Goal: Communication & Community: Answer question/provide support

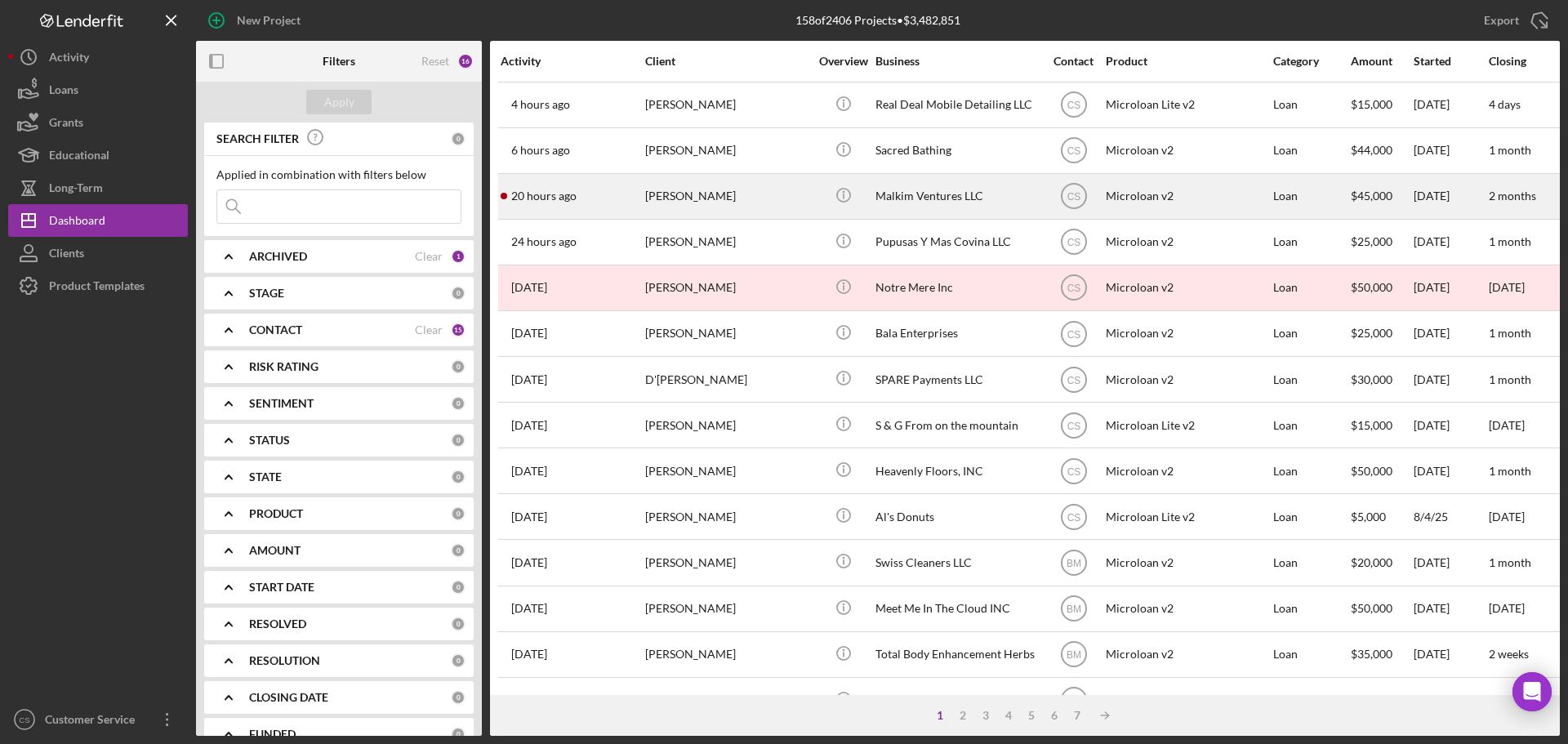
click at [666, 194] on div "[PERSON_NAME]" at bounding box center [727, 196] width 163 height 43
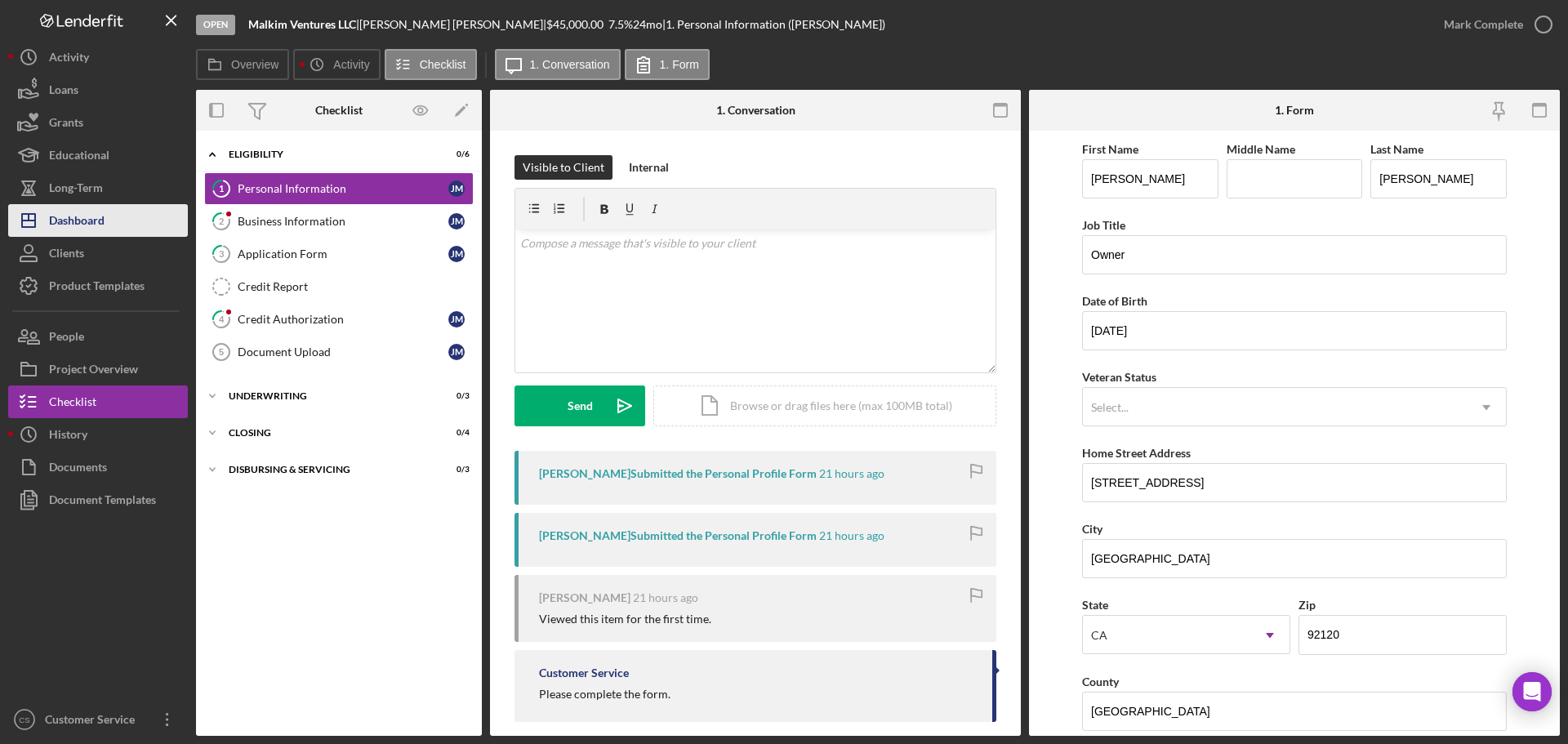
click at [116, 225] on button "Icon/Dashboard Dashboard" at bounding box center [98, 220] width 179 height 33
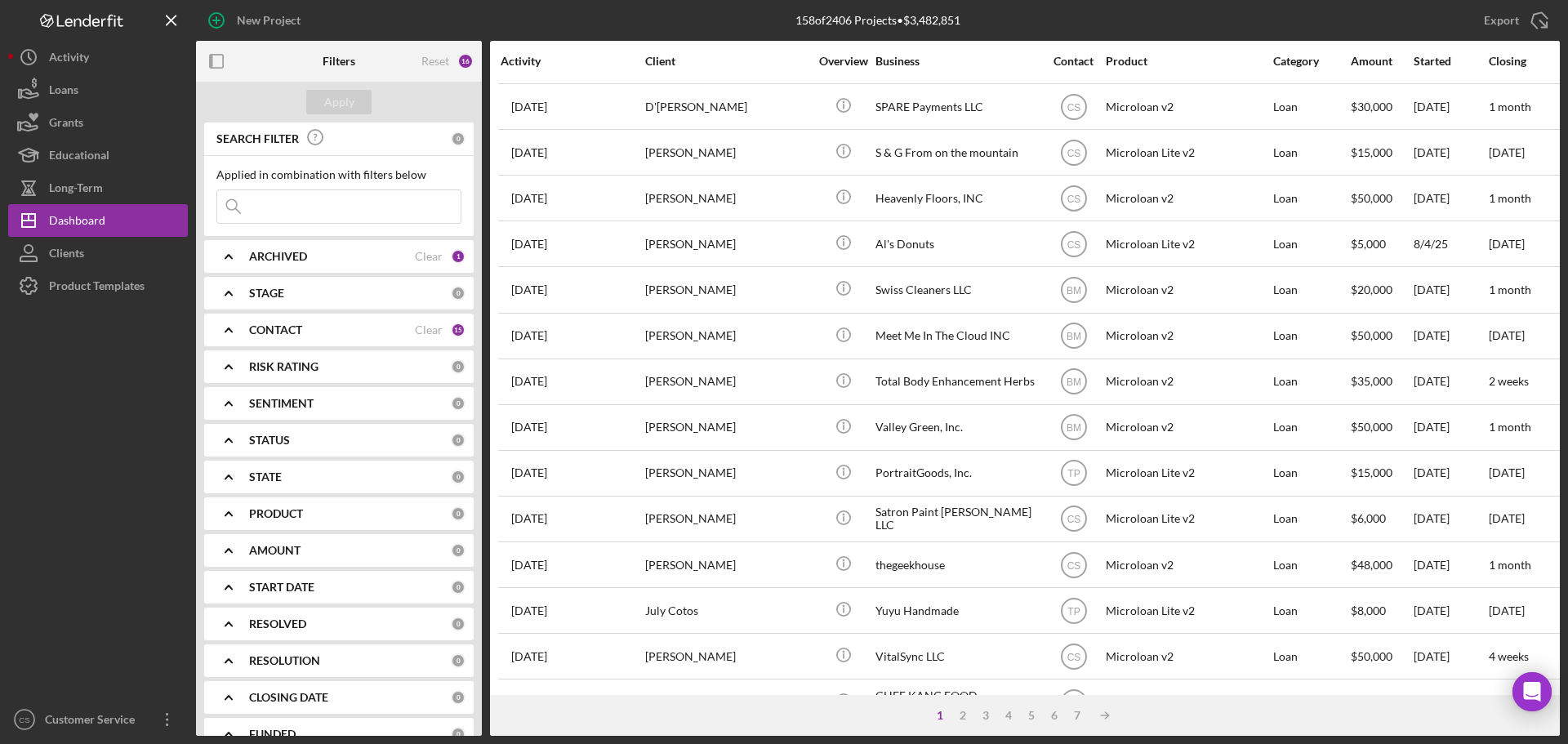
scroll to position [409, 0]
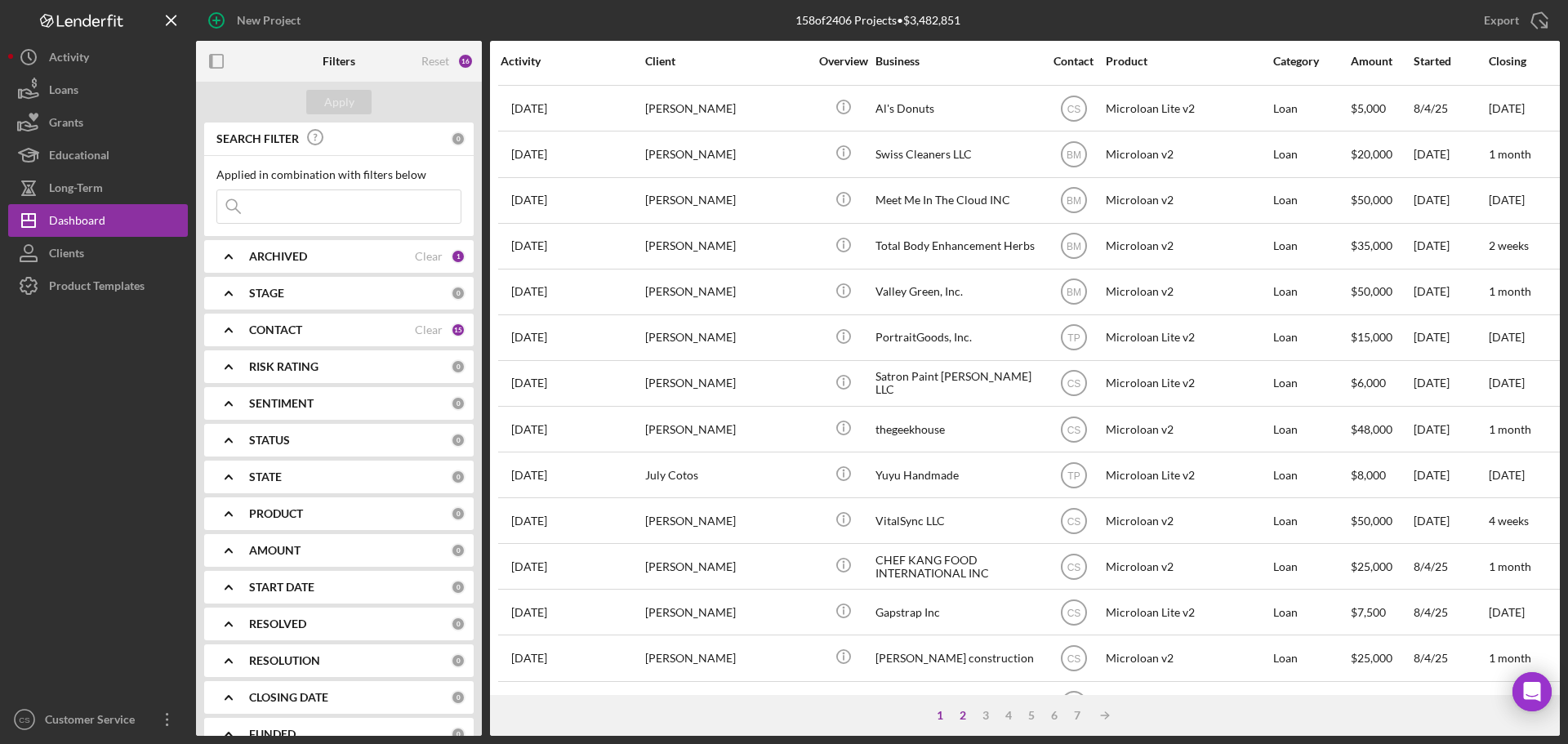
click at [968, 717] on div "2" at bounding box center [963, 716] width 23 height 13
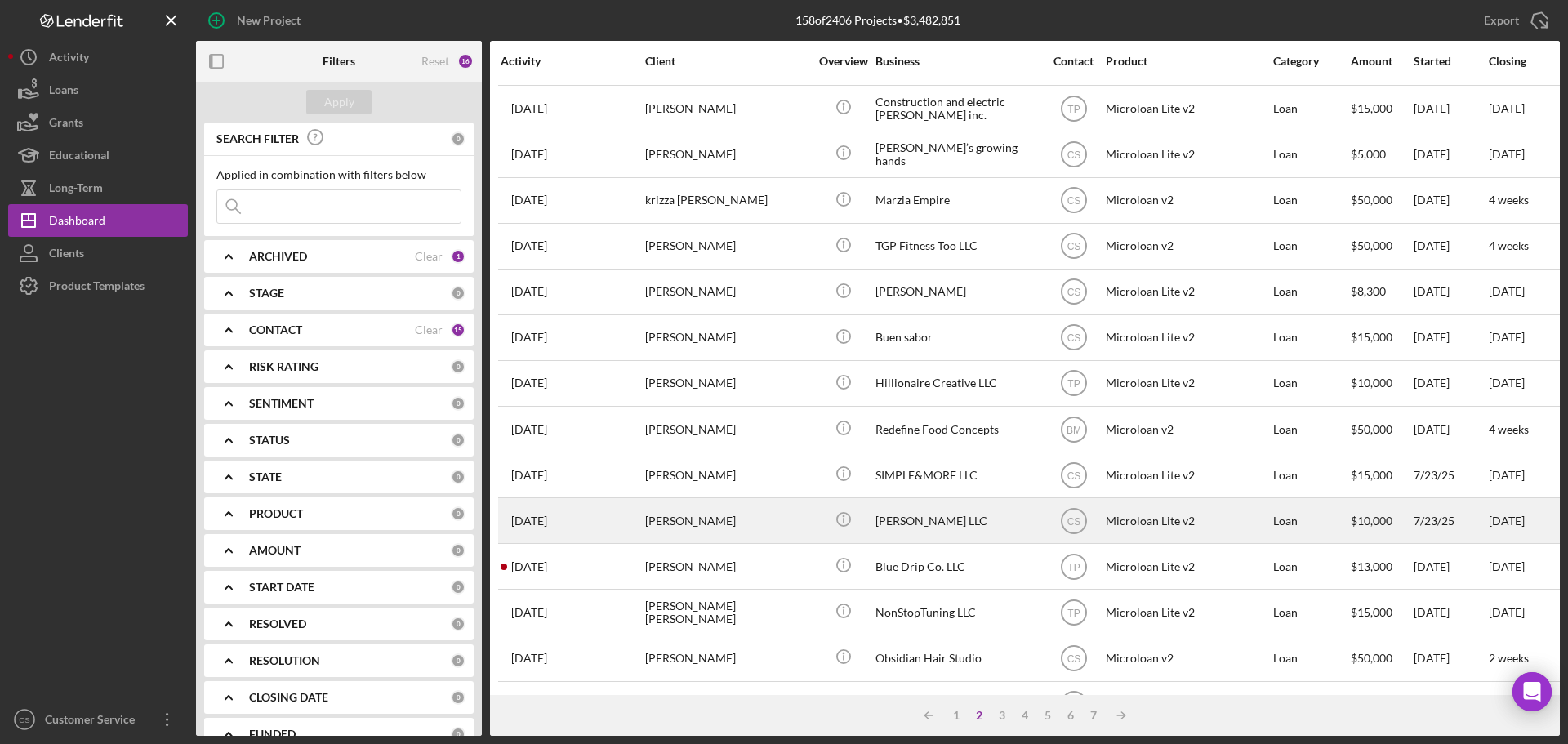
scroll to position [553, 0]
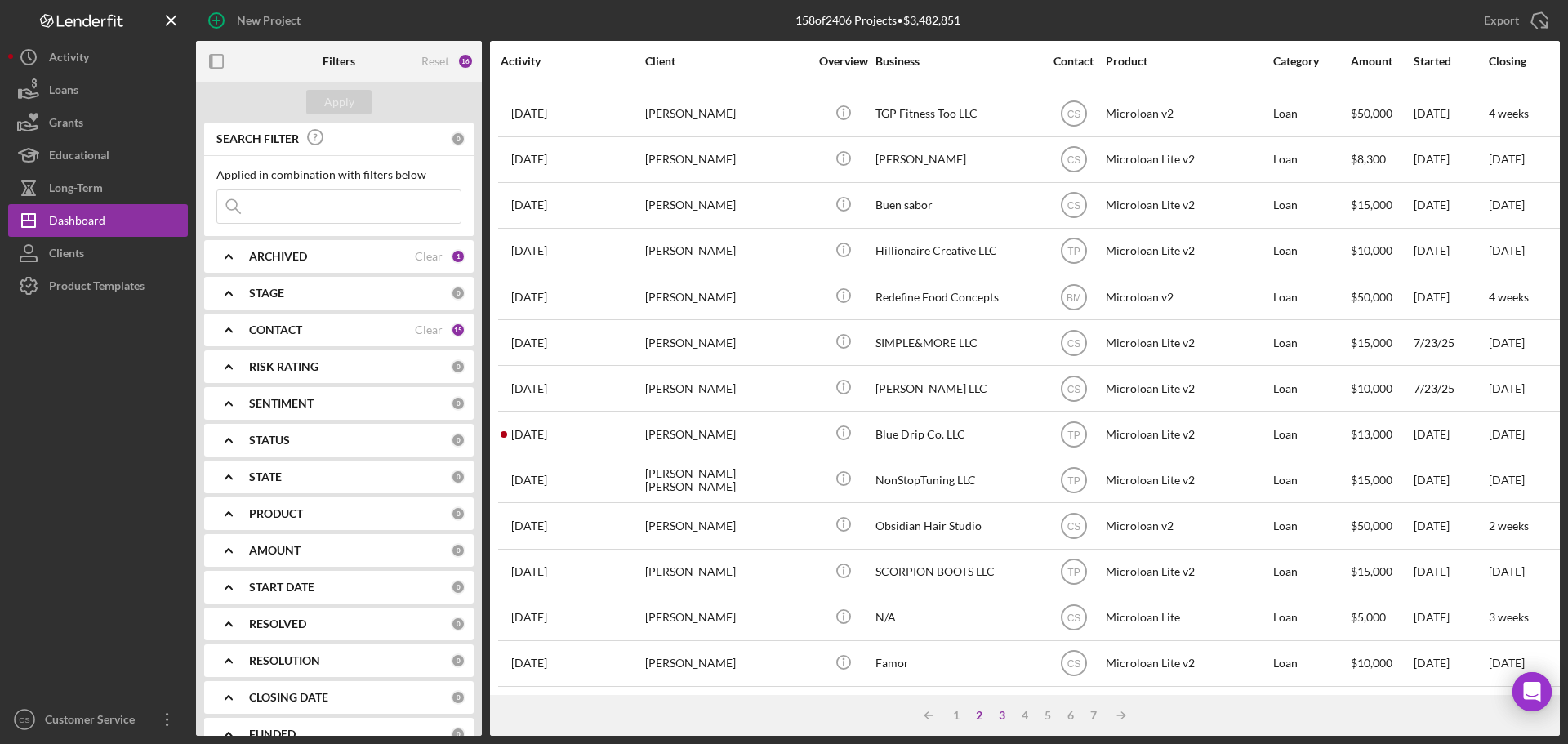
click at [1005, 717] on div "3" at bounding box center [1002, 716] width 23 height 13
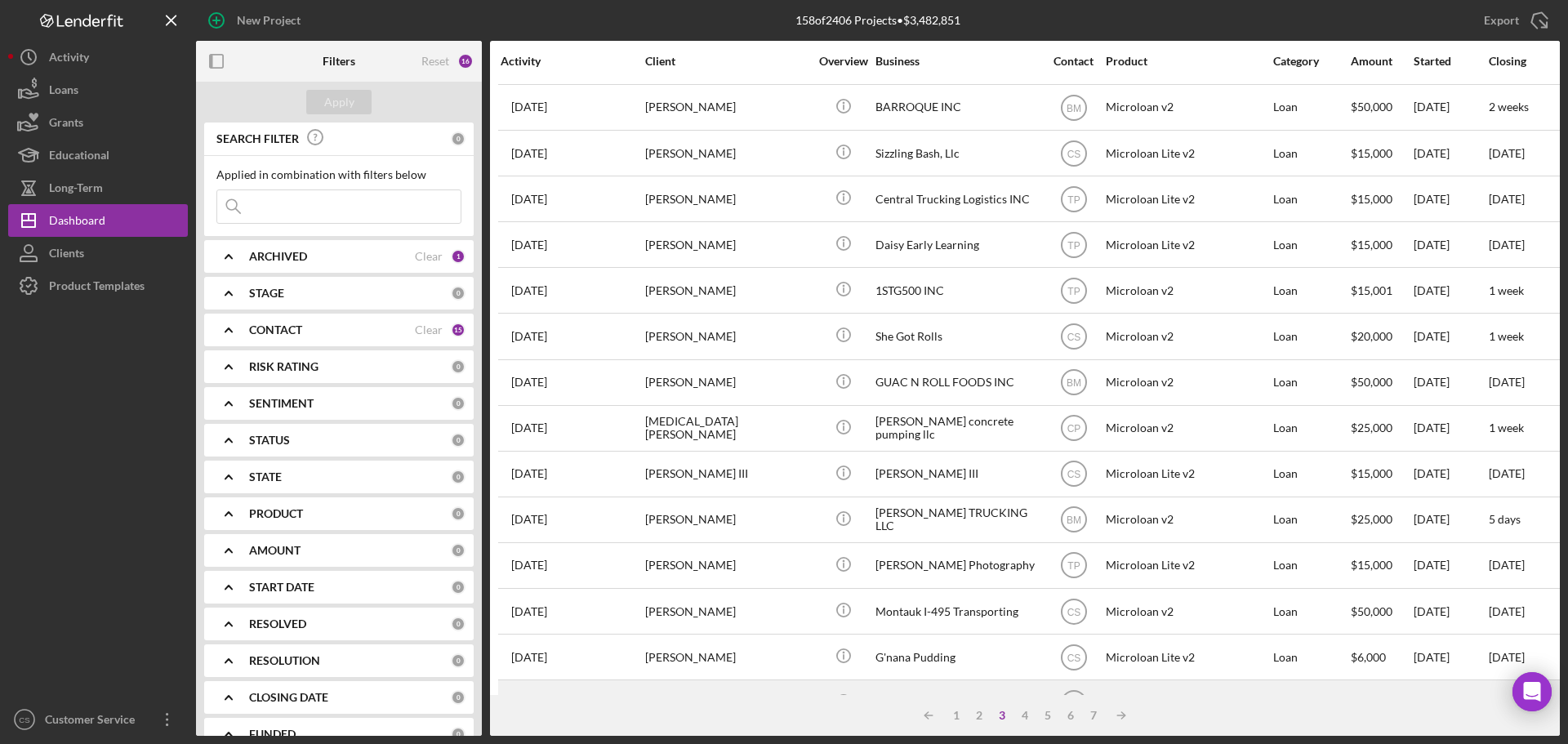
scroll to position [0, 0]
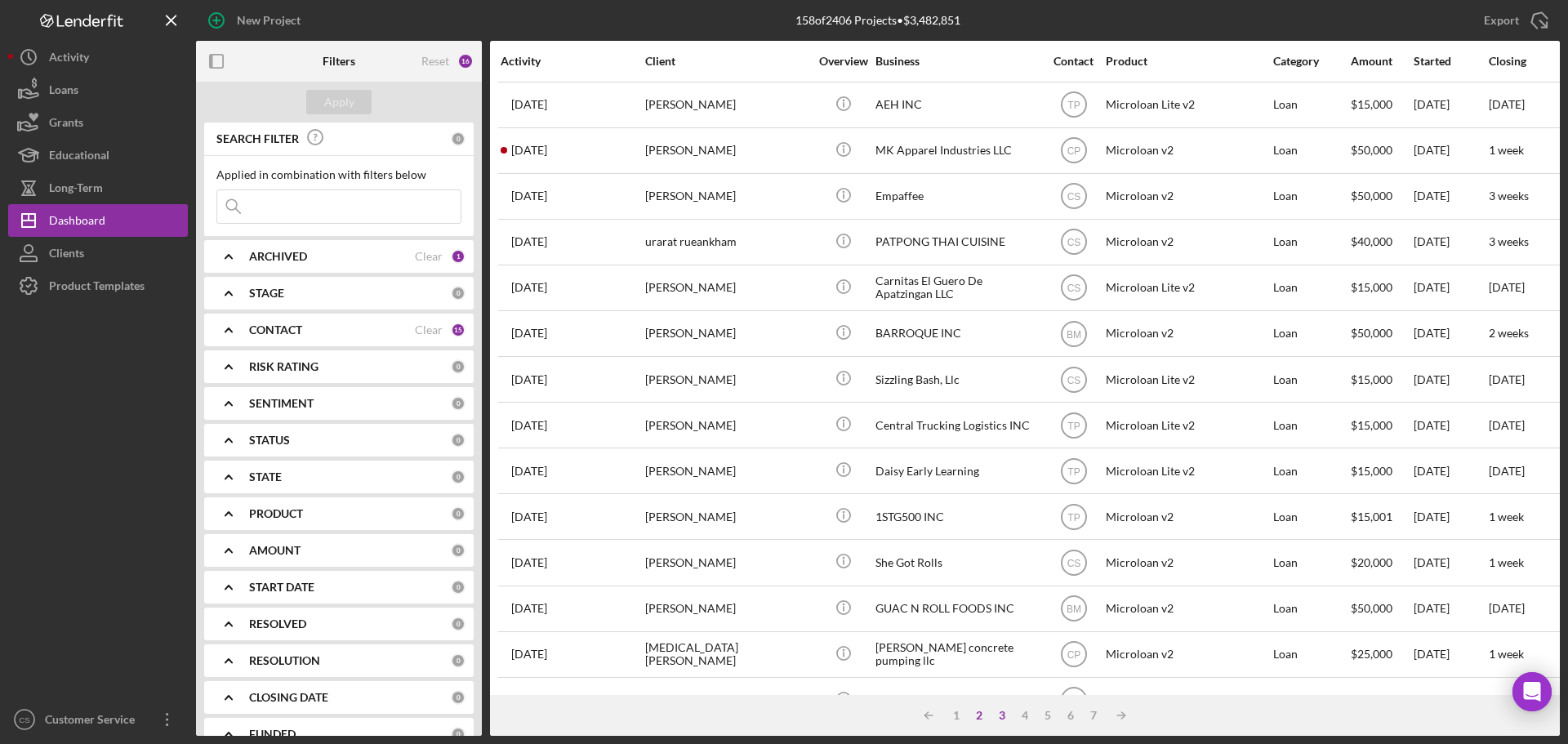
click at [980, 712] on div "2" at bounding box center [979, 716] width 23 height 13
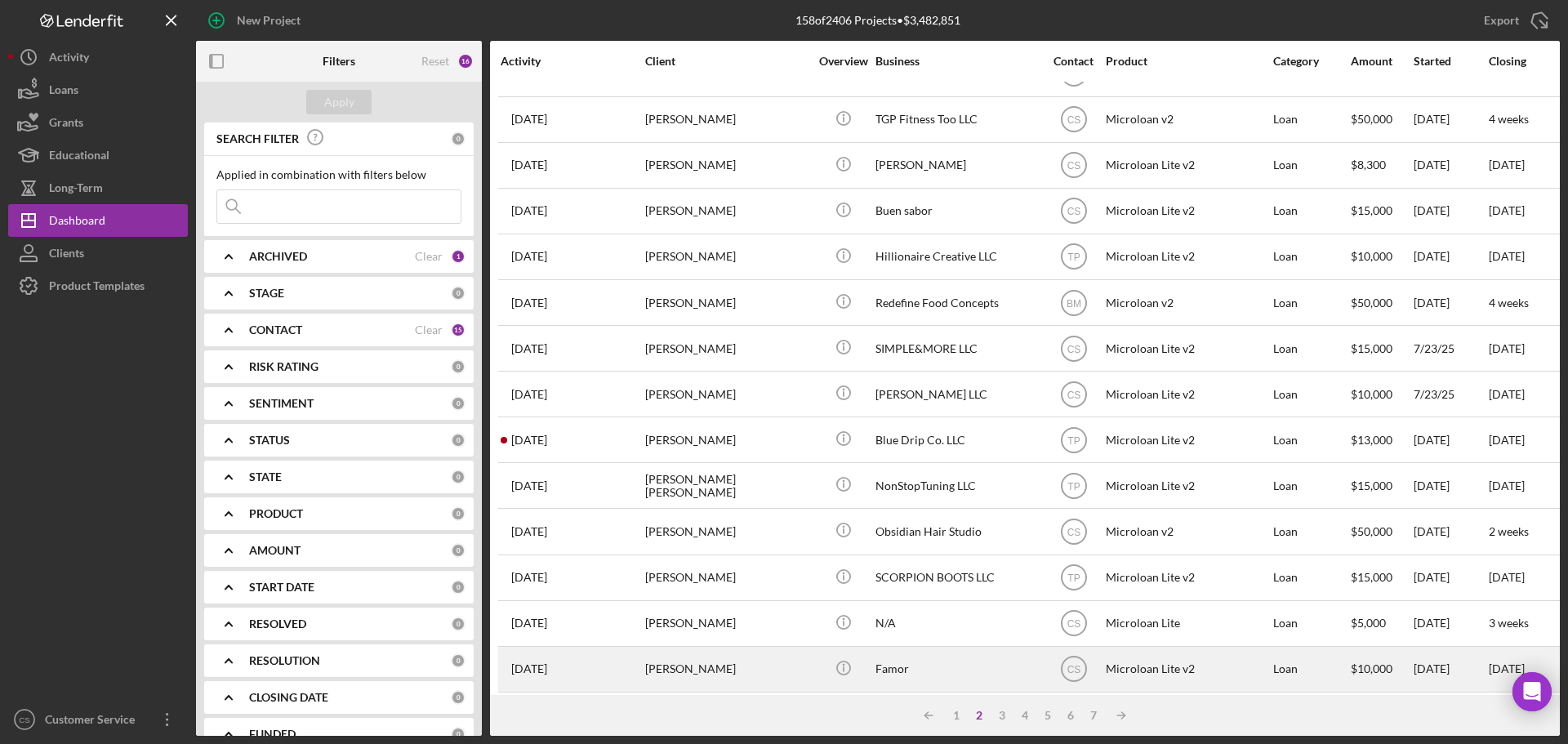
scroll to position [553, 0]
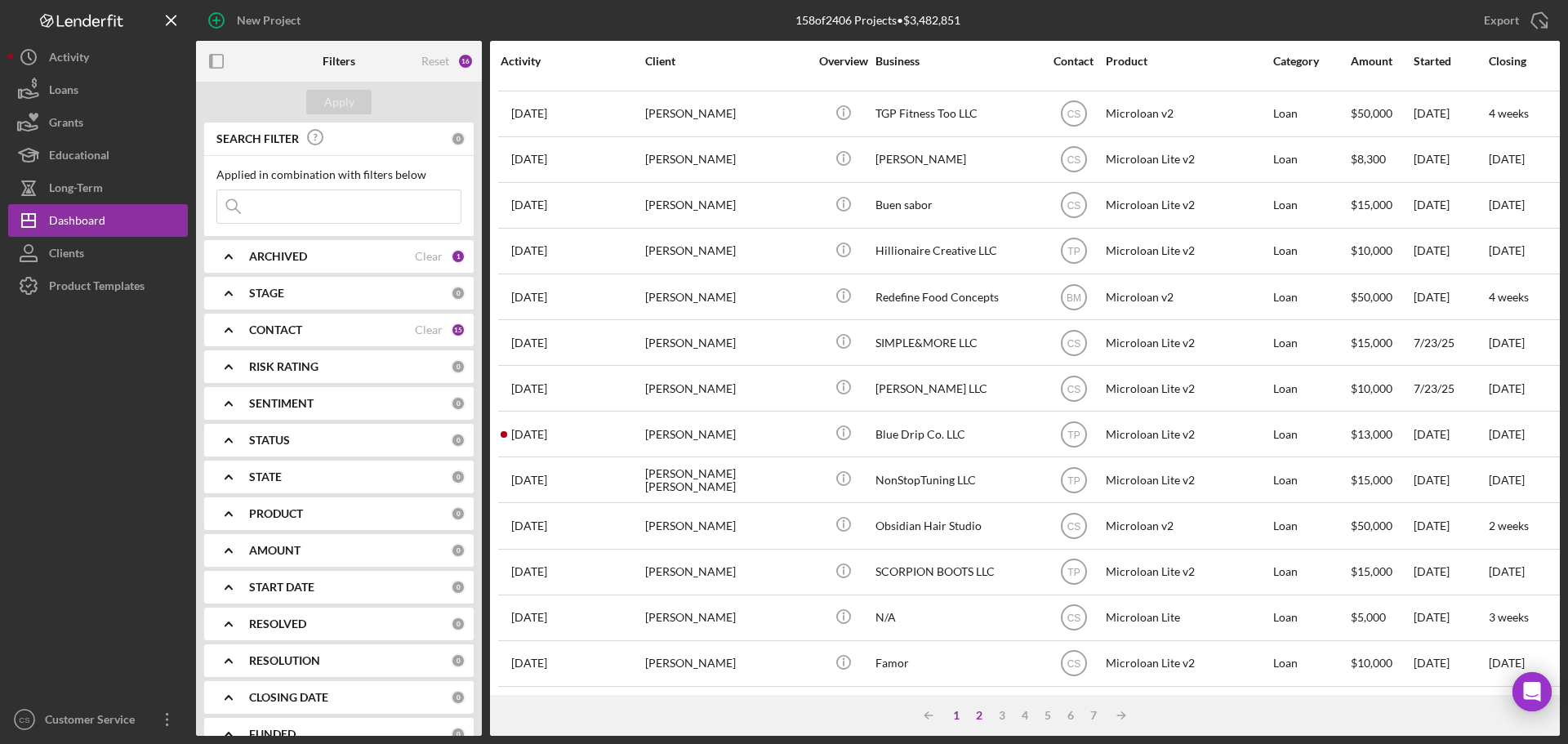
click at [961, 711] on div "1" at bounding box center [956, 716] width 23 height 13
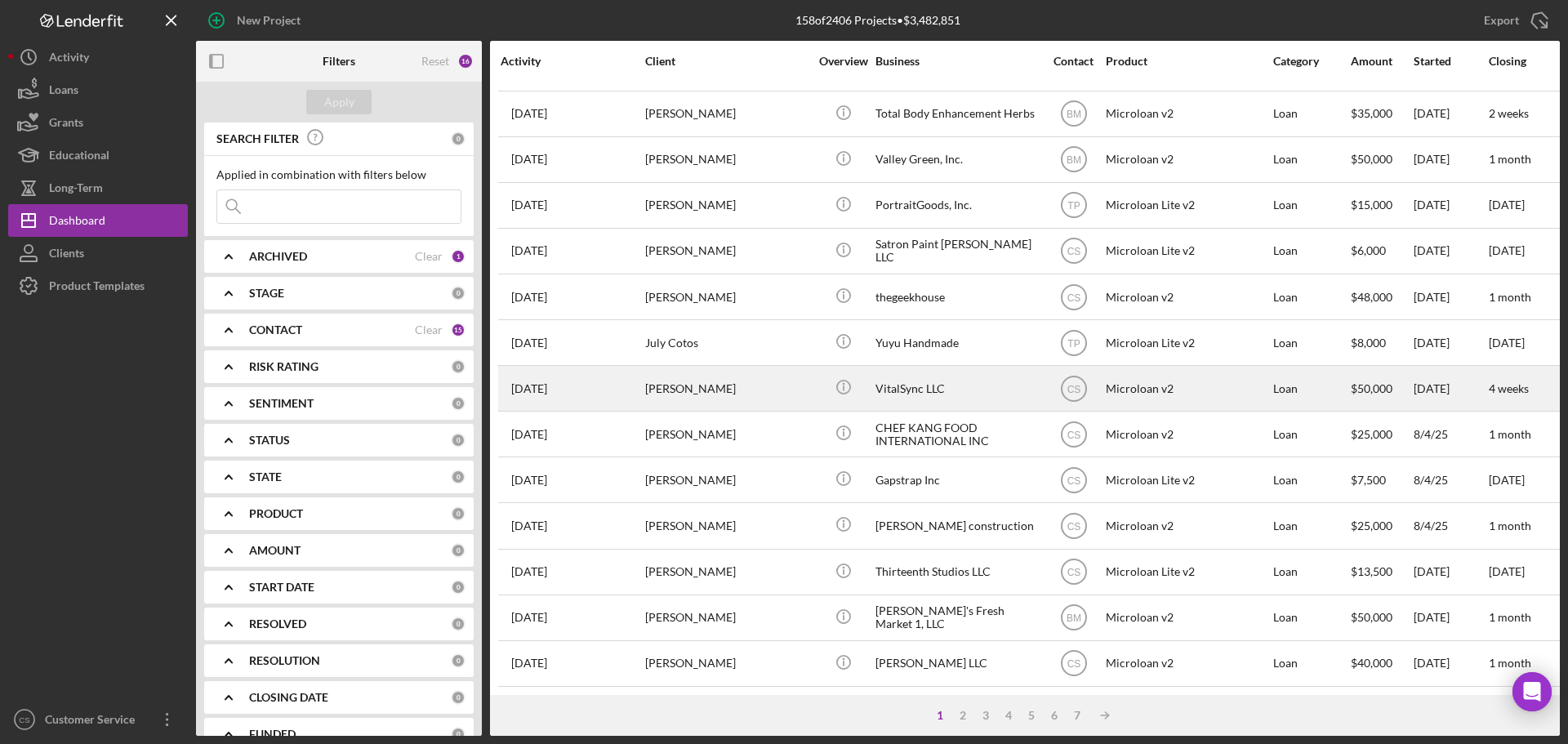
click at [748, 377] on div "[PERSON_NAME]" at bounding box center [727, 388] width 163 height 43
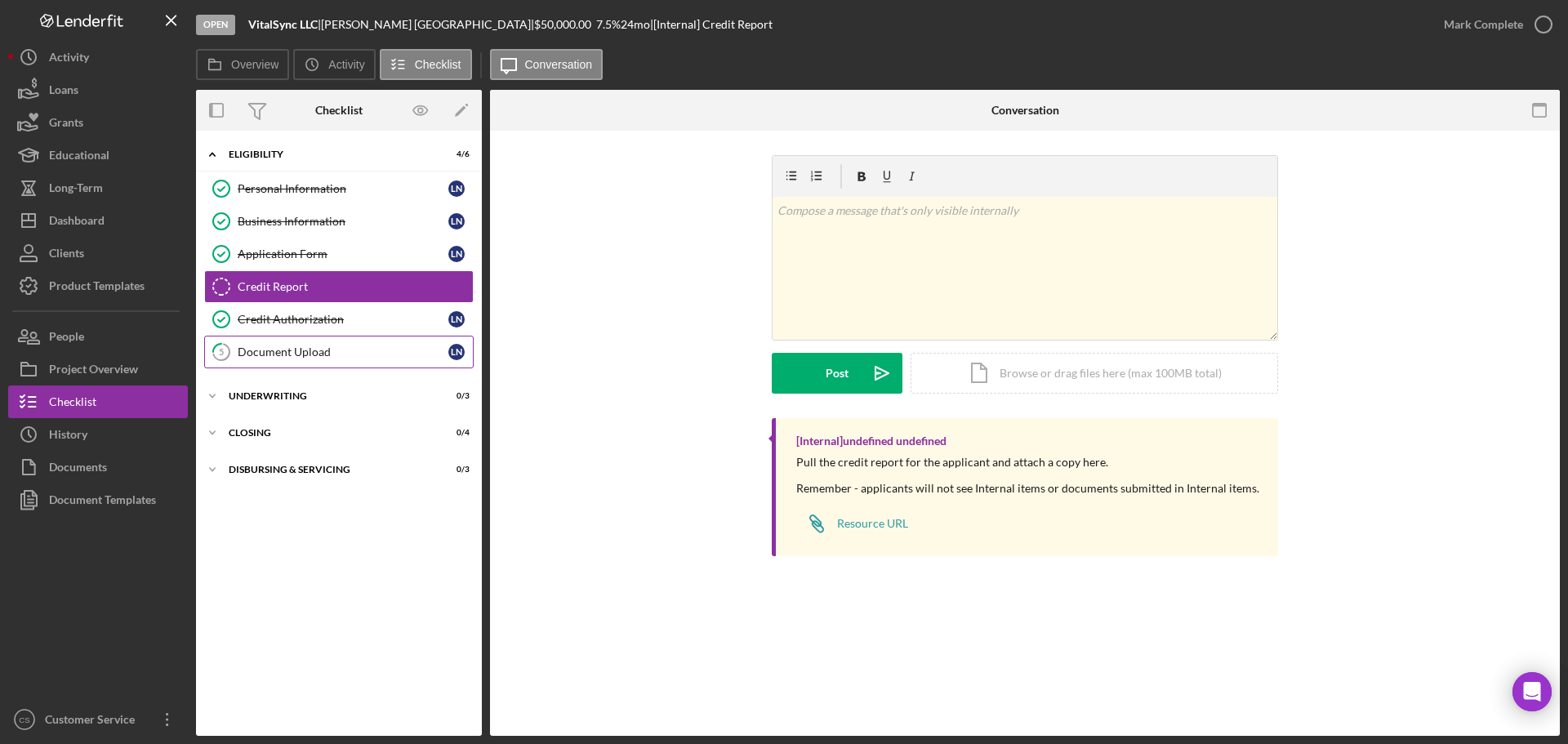
click at [318, 350] on div "Document Upload" at bounding box center [343, 352] width 210 height 13
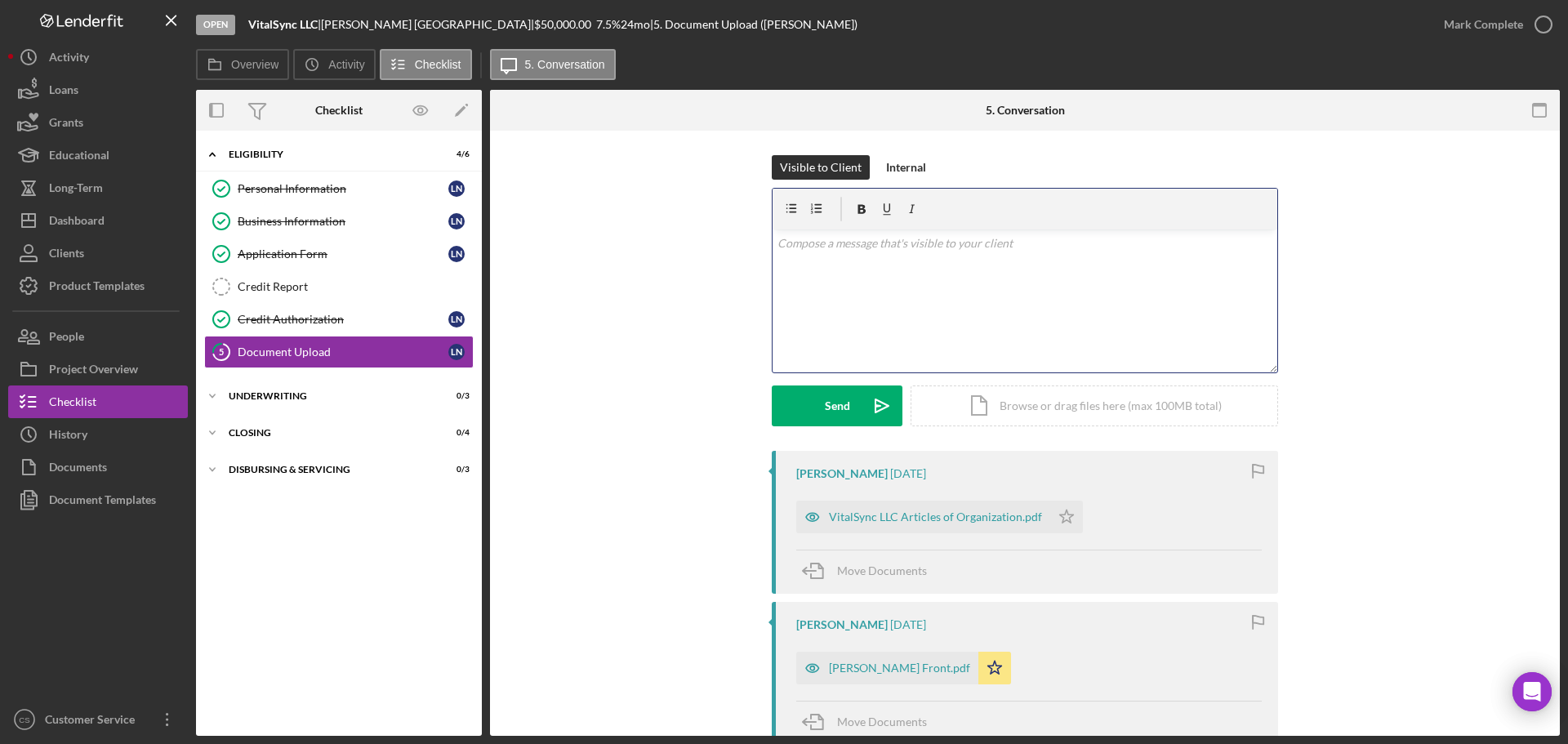
click at [921, 283] on div "v Color teal Color pink Remove color Add row above Add row below Add column bef…" at bounding box center [1025, 301] width 505 height 143
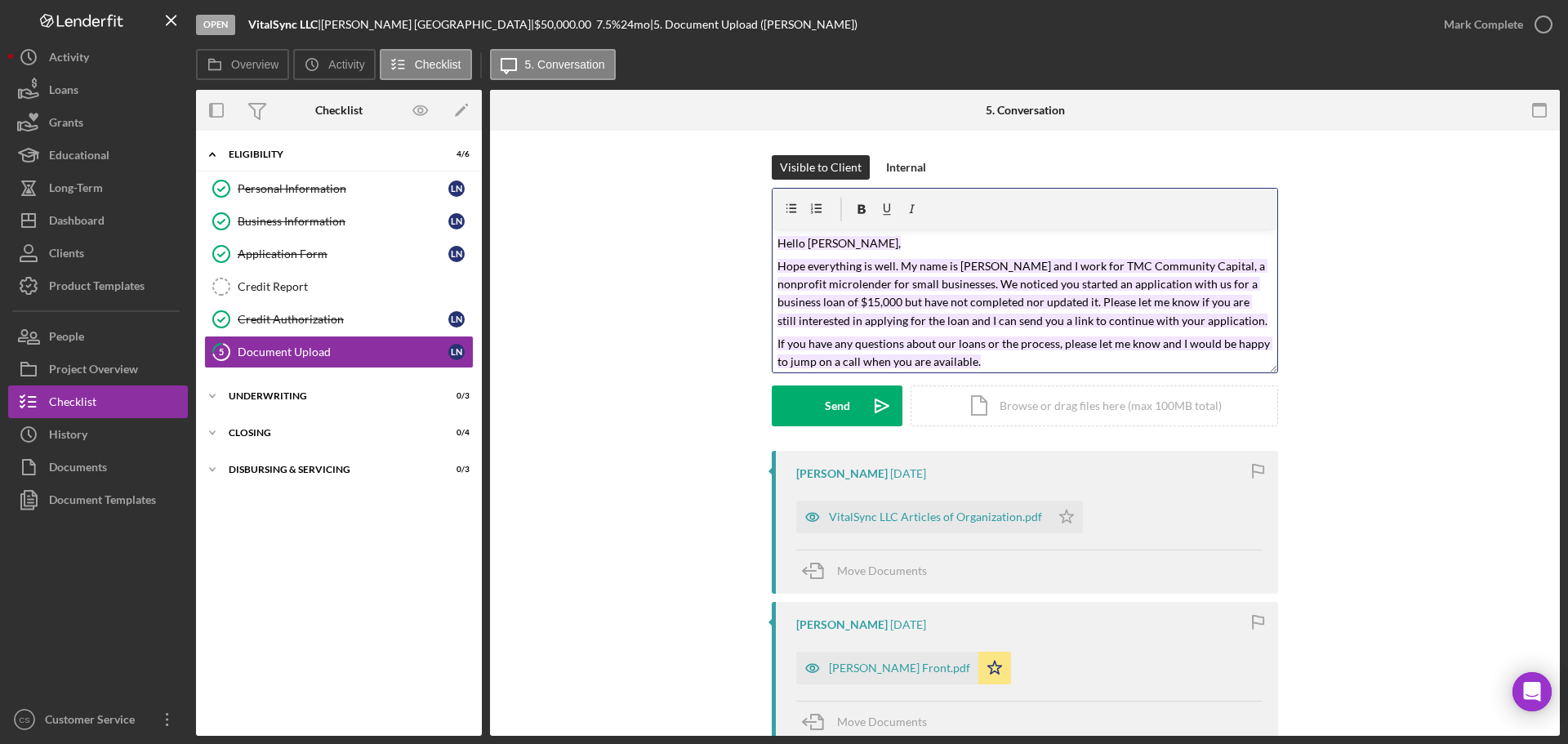
scroll to position [23, 0]
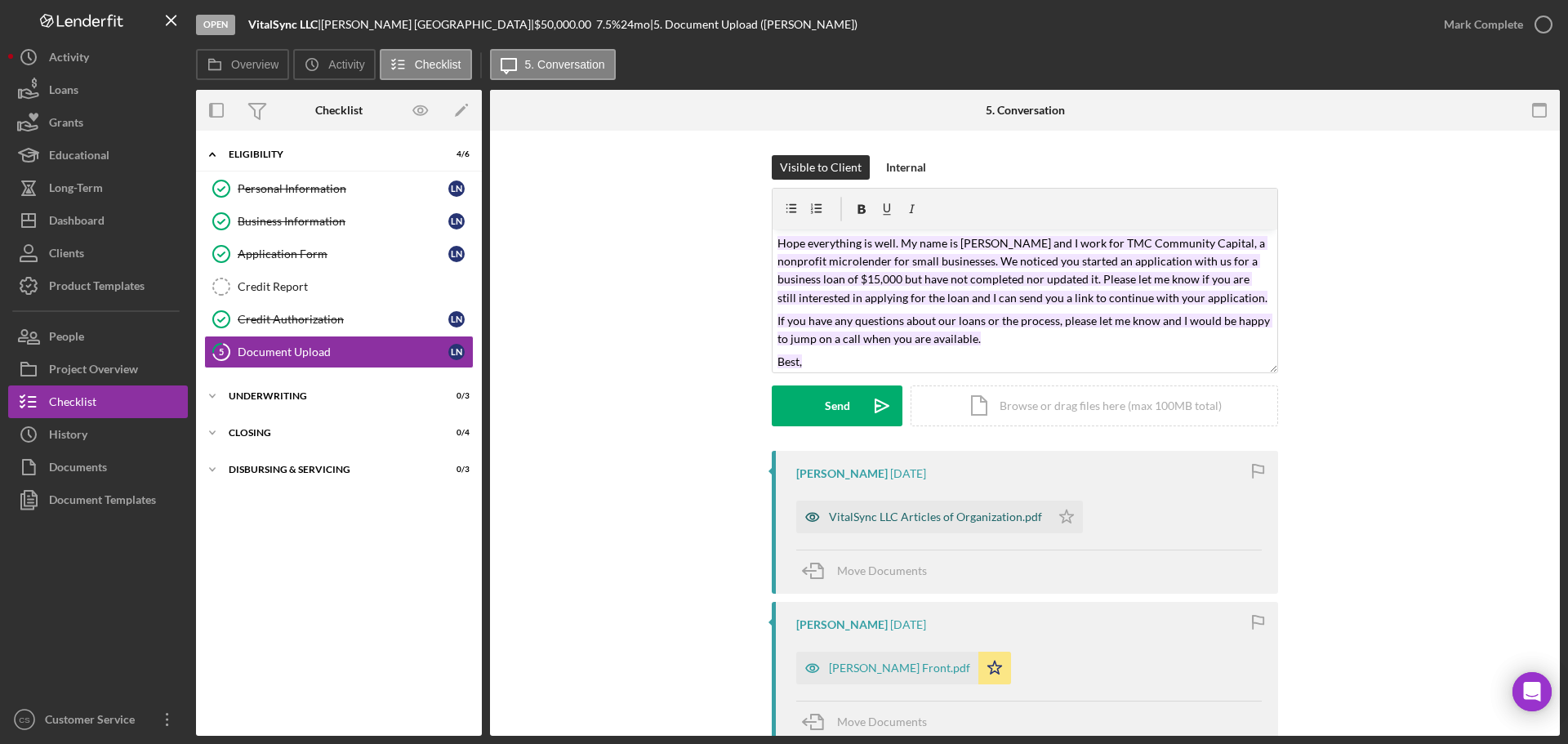
click at [942, 519] on div "VitalSync LLC Articles of Organization.pdf" at bounding box center [936, 517] width 213 height 13
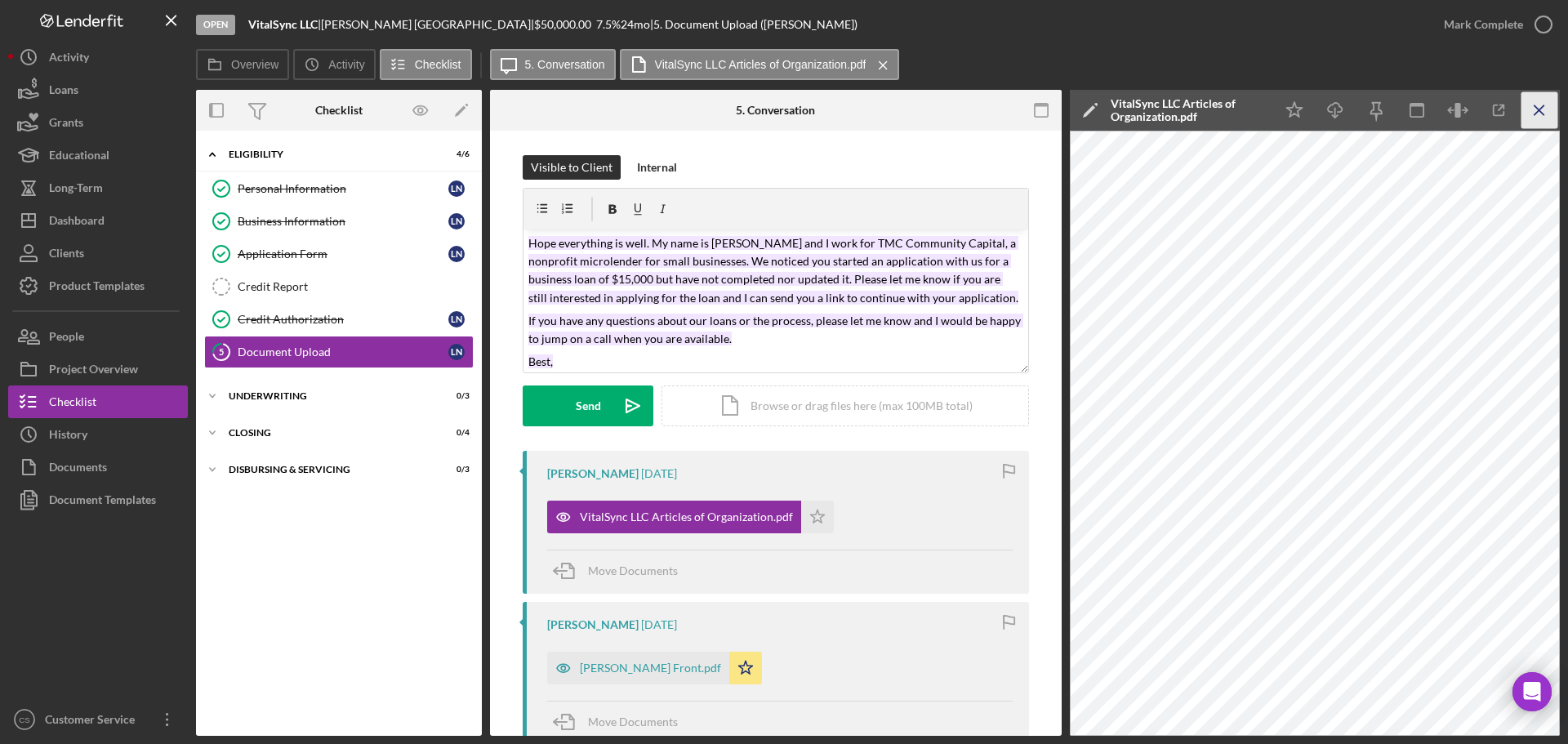
click at [1539, 116] on icon "Icon/Menu Close" at bounding box center [1540, 110] width 37 height 37
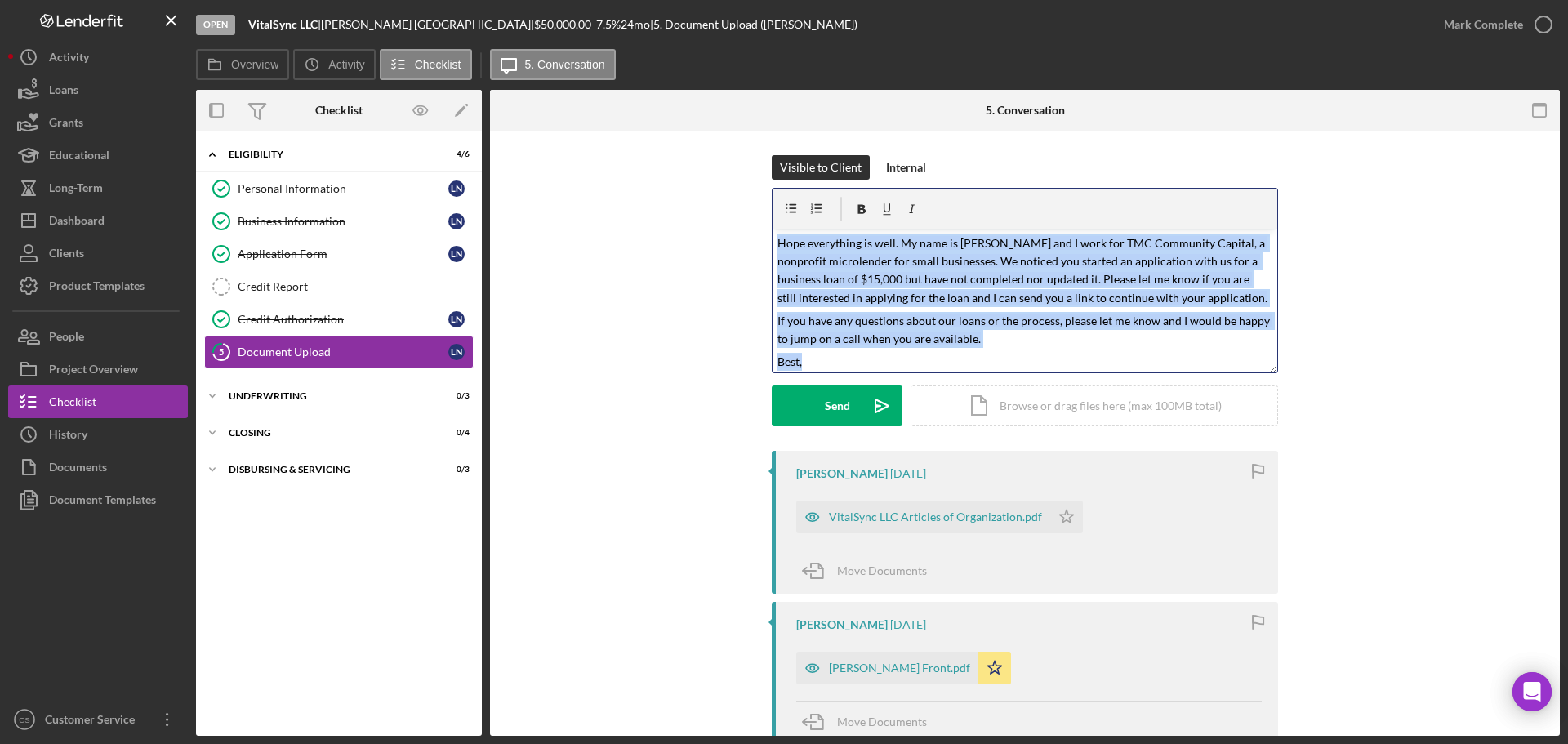
scroll to position [0, 0]
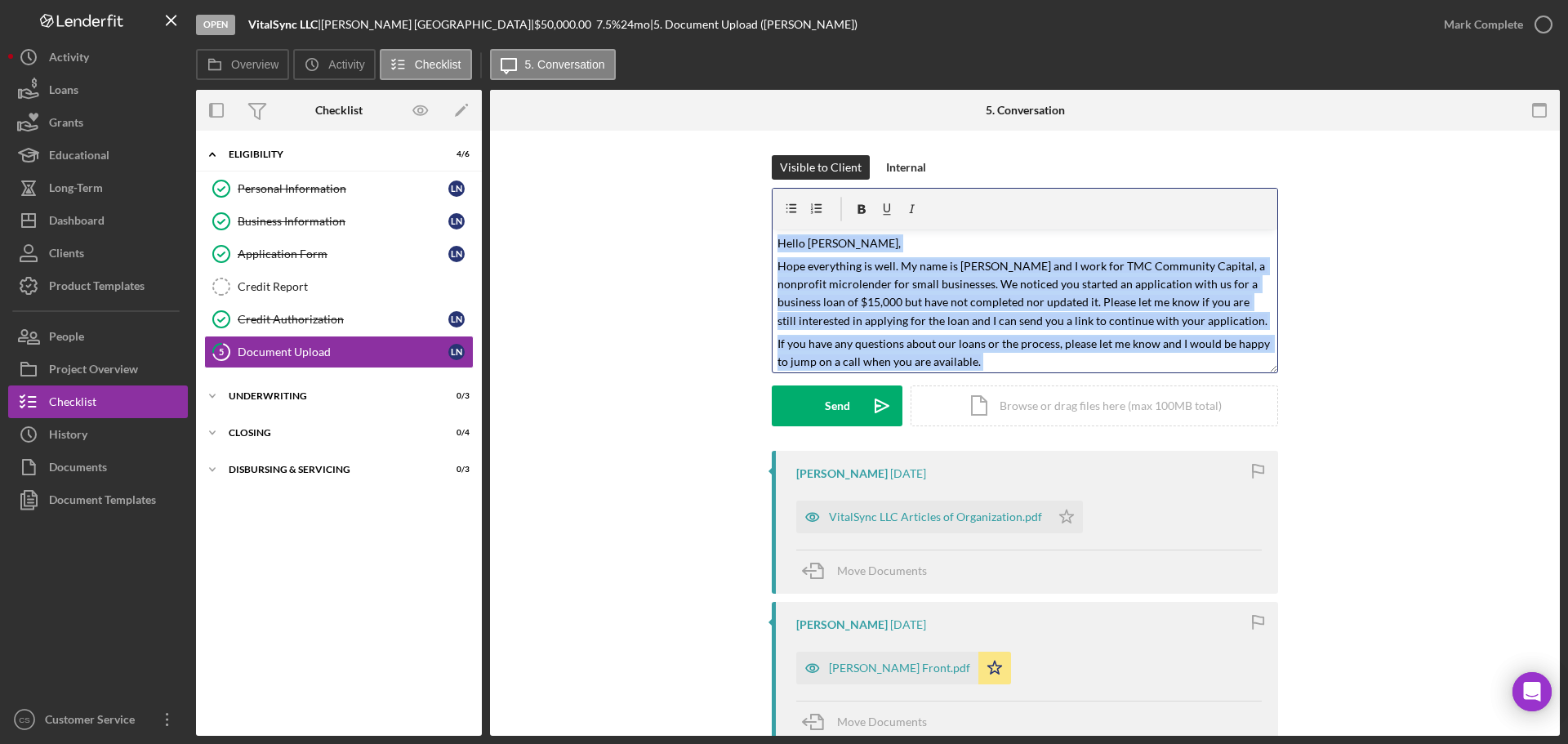
drag, startPoint x: 811, startPoint y: 354, endPoint x: 736, endPoint y: 129, distance: 237.2
click at [736, 129] on div "5. Conversation 5 Document Upload Visible to Client Internal v Color teal Color…" at bounding box center [1025, 413] width 1070 height 646
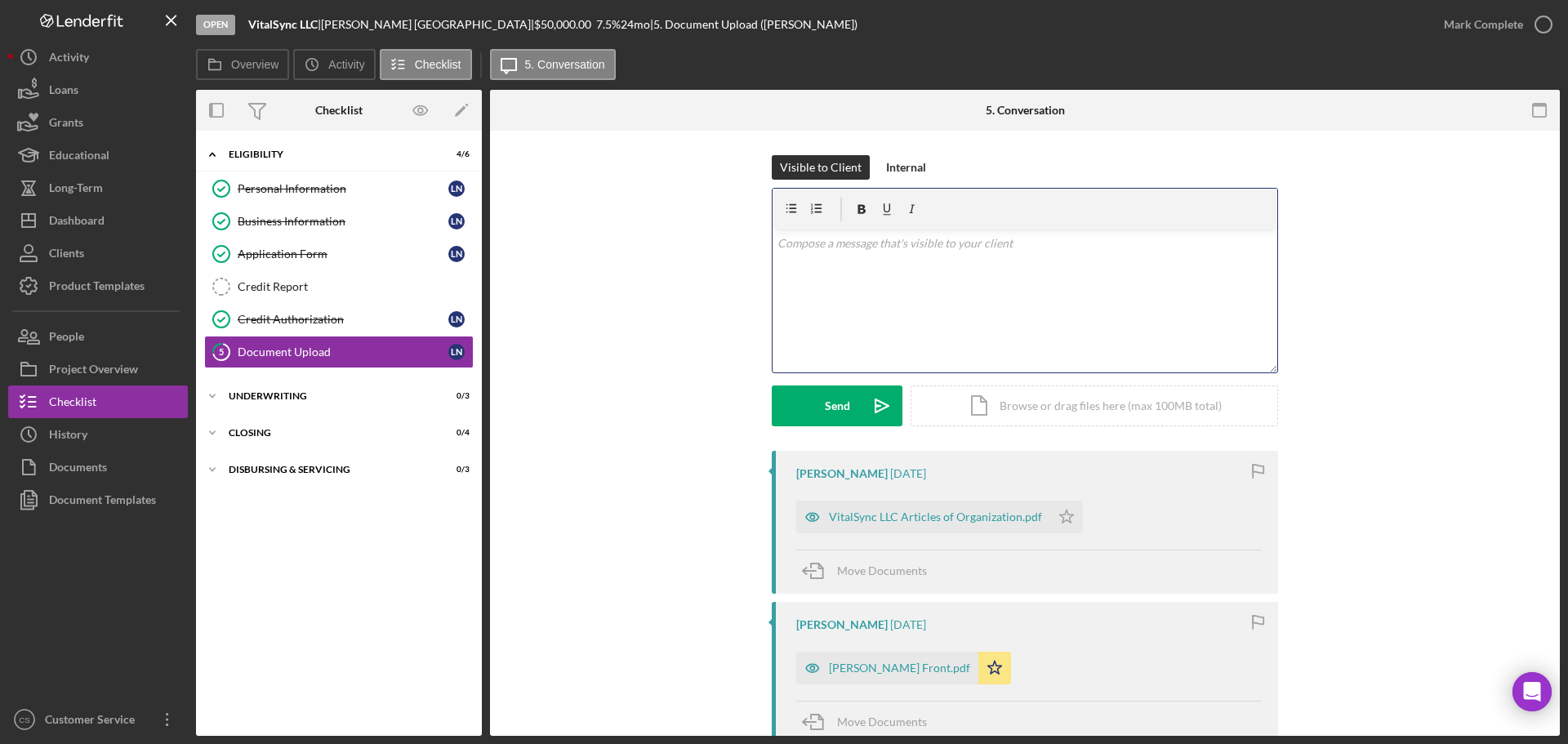
click at [901, 302] on div "v Color teal Color pink Remove color Add row above Add row below Add column bef…" at bounding box center [1025, 301] width 505 height 143
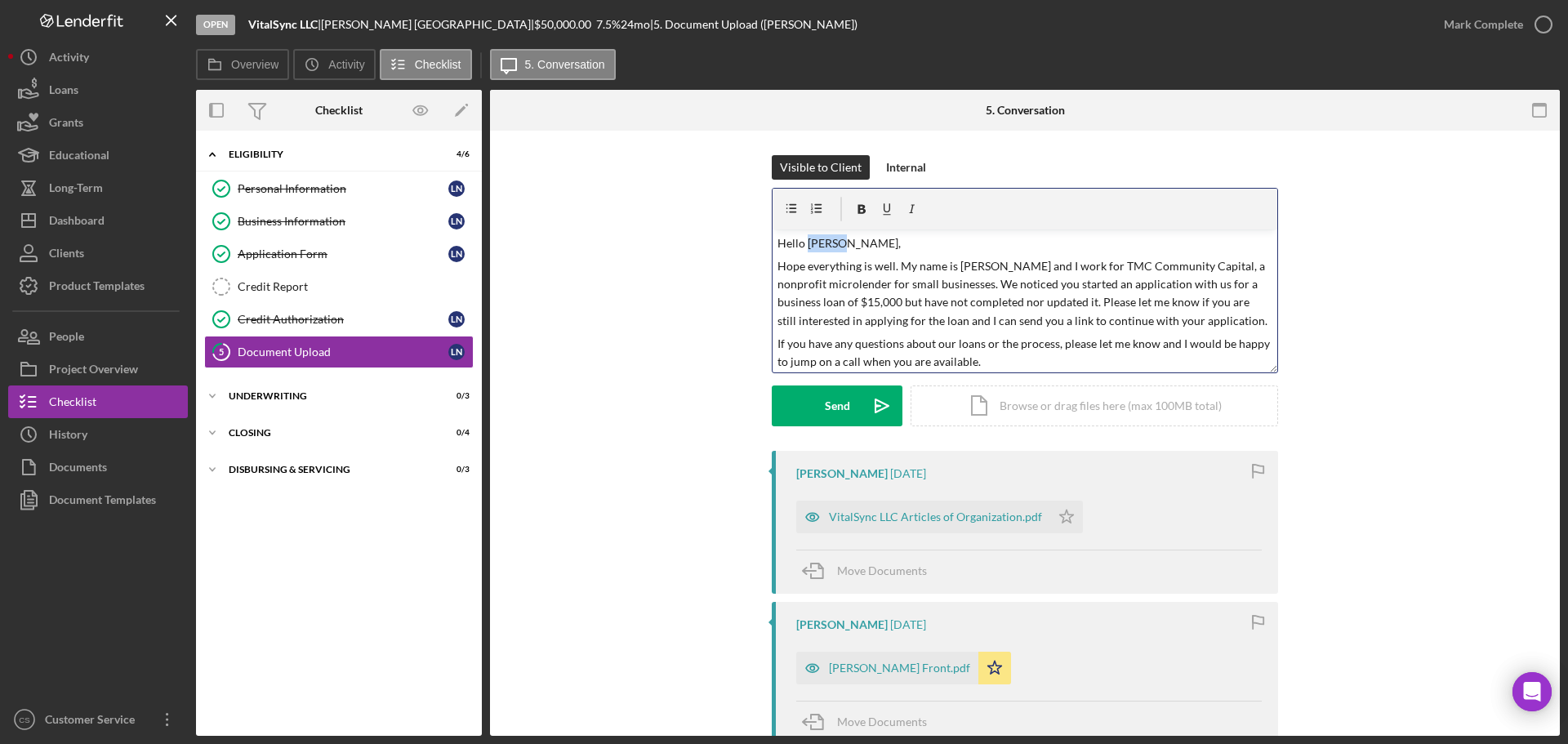
drag, startPoint x: 841, startPoint y: 241, endPoint x: 804, endPoint y: 237, distance: 37.2
click at [804, 237] on p "Hello Donald," at bounding box center [1026, 243] width 496 height 18
drag, startPoint x: 855, startPoint y: 302, endPoint x: 892, endPoint y: 297, distance: 37.3
click at [892, 299] on p "Hope everything is well. My name is Hector Gutierrez and I work for TMC Communi…" at bounding box center [1026, 294] width 496 height 73
click at [892, 297] on p "Hope everything is well. My name is Hector Gutierrez and I work for TMC Communi…" at bounding box center [1026, 294] width 496 height 73
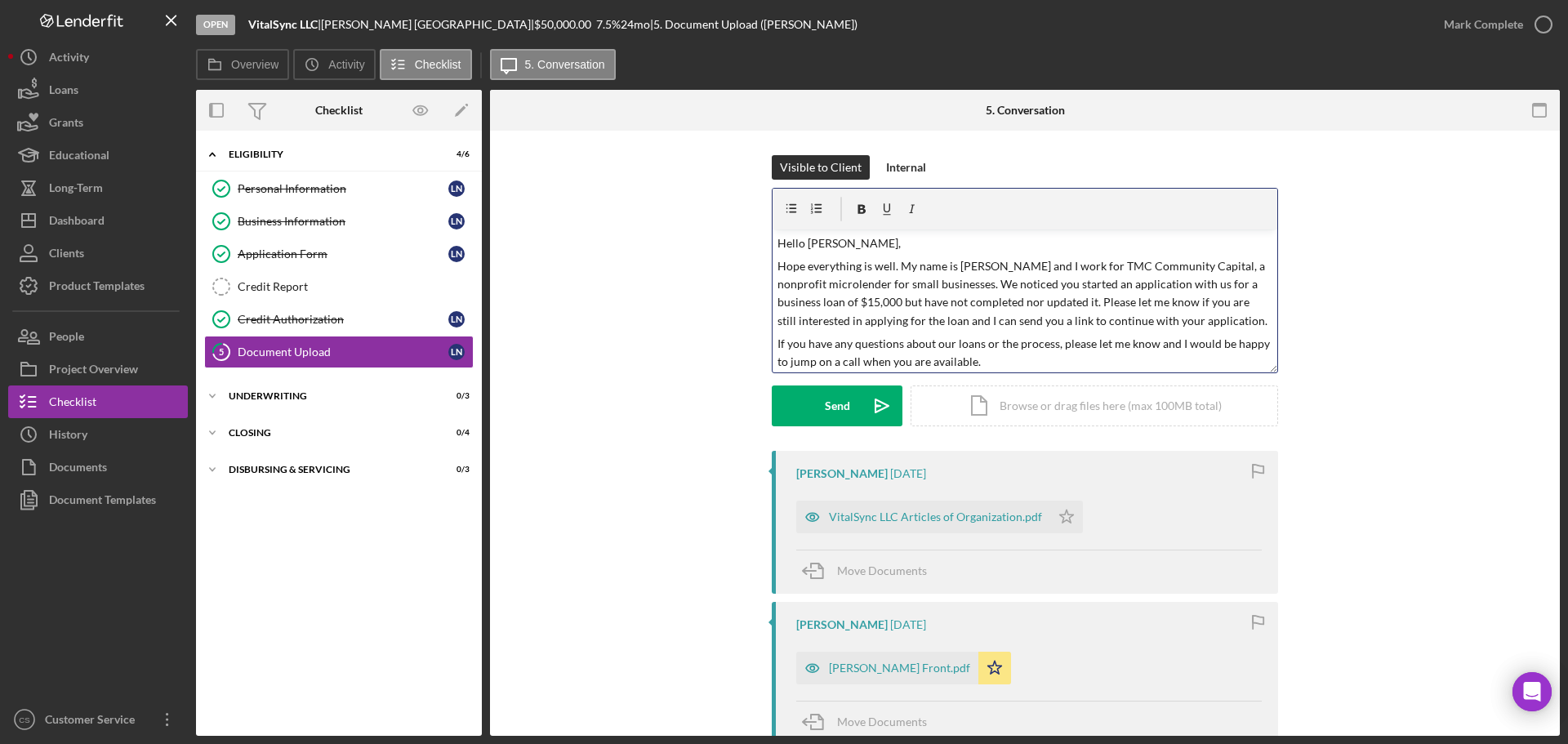
click at [874, 301] on p "Hope everything is well. My name is Hector Gutierrez and I work for TMC Communi…" at bounding box center [1026, 294] width 496 height 73
click at [685, 341] on div "Visible to Client Internal v Color teal Color pink Remove color Add row above A…" at bounding box center [1025, 302] width 1021 height 296
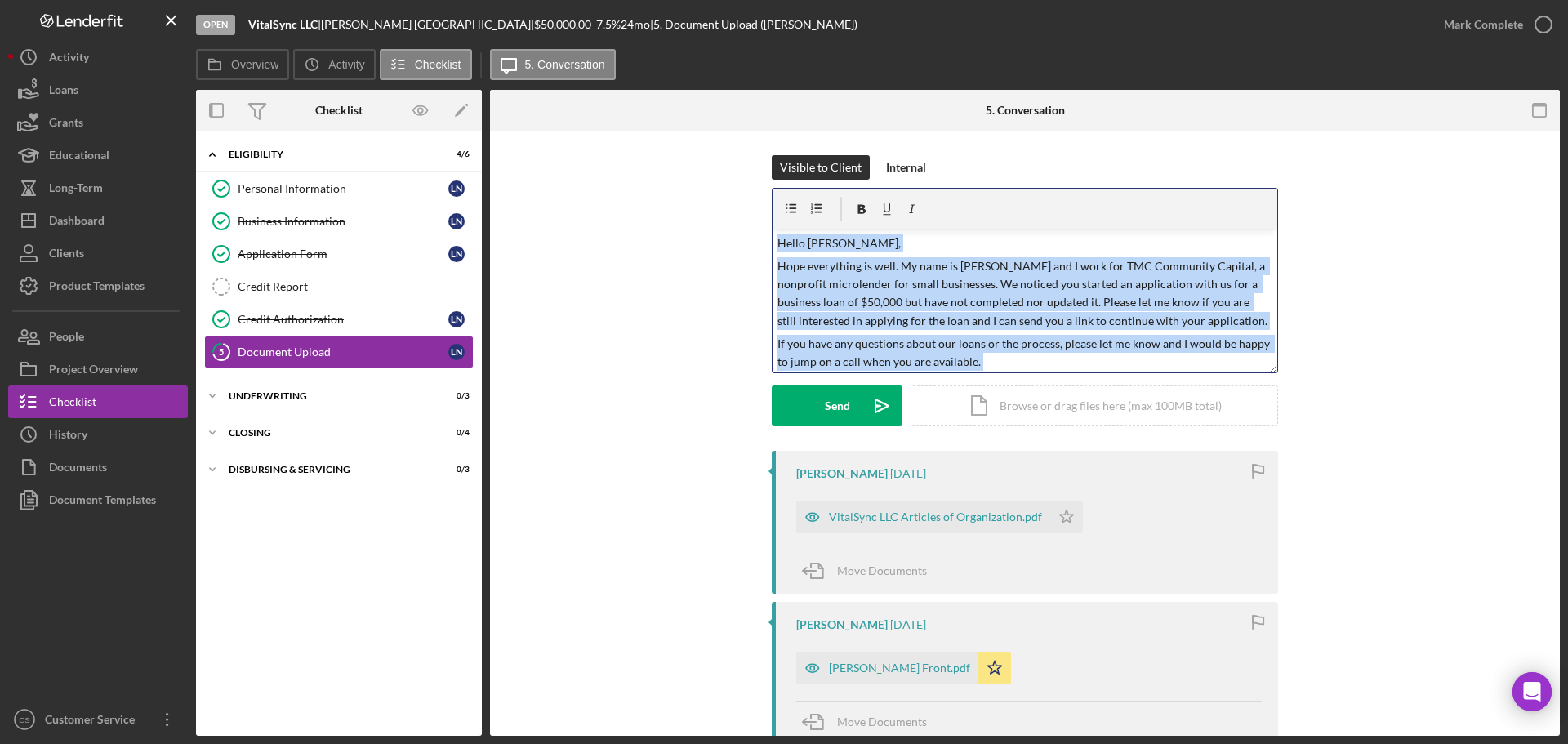
drag, startPoint x: 833, startPoint y: 269, endPoint x: 667, endPoint y: 52, distance: 273.2
click at [667, 52] on div "Overview Icon/History Activity Checklist Icon/Message 5. Conversation Overview …" at bounding box center [878, 392] width 1364 height 687
copy div "Hello Lavance, Hope everything is well. My name is Hector Gutierrez and I work …"
click at [816, 391] on button "Send Icon/icon-invite-send" at bounding box center [837, 405] width 131 height 40
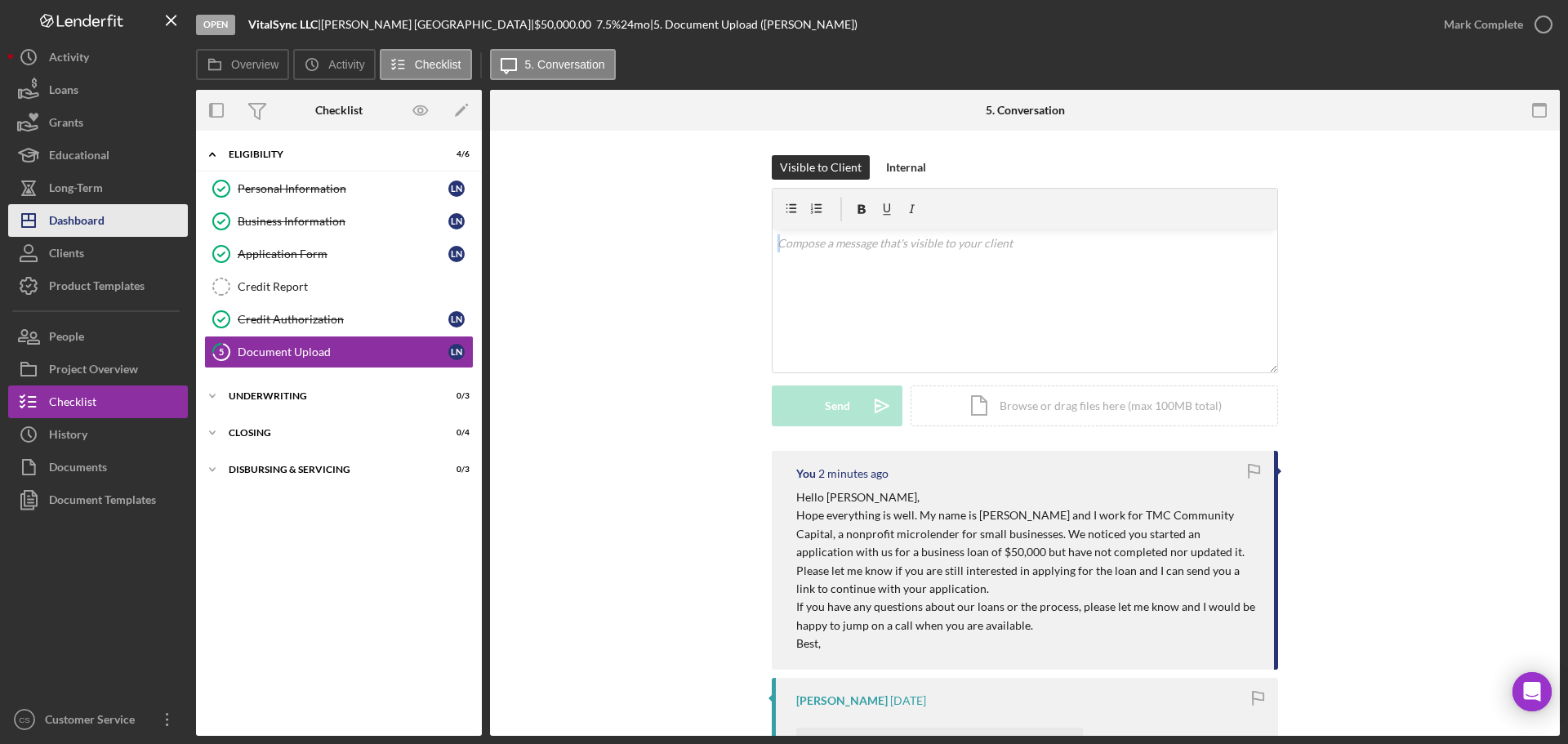
click at [101, 221] on div "Dashboard" at bounding box center [76, 222] width 55 height 37
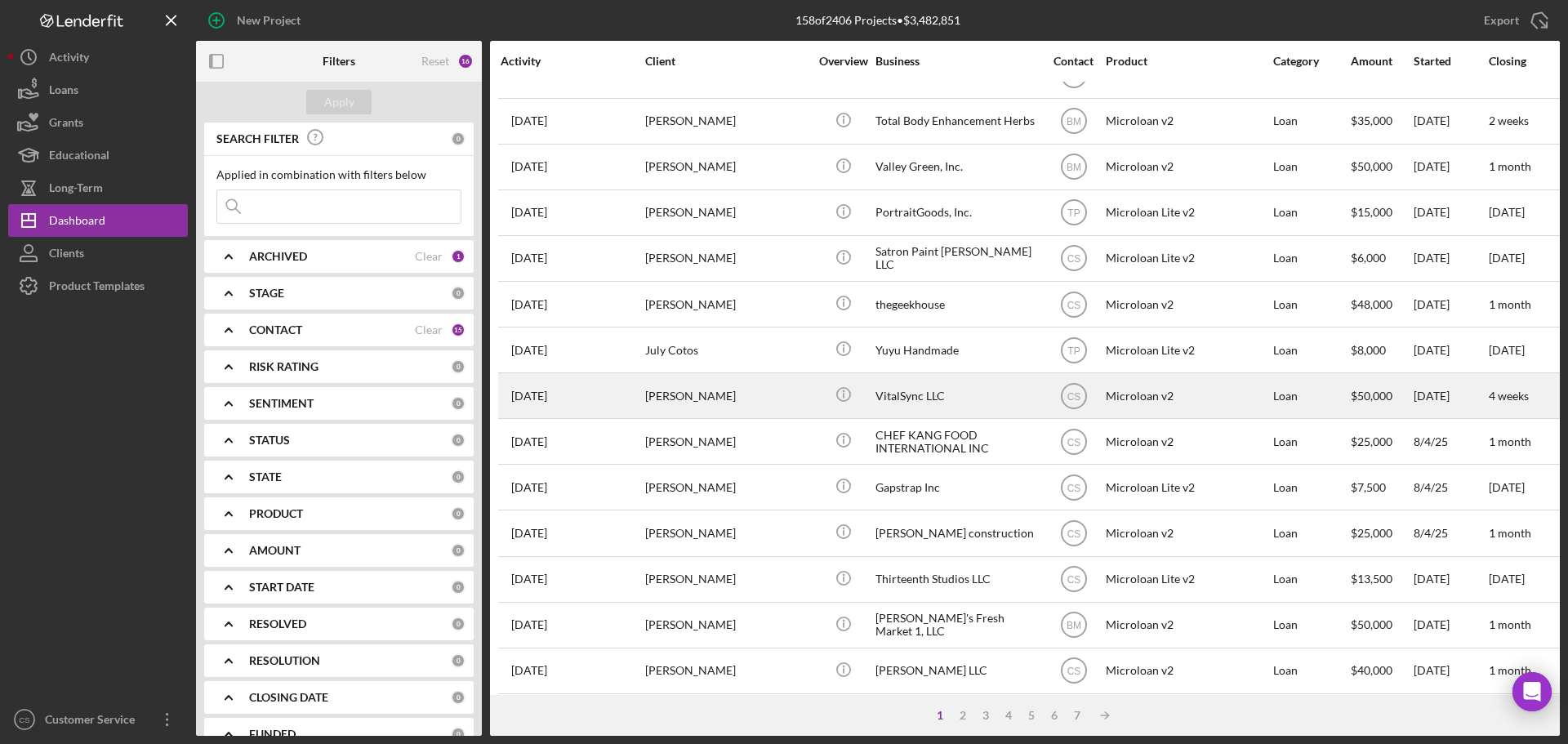
scroll to position [553, 0]
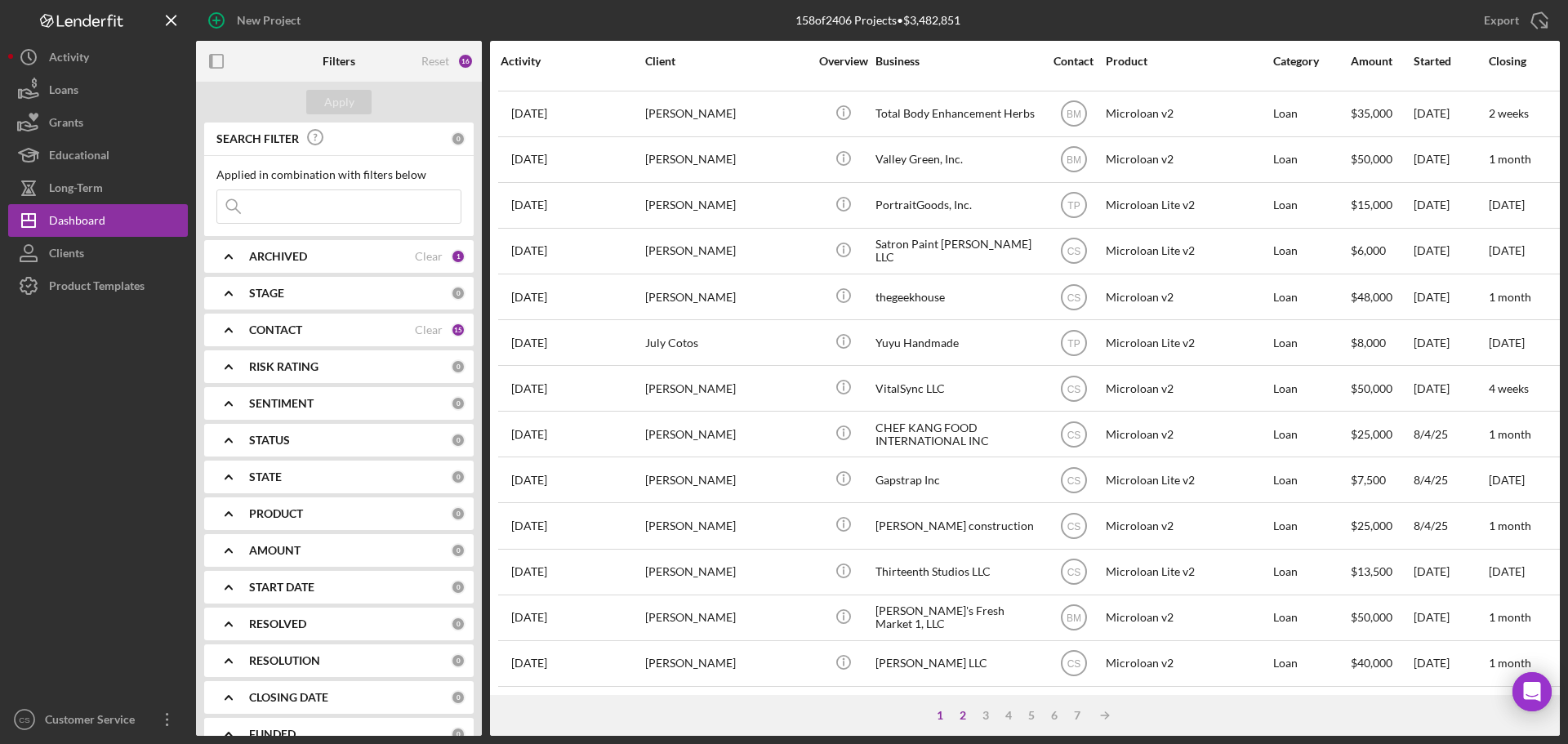
click at [961, 716] on div "2" at bounding box center [963, 716] width 23 height 13
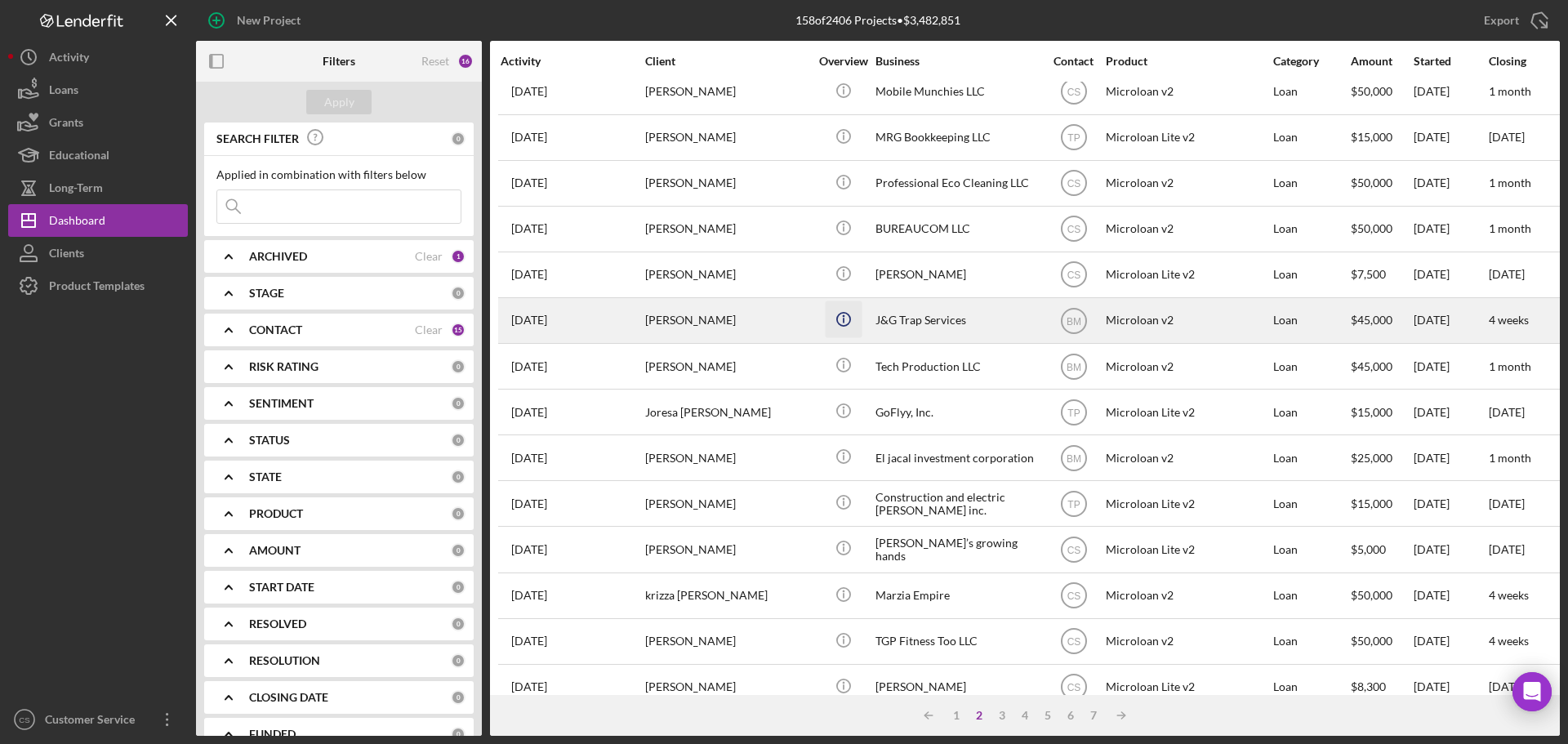
scroll to position [0, 0]
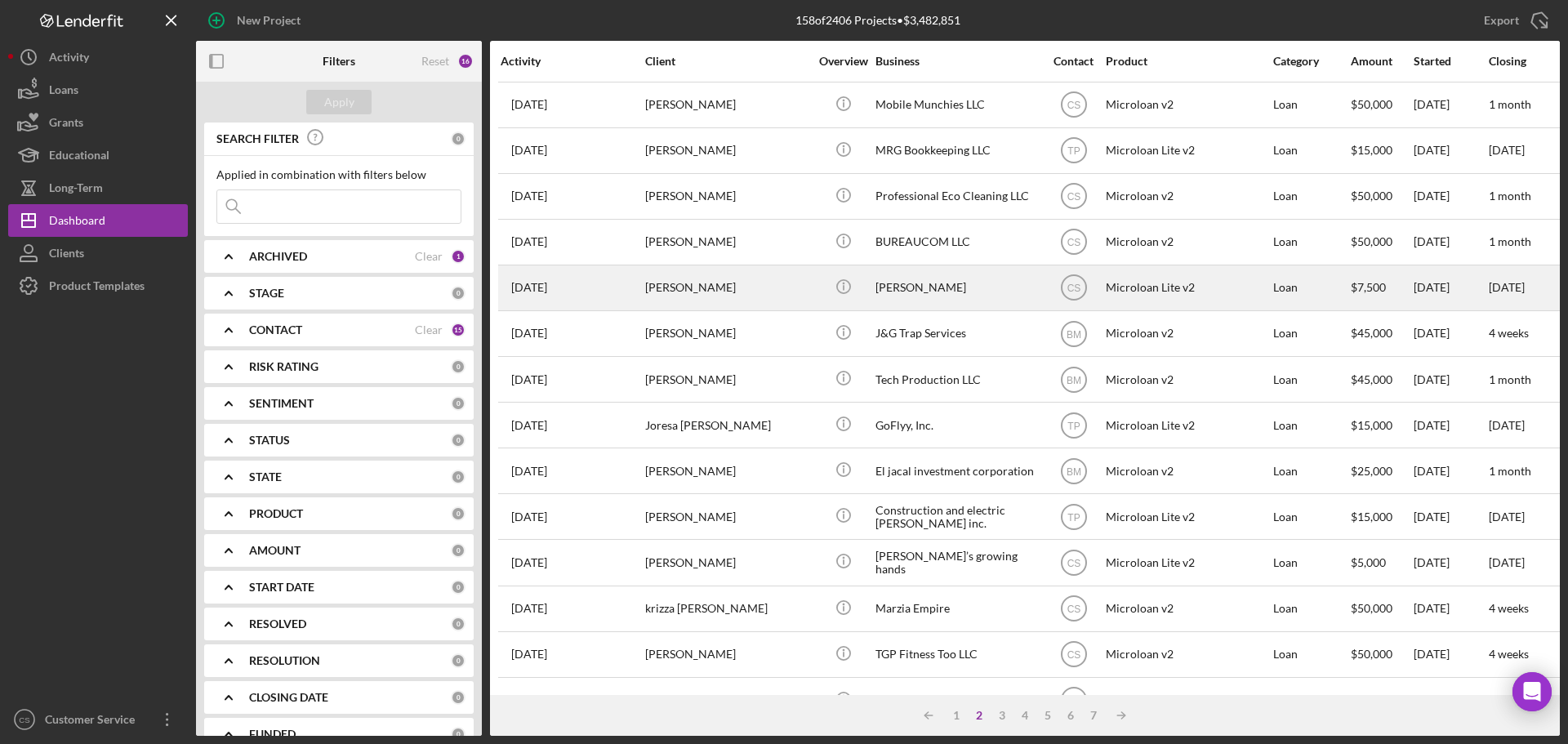
click at [792, 287] on div "[PERSON_NAME]" at bounding box center [727, 287] width 163 height 43
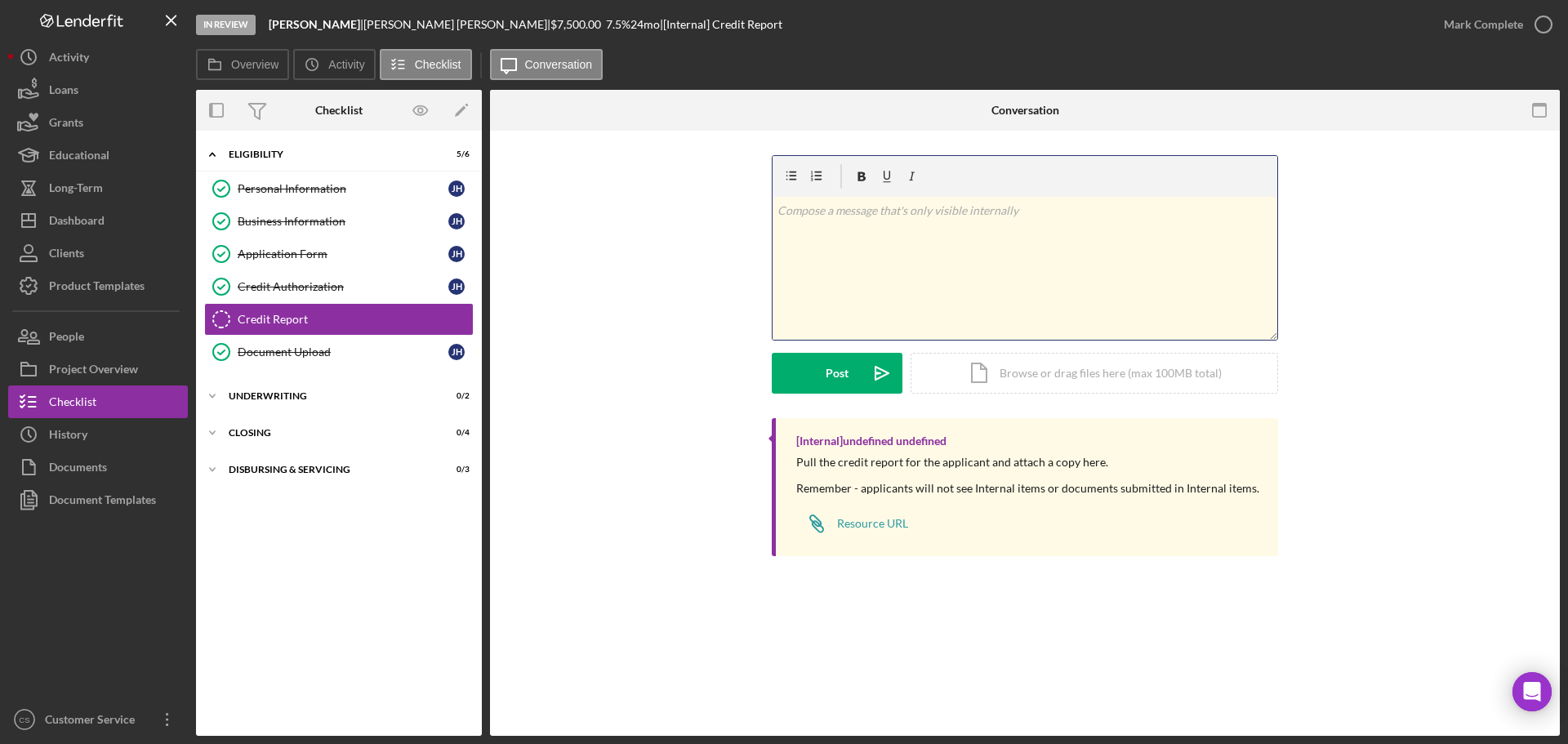
drag, startPoint x: 968, startPoint y: 267, endPoint x: 931, endPoint y: 275, distance: 37.9
click at [968, 267] on div "v Color teal Color pink Remove color Add row above Add row below Add column bef…" at bounding box center [1025, 269] width 505 height 143
click at [368, 351] on div "Document Upload" at bounding box center [343, 352] width 210 height 13
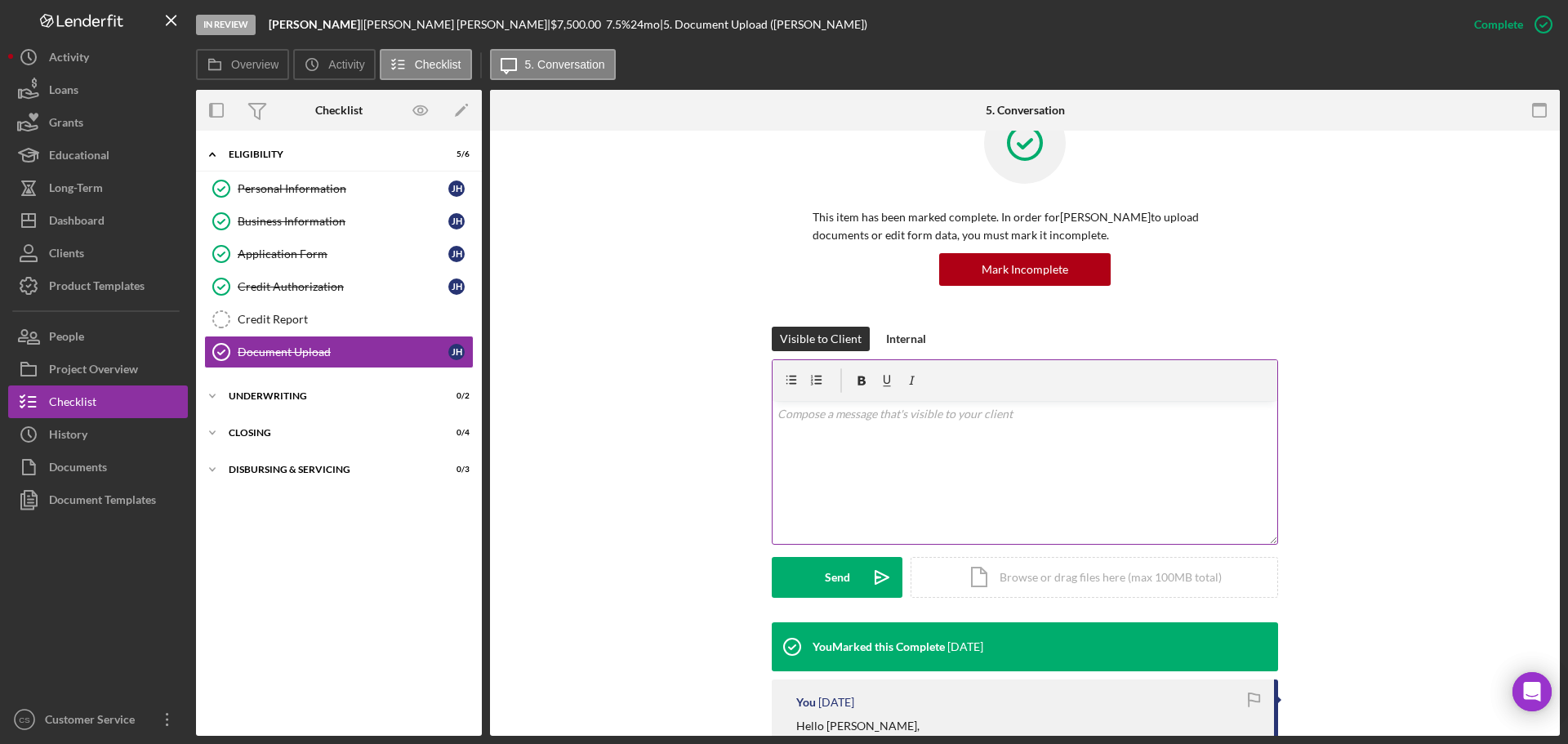
scroll to position [82, 0]
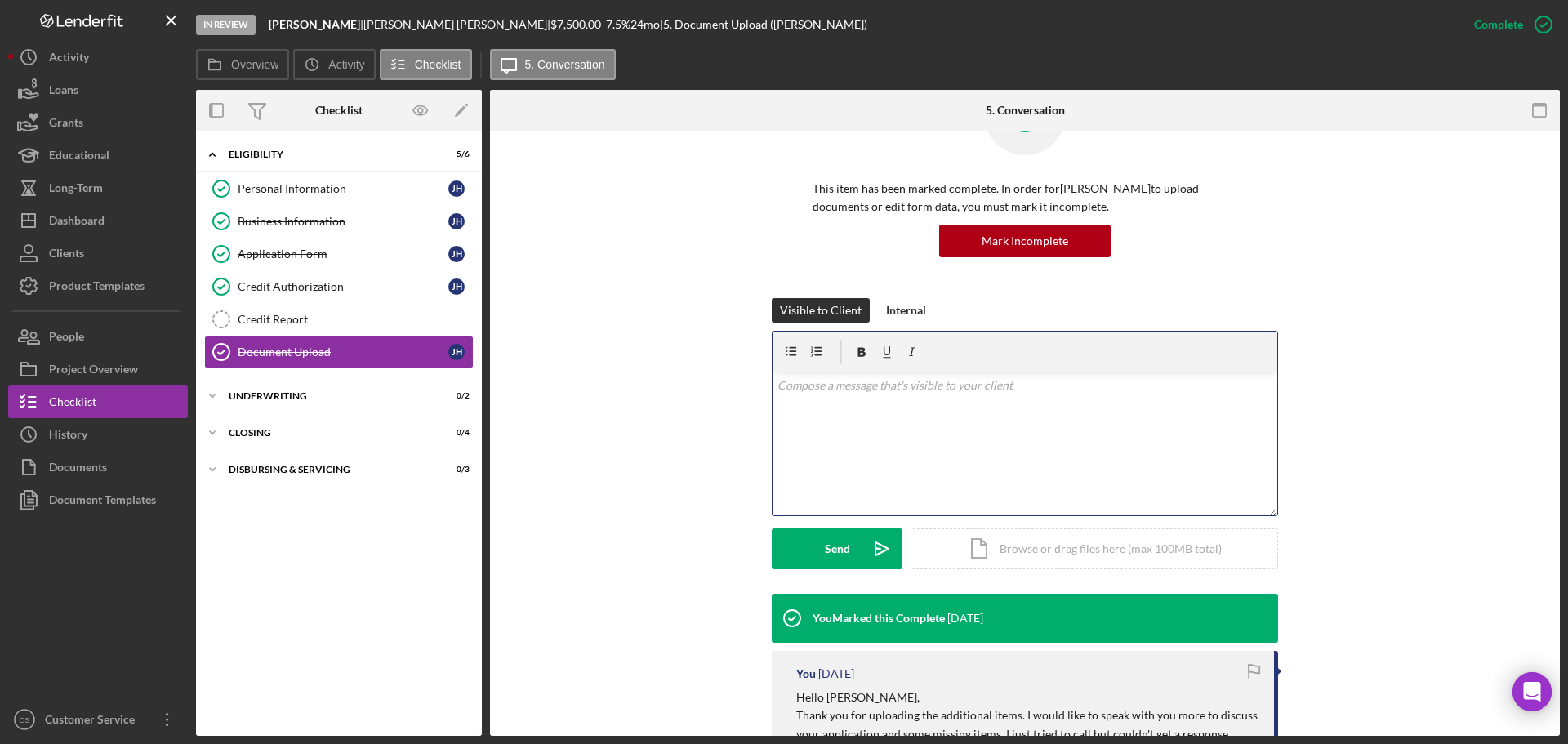
click at [943, 440] on div "v Color teal Color pink Remove color Add row above Add row below Add column bef…" at bounding box center [1025, 443] width 505 height 143
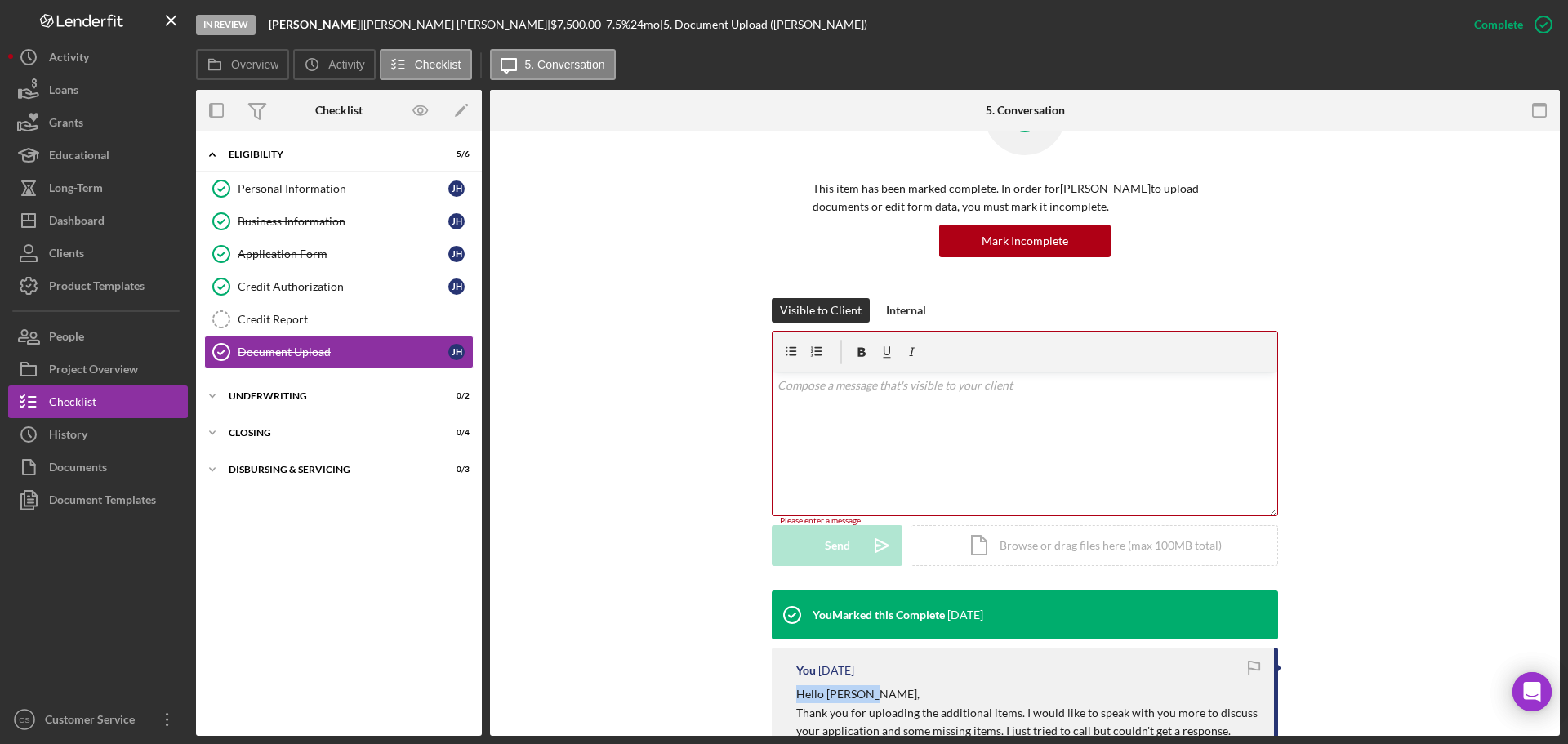
drag, startPoint x: 877, startPoint y: 702, endPoint x: 789, endPoint y: 697, distance: 88.1
click at [789, 697] on div "You 2 weeks ago Hello Jasmine, Thank you for uploading the additional items. I …" at bounding box center [1025, 721] width 506 height 146
copy p "Hello Jasmine,"
click at [912, 422] on div "v Color teal Color pink Remove color Add row above Add row below Add column bef…" at bounding box center [1025, 443] width 505 height 143
paste div
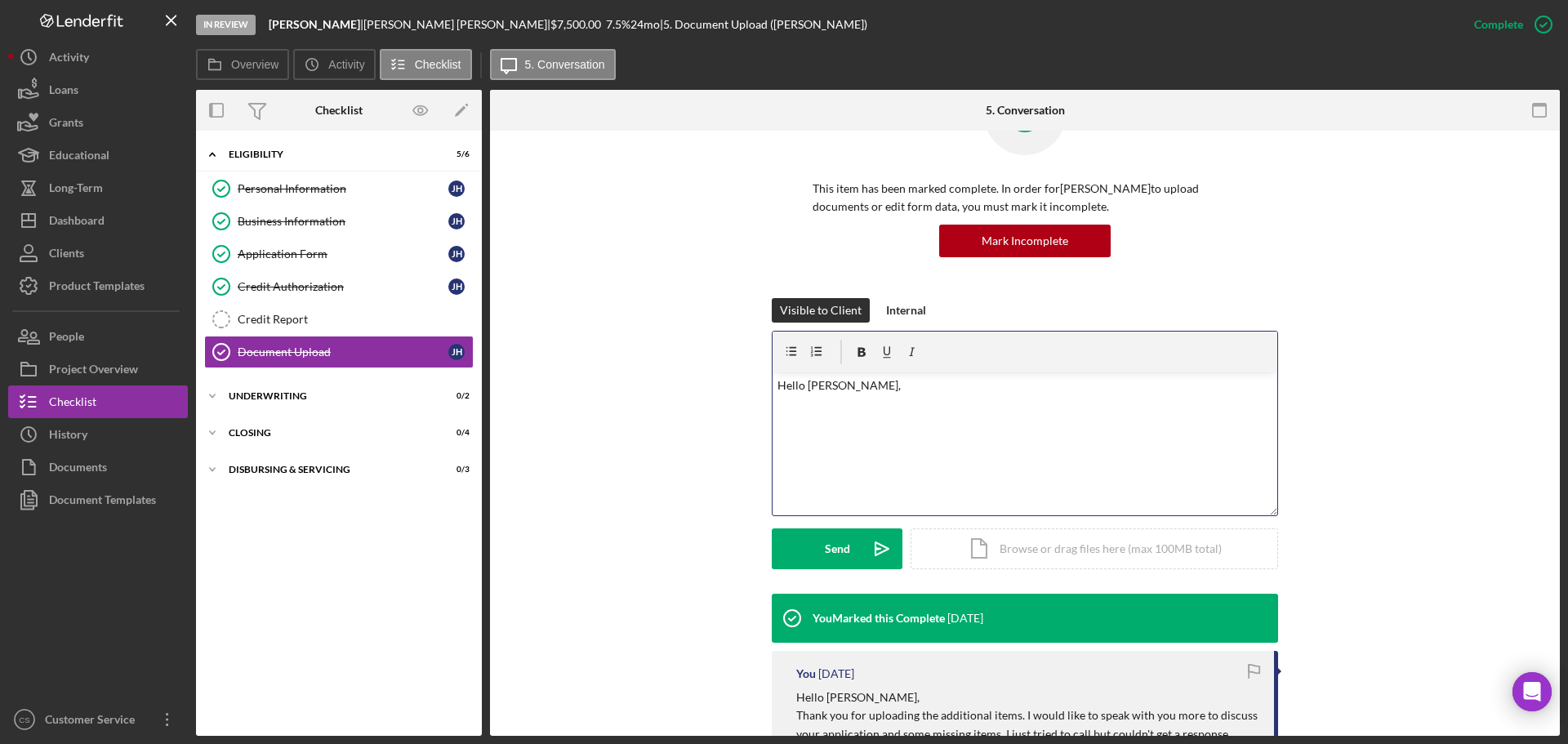
click at [963, 434] on div "v Color teal Color pink Remove color Add row above Add row below Add column bef…" at bounding box center [1025, 443] width 505 height 143
drag, startPoint x: 824, startPoint y: 410, endPoint x: 746, endPoint y: 408, distance: 78.0
click at [746, 408] on div "Visible to Client Internal v Color teal Color pink Remove color Add row above A…" at bounding box center [1025, 445] width 1021 height 296
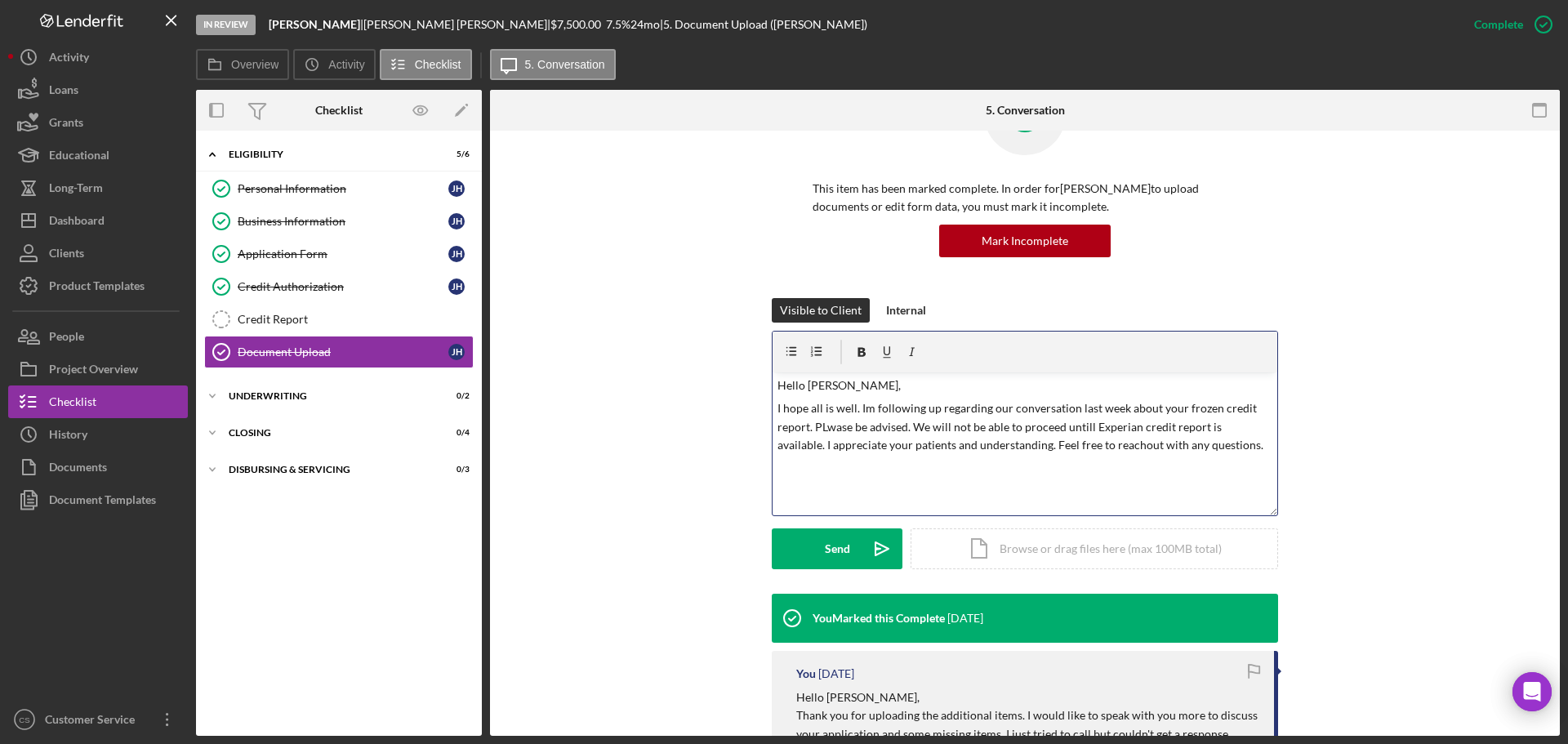
click at [1095, 445] on p "I hope all is well. Im following up regarding our conversation last week about …" at bounding box center [1026, 426] width 496 height 54
click at [1086, 444] on p "I hope all is well. Im following up regarding our conversation last week about …" at bounding box center [1026, 426] width 496 height 54
click at [1073, 425] on p "I hope all is well. Im following up regarding our conversation last week about …" at bounding box center [1026, 426] width 496 height 54
click at [826, 425] on p "I hope all is well. Im following up regarding our conversation last week about …" at bounding box center [1026, 426] width 496 height 54
click at [831, 428] on p "I hope all is well. Im following up regarding our conversation last week about …" at bounding box center [1026, 426] width 496 height 54
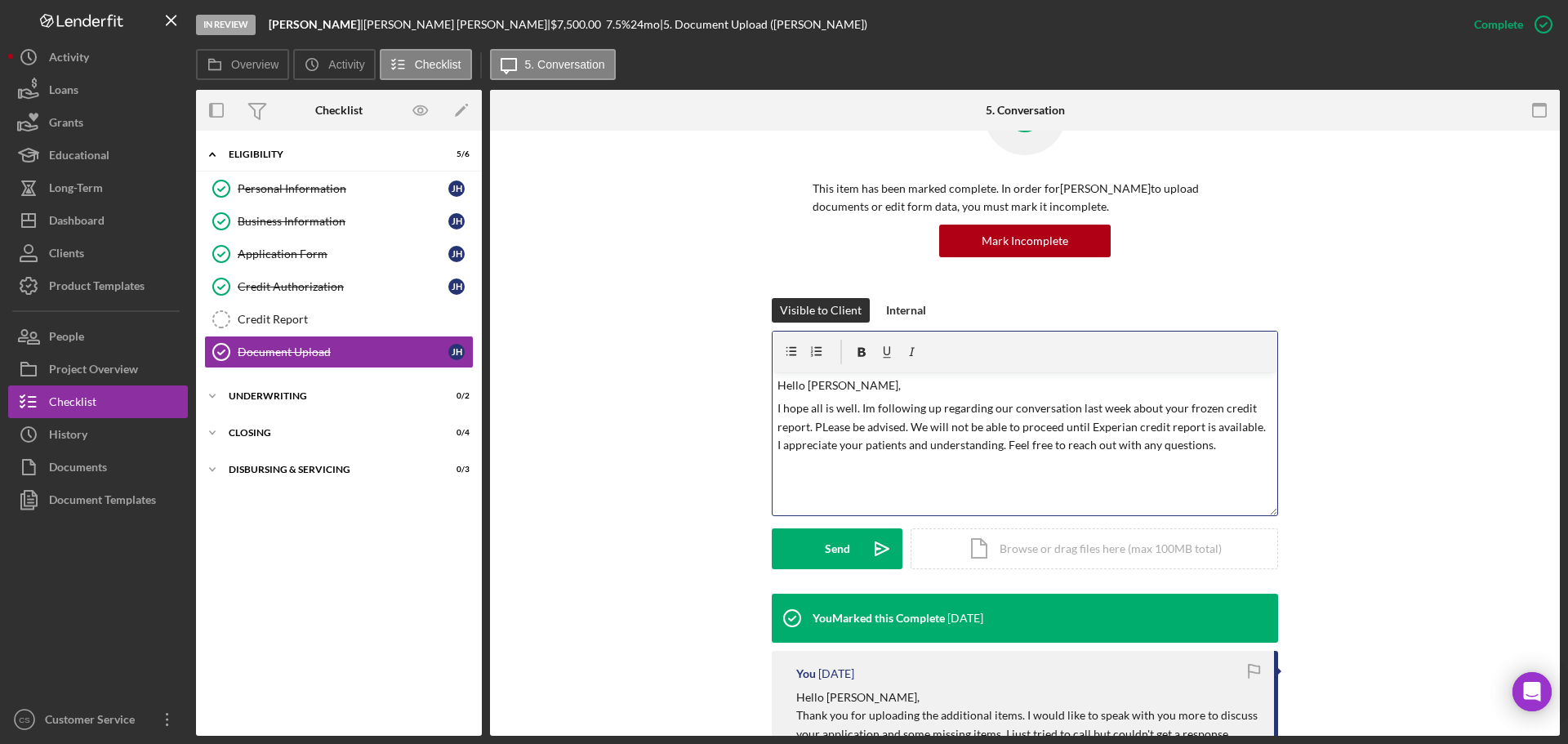
click at [914, 419] on p "I hope all is well. Im following up regarding our conversation last week about …" at bounding box center [1026, 426] width 496 height 54
click at [828, 468] on div "v Color teal Color pink Remove color Add row above Add row below Add column bef…" at bounding box center [1025, 443] width 505 height 143
click at [828, 425] on p "I hope all is well. Im following up regarding our conversation last week about …" at bounding box center [1026, 426] width 496 height 54
click at [967, 411] on p "I hope all is well. Im following up regarding our conversation last week about …" at bounding box center [1026, 426] width 496 height 54
click at [1233, 458] on div "v Color teal Color pink Remove color Add row above Add row below Add column bef…" at bounding box center [1025, 443] width 505 height 143
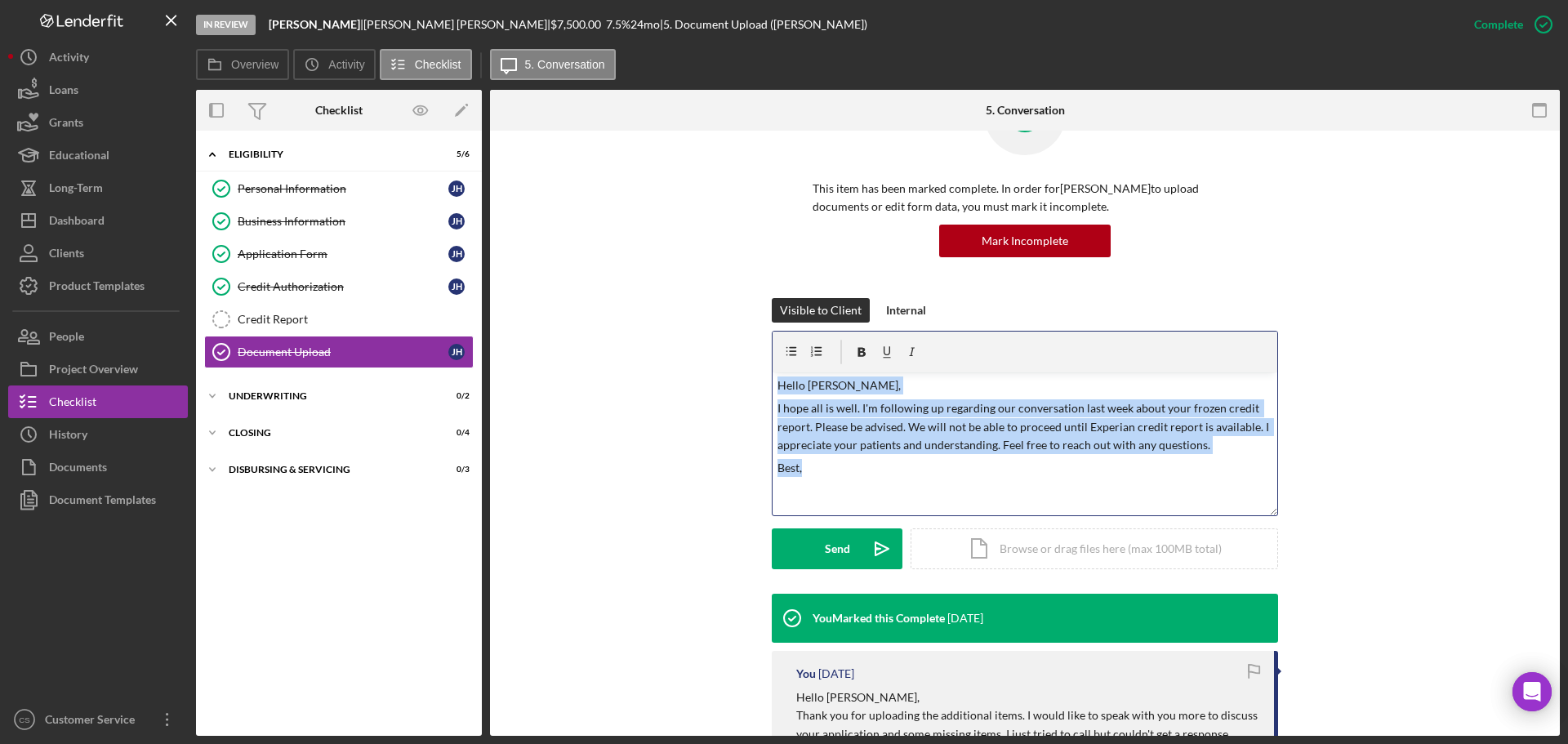
drag, startPoint x: 815, startPoint y: 466, endPoint x: 767, endPoint y: 348, distance: 127.4
click at [773, 354] on div "v Color teal Color pink Remove color Add row above Add row below Add column bef…" at bounding box center [1025, 424] width 505 height 184
copy div "Hello Jasmine, I hope all is well. I'm following up regarding our conversation …"
click at [851, 489] on div "v Color teal Color pink Remove color Add row above Add row below Add column bef…" at bounding box center [1025, 443] width 505 height 143
drag, startPoint x: 851, startPoint y: 489, endPoint x: 675, endPoint y: 360, distance: 218.2
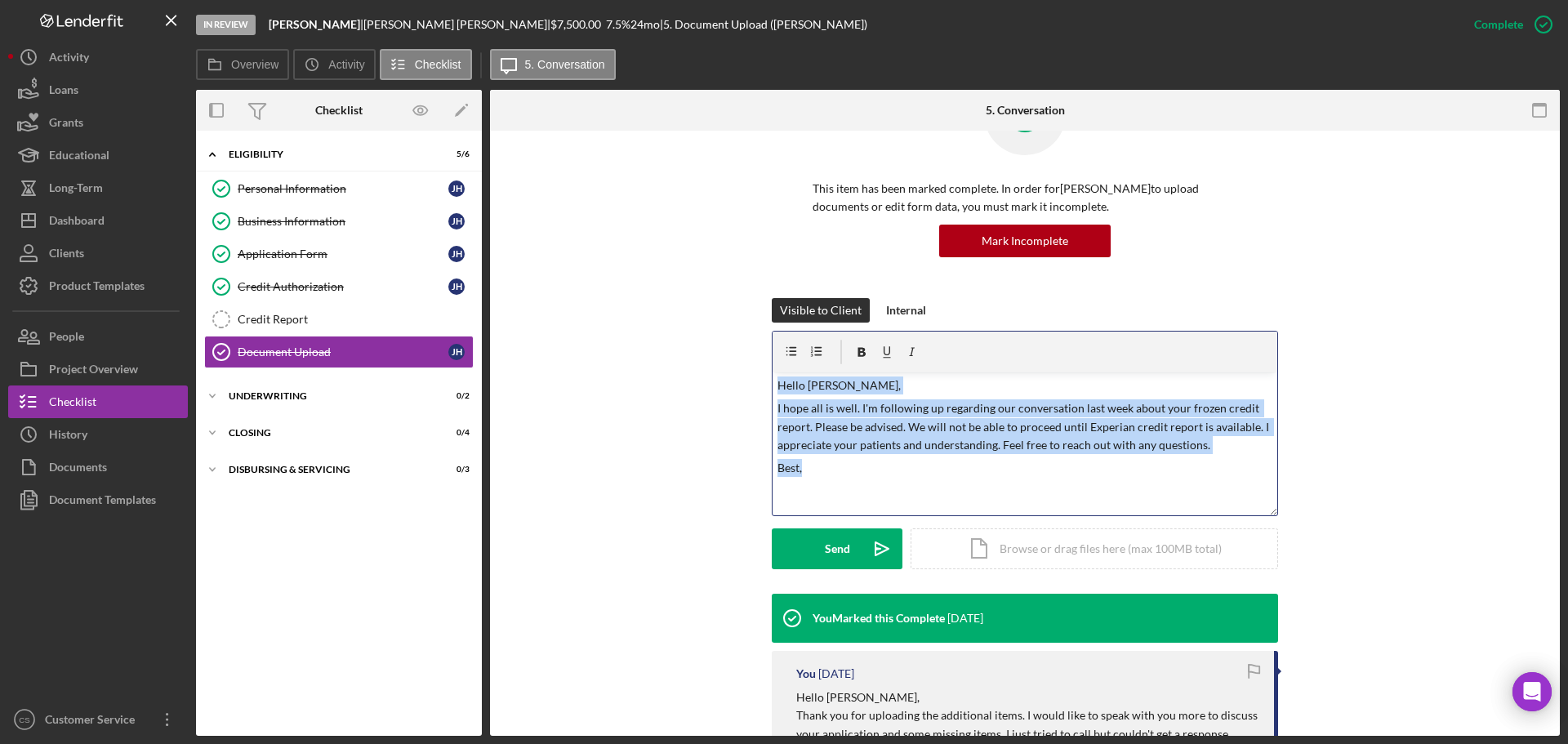
click at [675, 360] on div "Visible to Client Internal v Color teal Color pink Remove color Add row above A…" at bounding box center [1025, 445] width 1021 height 296
copy div "Hello Jasmine, I hope all is well. I'm following up regarding our conversation …"
click at [842, 543] on div "Send" at bounding box center [837, 549] width 25 height 40
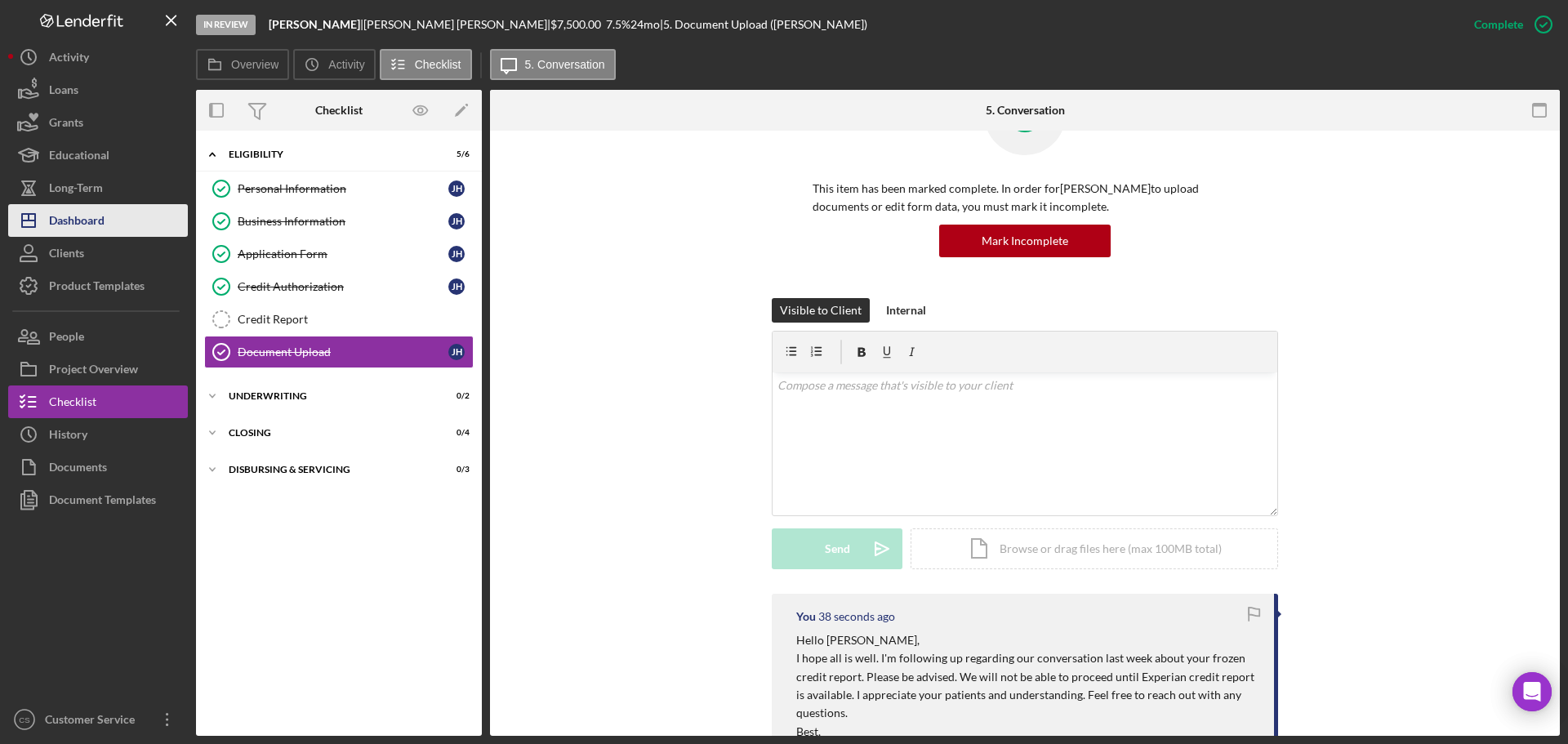
click at [85, 223] on div "Dashboard" at bounding box center [76, 222] width 55 height 37
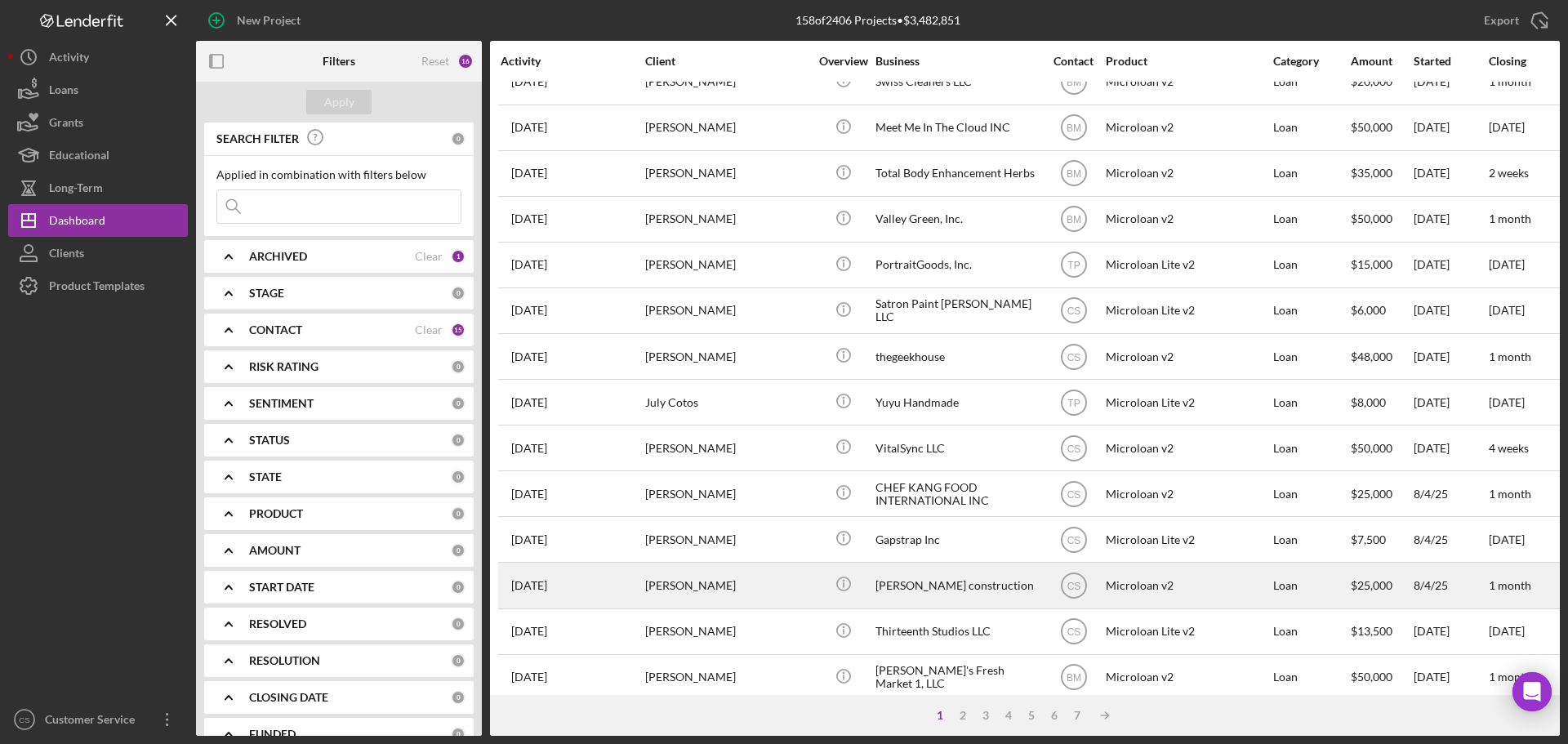
scroll to position [553, 0]
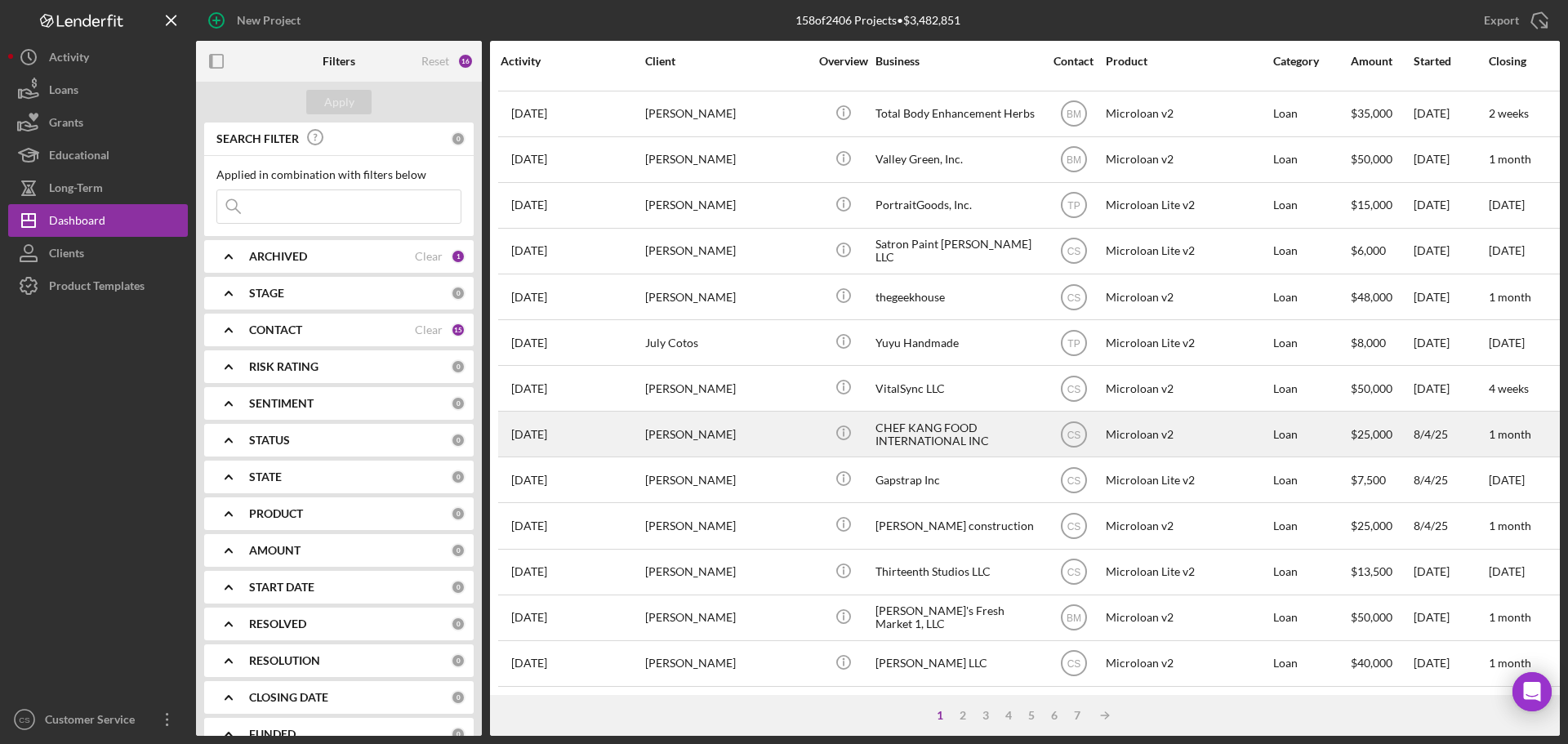
drag, startPoint x: 748, startPoint y: 444, endPoint x: 750, endPoint y: 436, distance: 8.2
click at [748, 443] on tbody "6 hours ago Bianca Ramirez Bianca Ramirez Icon/Info Real Deal Mobile Detailing …" at bounding box center [1467, 113] width 1937 height 1145
click at [751, 427] on div "[PERSON_NAME]" at bounding box center [727, 434] width 163 height 43
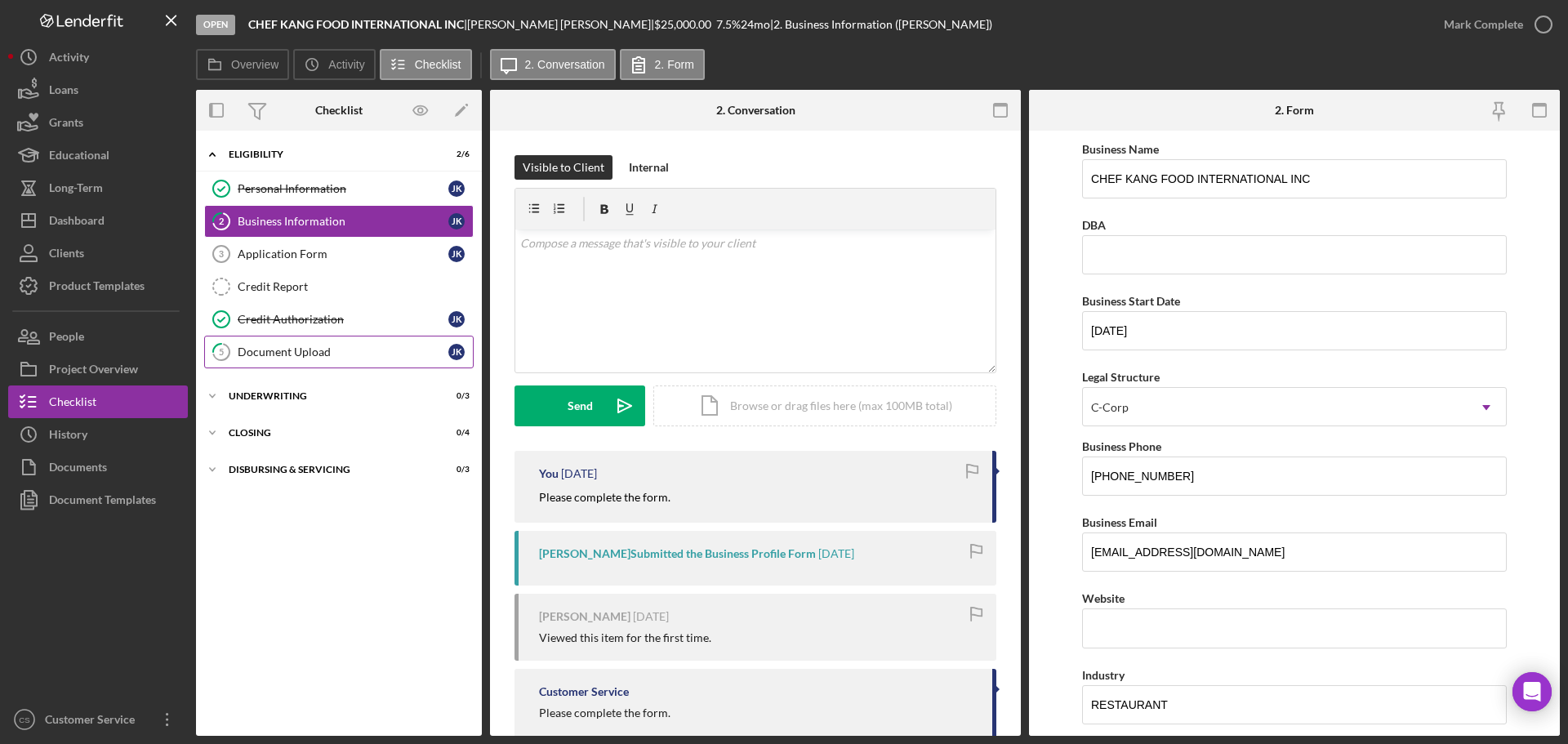
click at [332, 346] on div "Document Upload" at bounding box center [343, 352] width 210 height 13
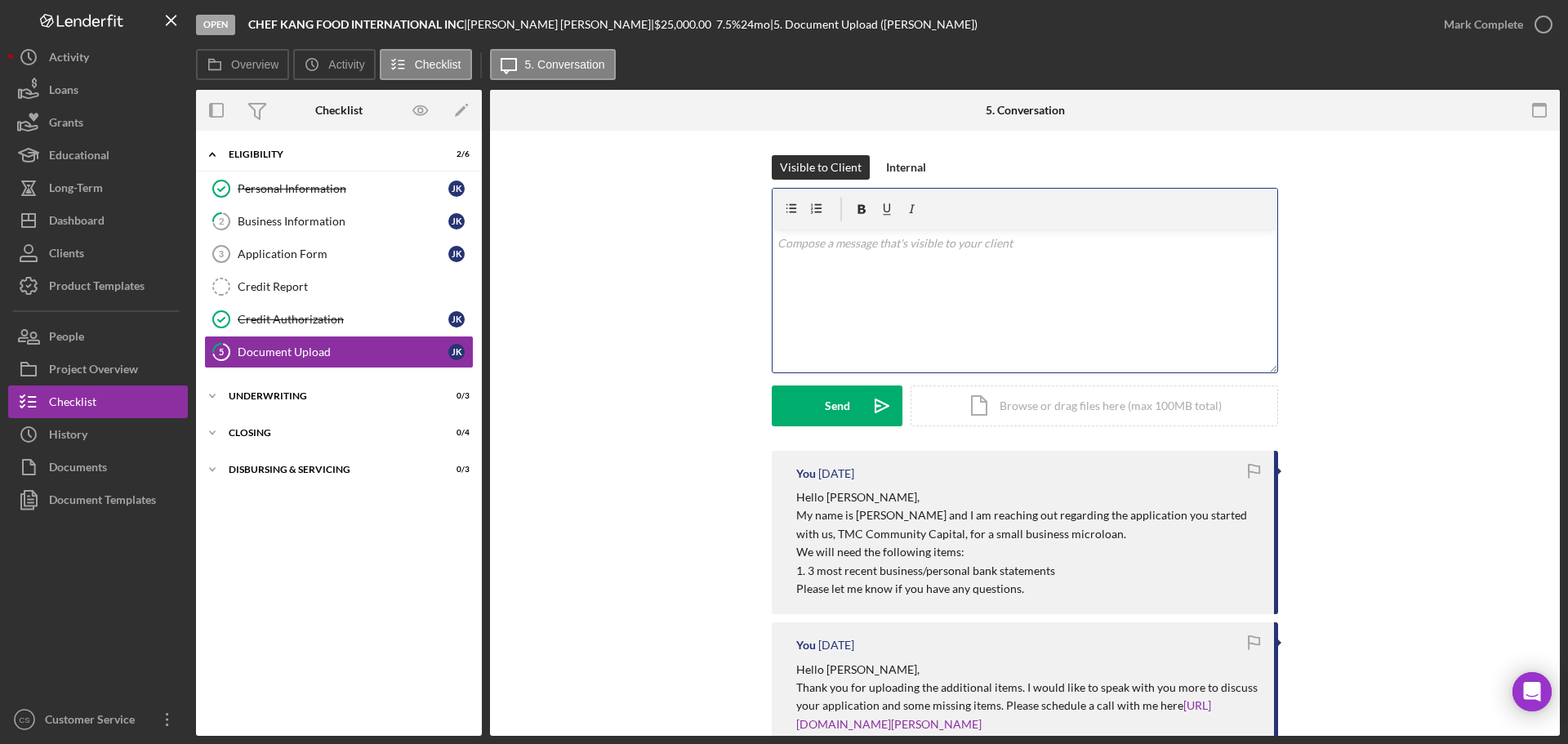
click at [911, 328] on div "v Color teal Color pink Remove color Add row above Add row below Add column bef…" at bounding box center [1025, 301] width 505 height 143
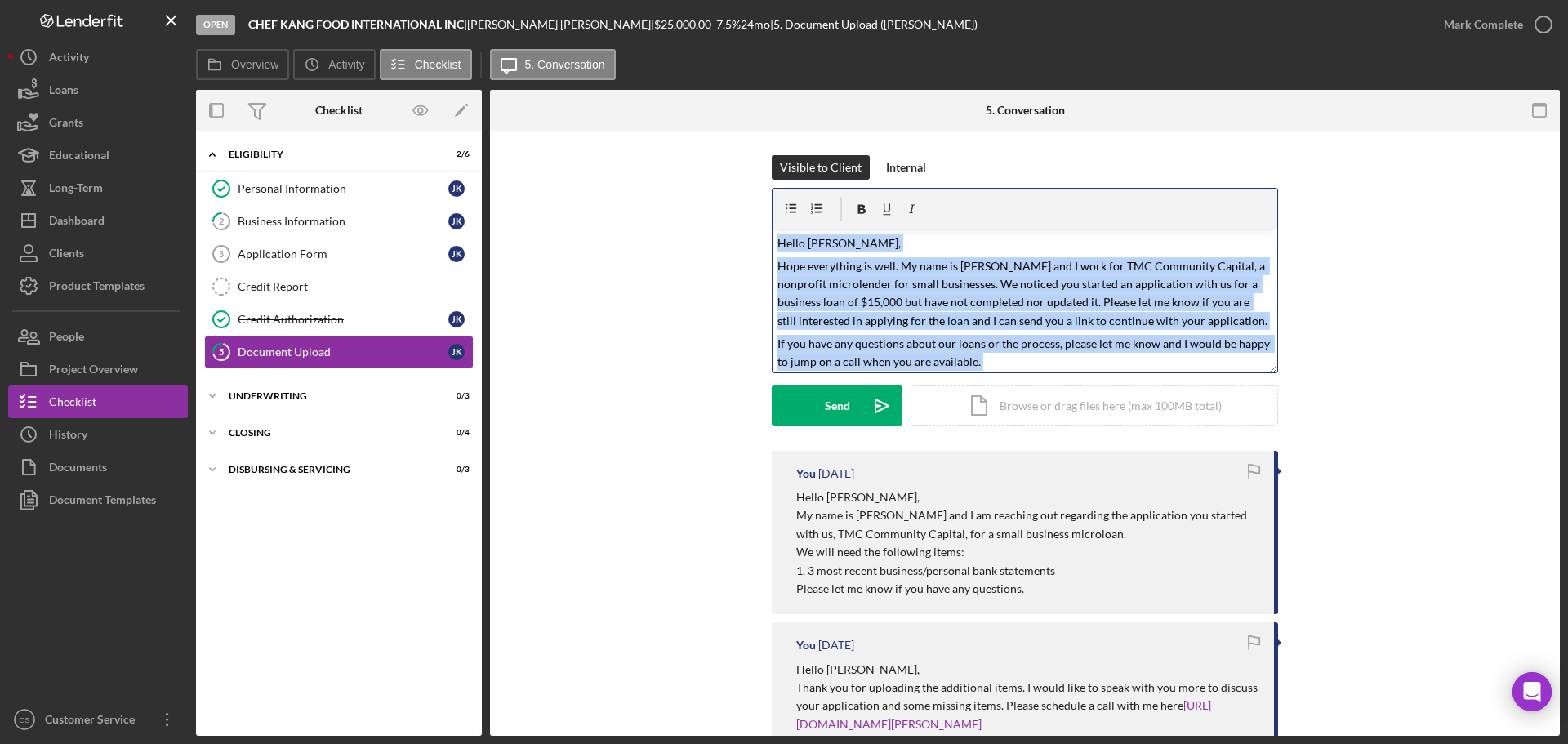
drag, startPoint x: 867, startPoint y: 358, endPoint x: 725, endPoint y: 134, distance: 265.2
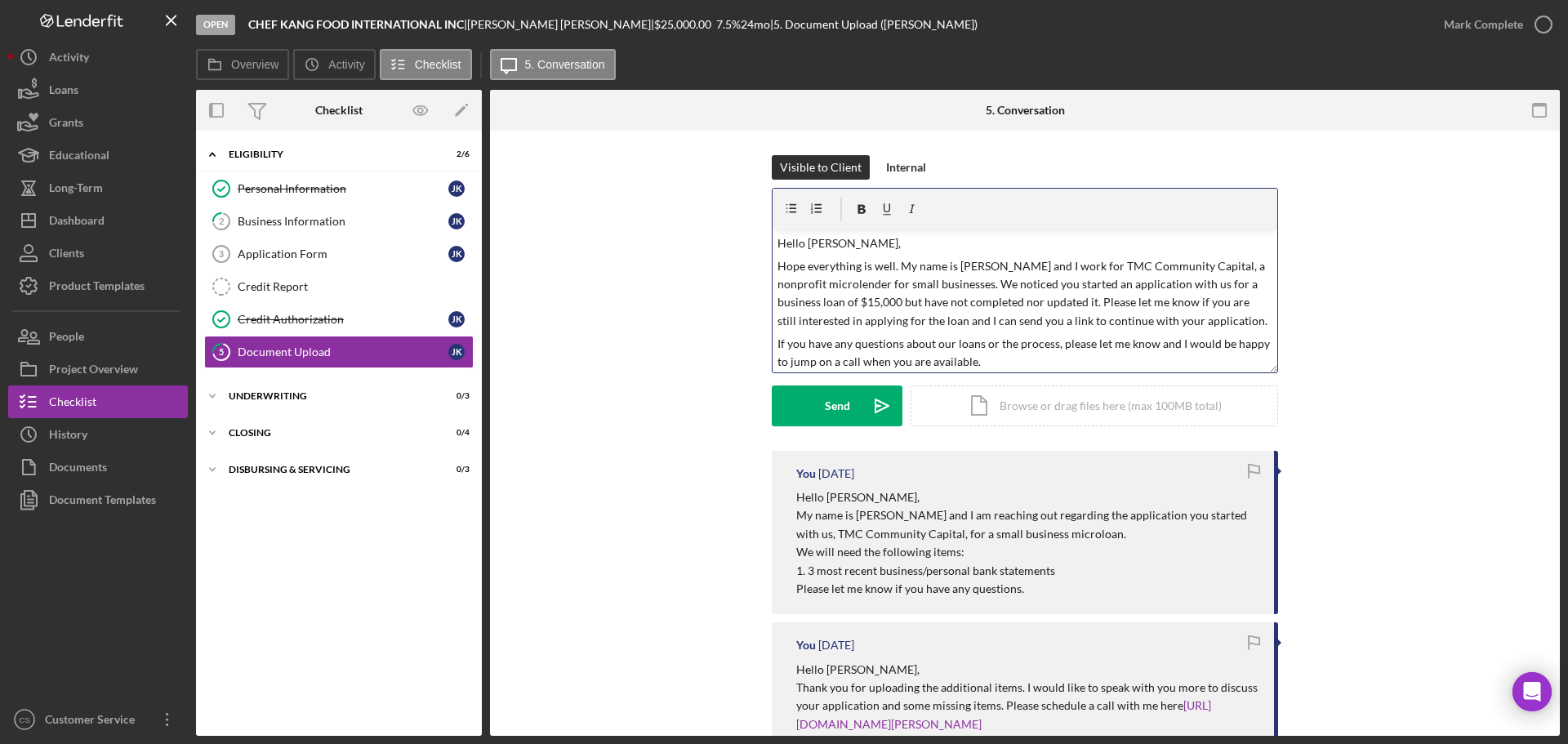
click at [870, 304] on p "Hope everything is well. My name is Hector Gutierrez and I work for TMC Communi…" at bounding box center [1026, 294] width 496 height 73
drag, startPoint x: 479, startPoint y: 27, endPoint x: 542, endPoint y: 24, distance: 63.1
click at [542, 24] on div "JEE HYE KIM |" at bounding box center [560, 24] width 187 height 13
copy div "JEE HYE KIM"
drag, startPoint x: 842, startPoint y: 244, endPoint x: 811, endPoint y: 238, distance: 31.6
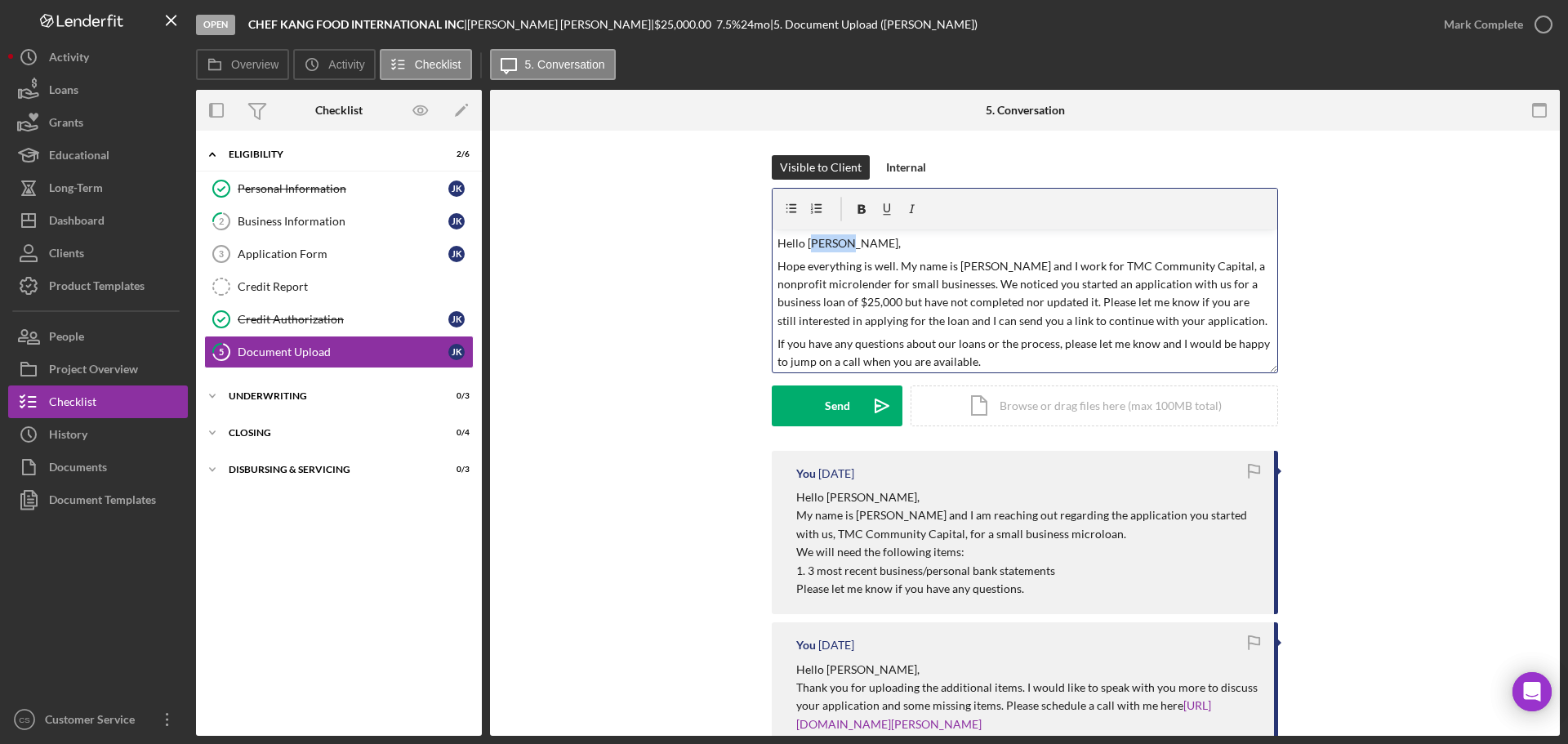
click at [811, 238] on p "Hello Donald," at bounding box center [1026, 243] width 496 height 18
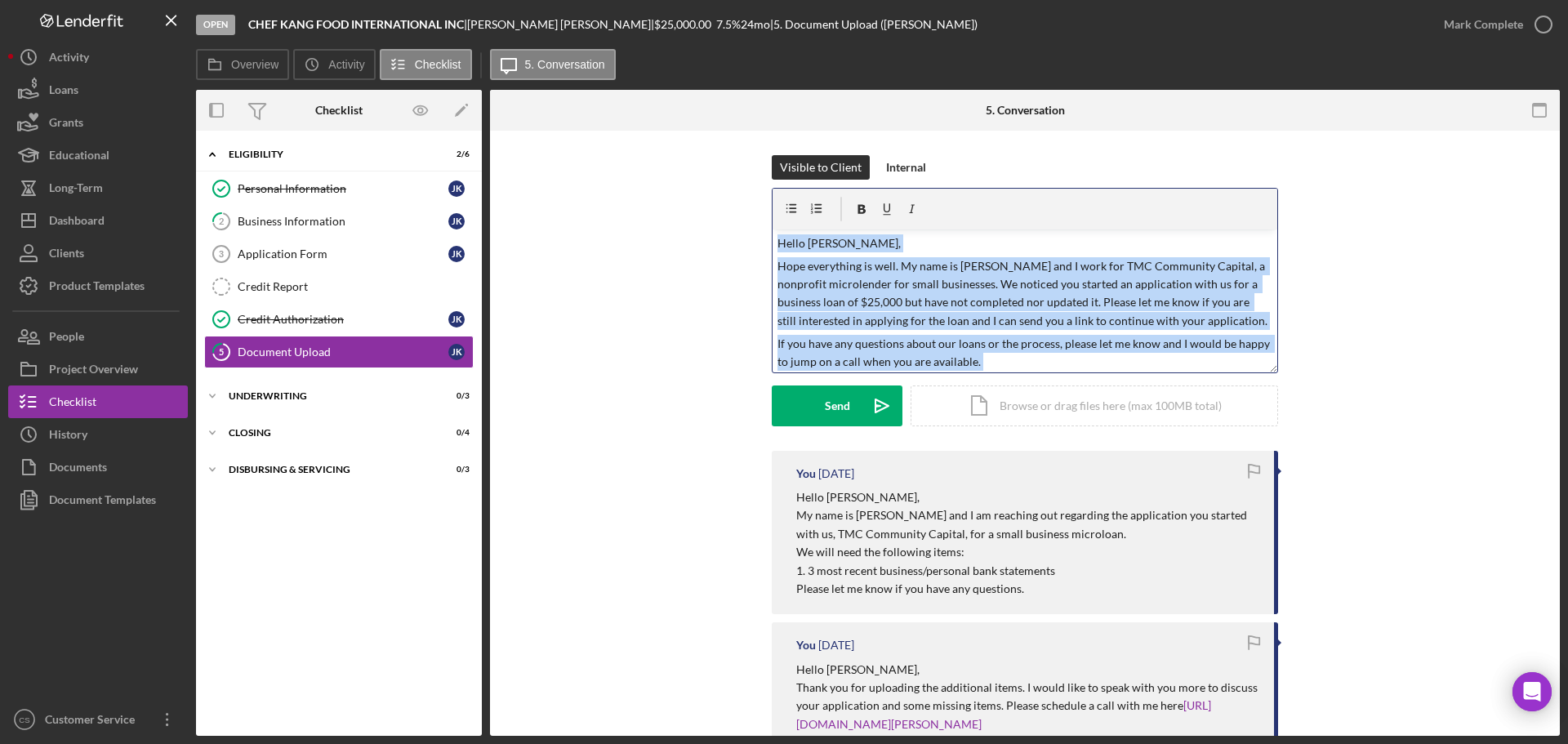
drag, startPoint x: 829, startPoint y: 357, endPoint x: 726, endPoint y: 172, distance: 211.7
click at [726, 172] on div "Visible to Client Internal v Color teal Color pink Remove color Add row above A…" at bounding box center [1025, 302] width 1021 height 296
copy div "Hello JEE HYE KIM, Hope everything is well. My name is Hector Gutierrez and I w…"
click at [831, 408] on div "Send" at bounding box center [837, 405] width 25 height 40
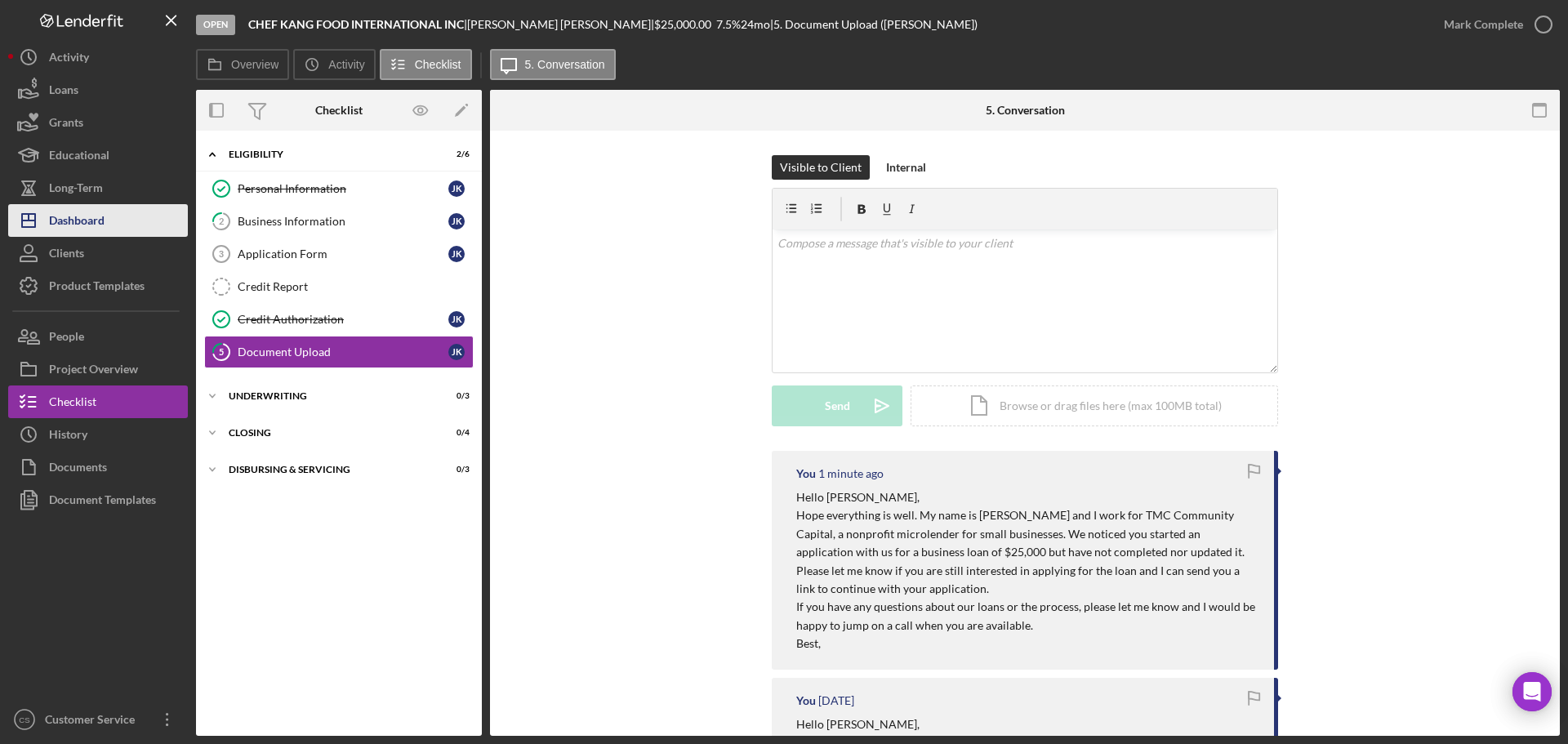
click at [99, 215] on div "Dashboard" at bounding box center [76, 222] width 55 height 37
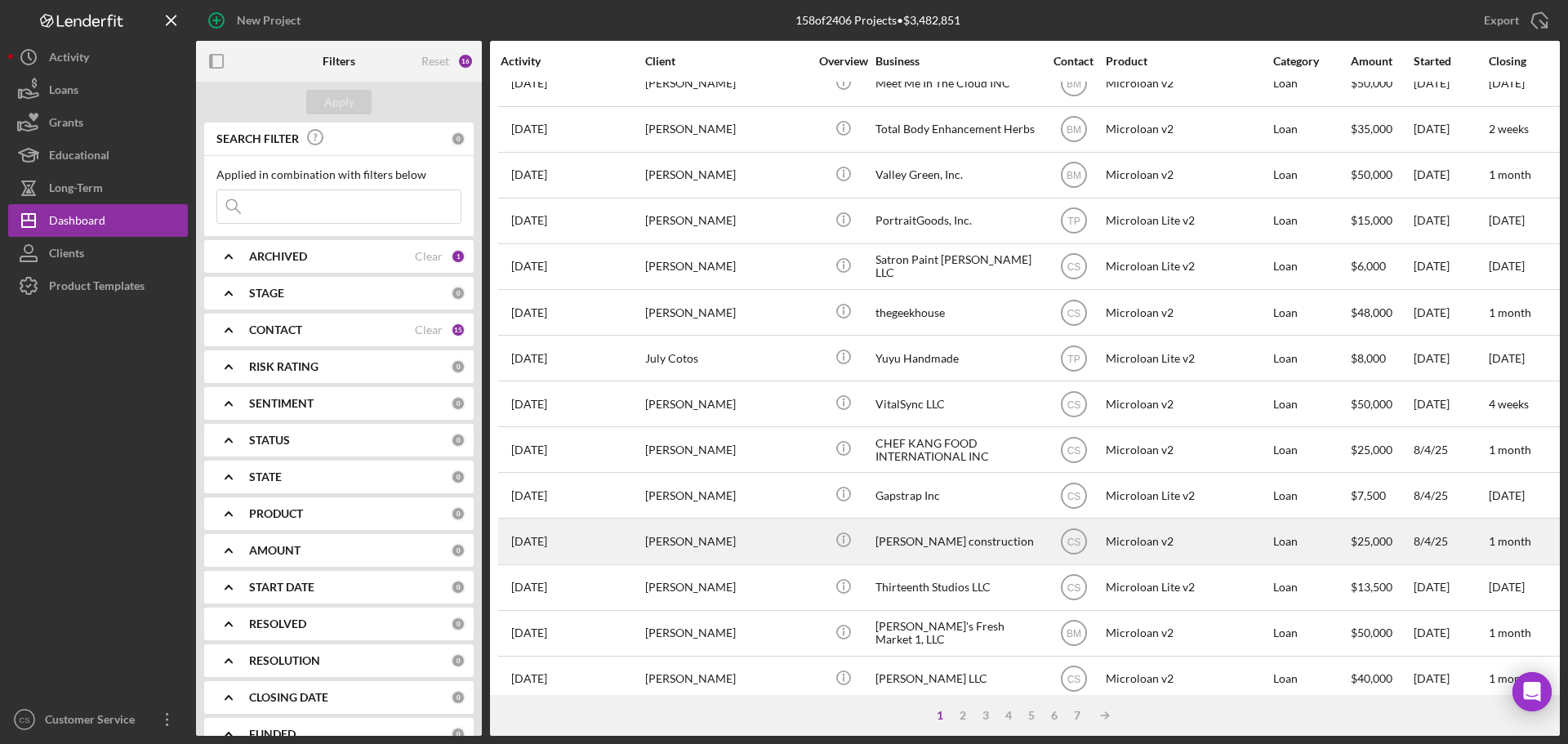
scroll to position [553, 0]
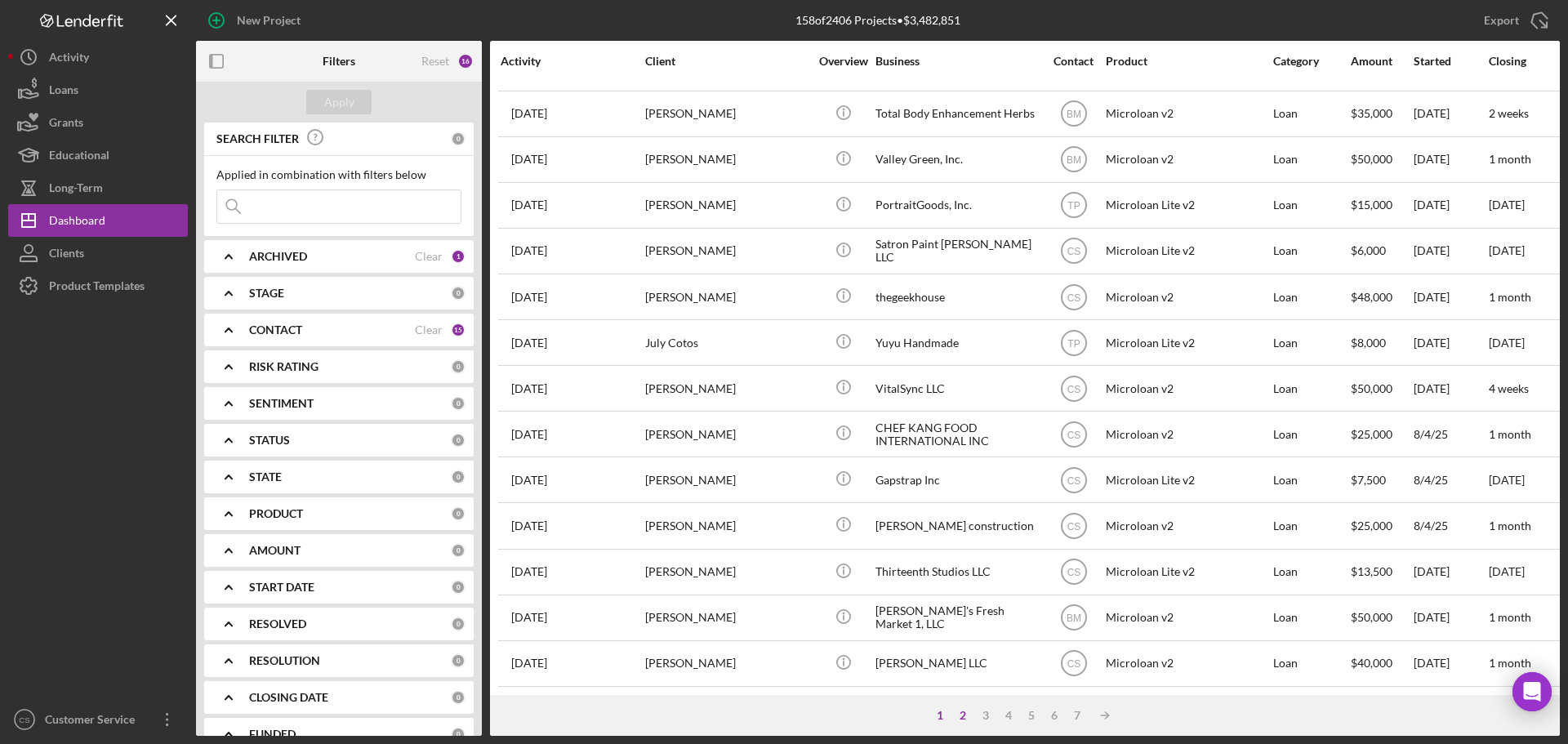
click at [965, 718] on div "2" at bounding box center [963, 716] width 23 height 13
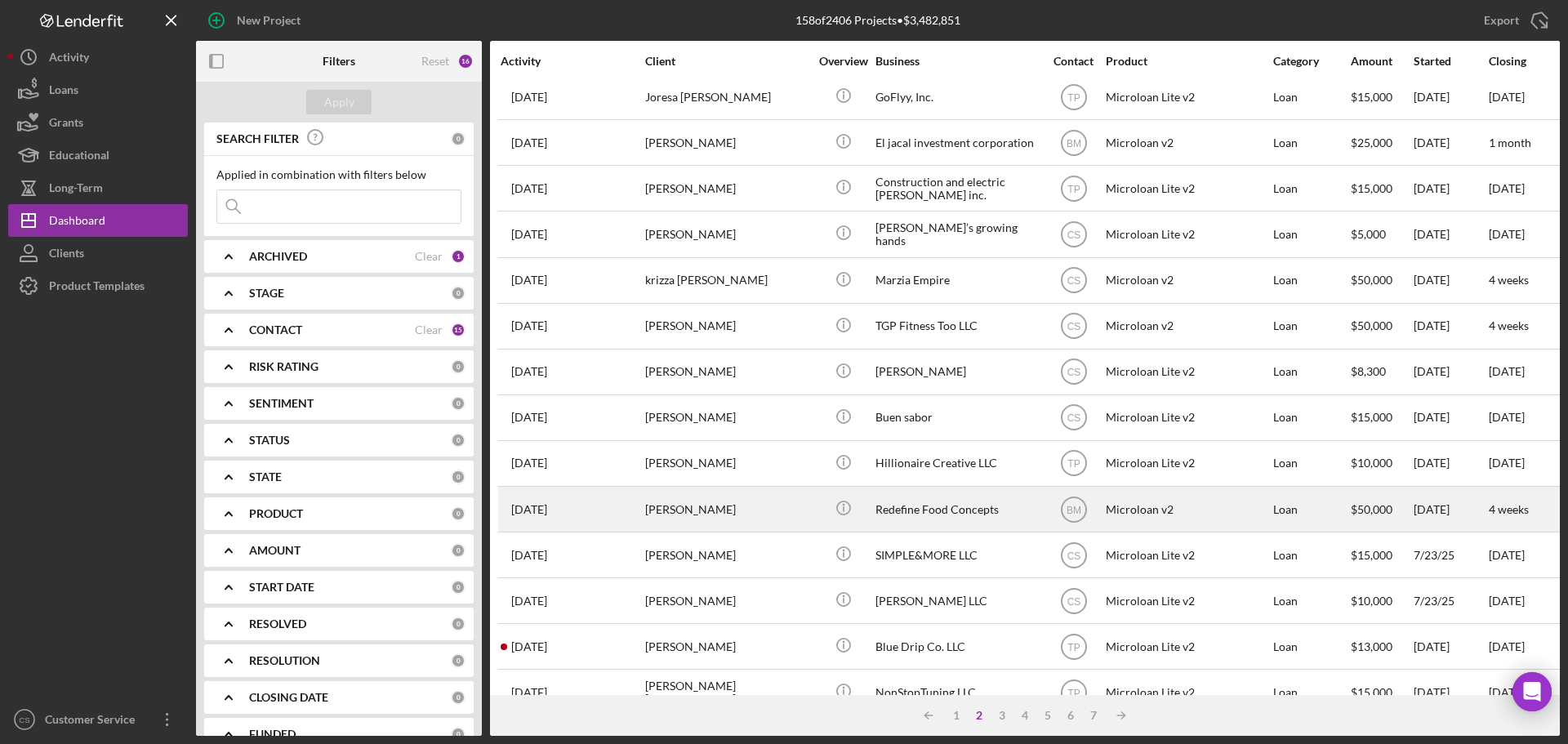
scroll to position [409, 0]
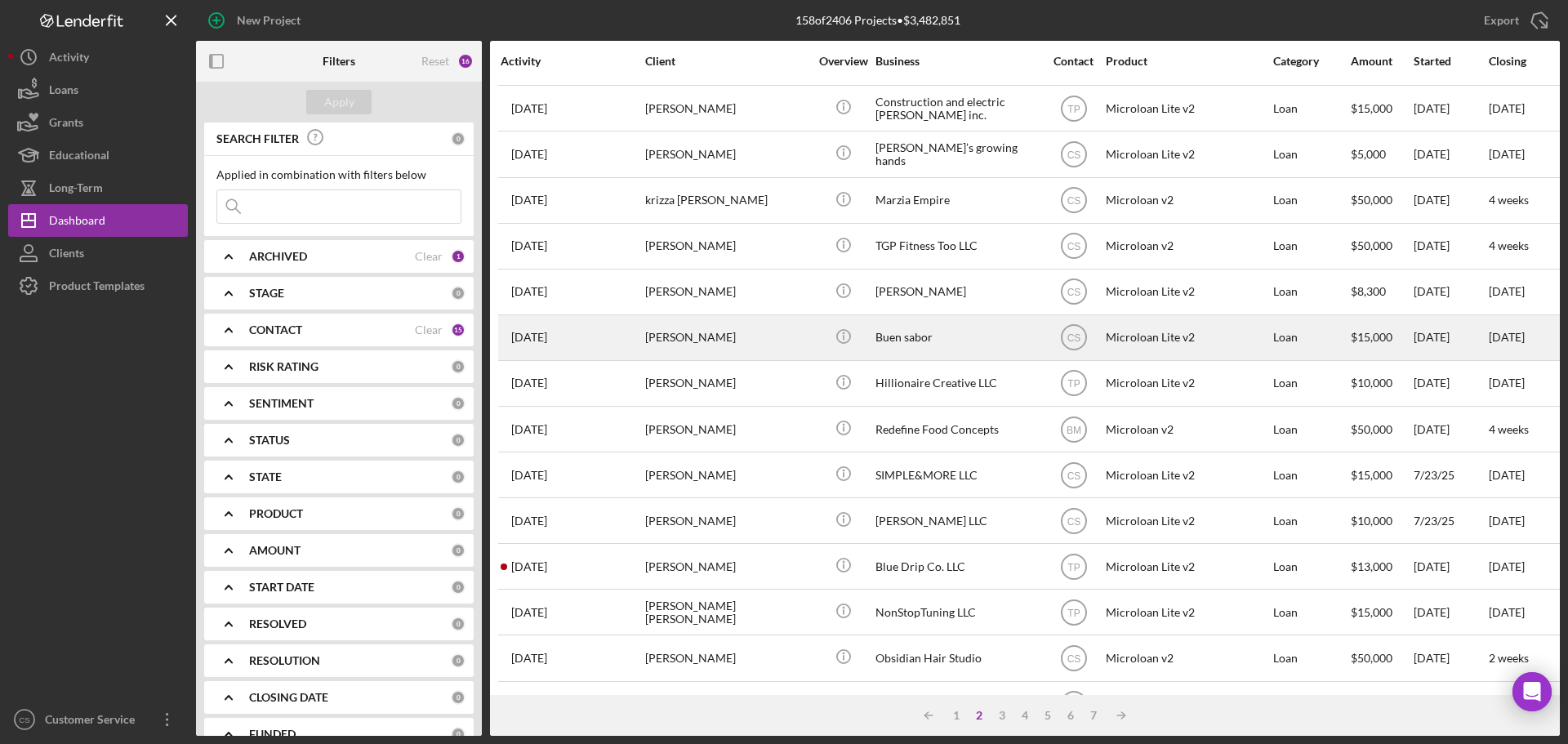
click at [806, 339] on div "[PERSON_NAME]" at bounding box center [727, 337] width 163 height 43
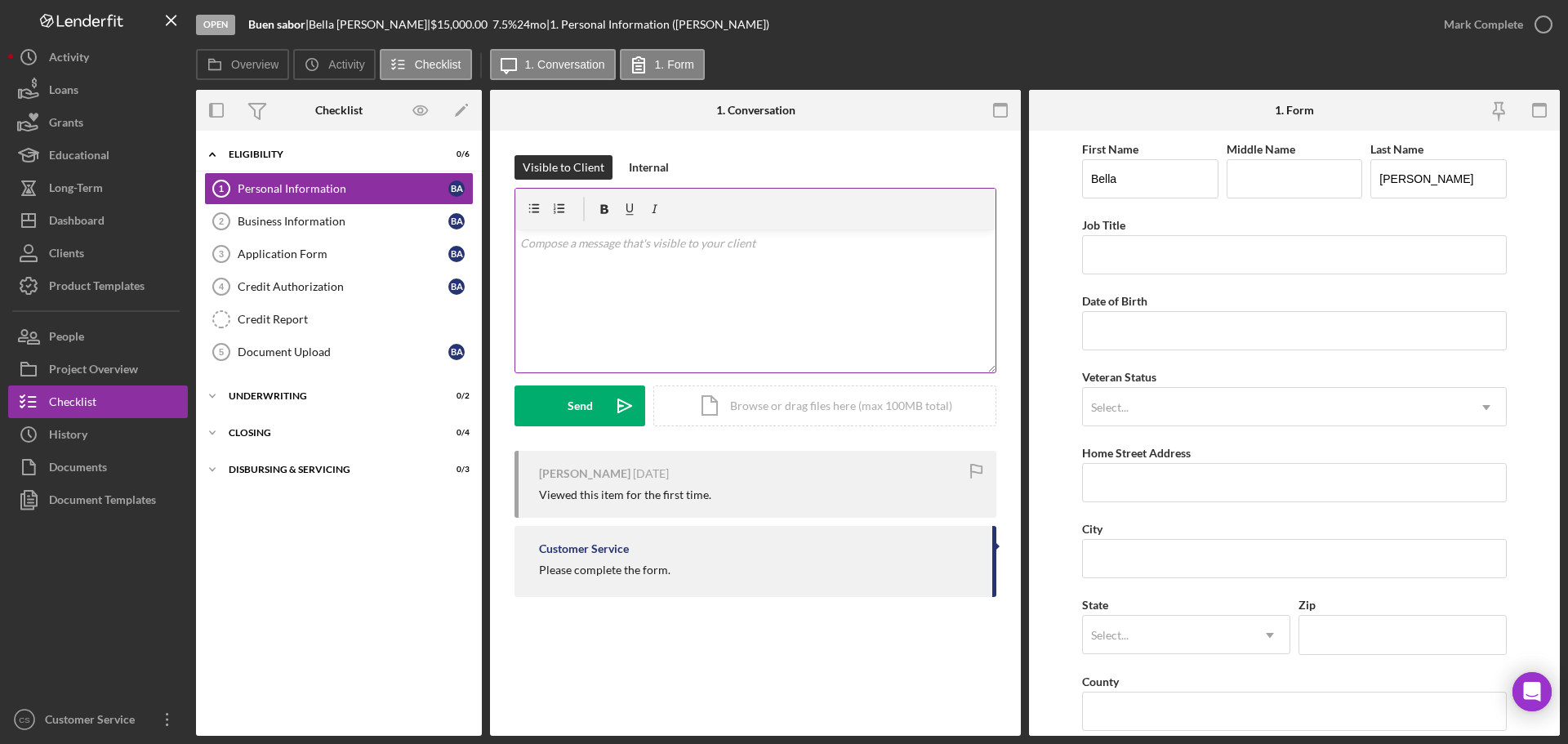
click at [765, 302] on div "v Color teal Color pink Remove color Add row above Add row below Add column bef…" at bounding box center [755, 301] width 480 height 143
click at [328, 351] on div "Document Upload" at bounding box center [343, 352] width 210 height 13
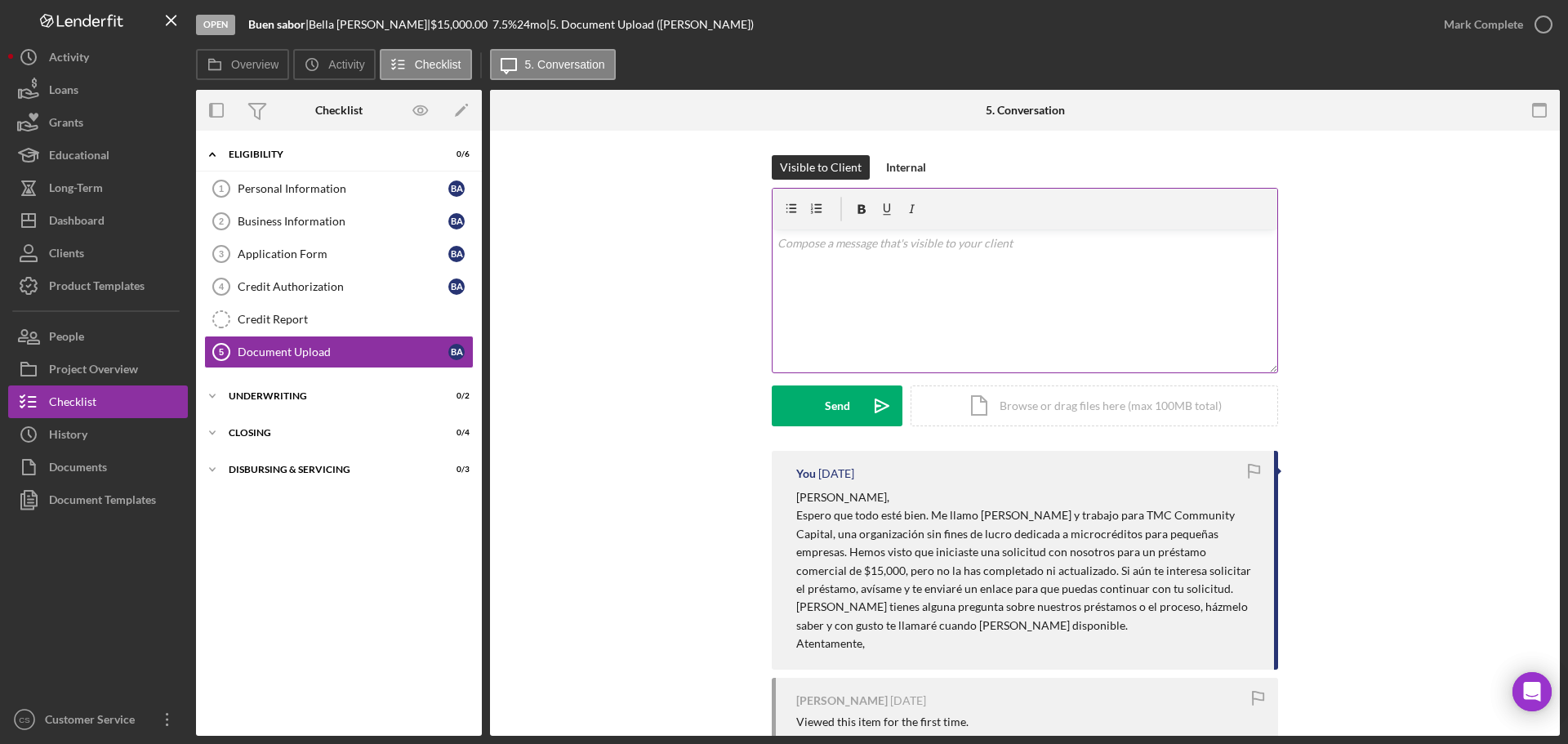
click at [894, 285] on div "v Color teal Color pink Remove color Add row above Add row below Add column bef…" at bounding box center [1025, 301] width 505 height 143
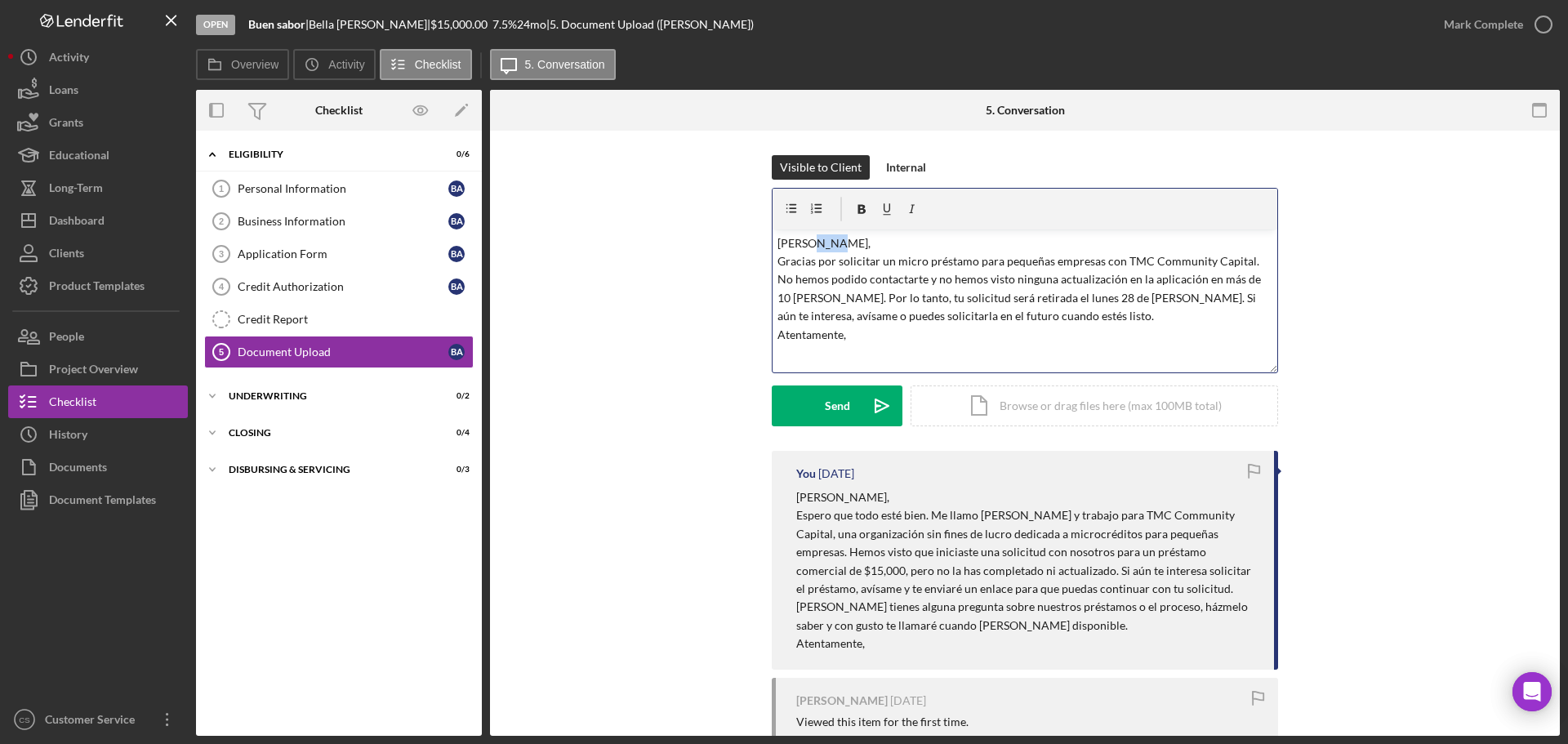
drag, startPoint x: 830, startPoint y: 241, endPoint x: 805, endPoint y: 243, distance: 25.1
click at [805, 243] on p "Hola David, Gracias por solicitar un micro préstamo para pequeñas empresas con …" at bounding box center [1026, 289] width 496 height 110
click at [1231, 280] on p "Hola Bella, Gracias por solicitar un micro préstamo para pequeñas empresas con …" at bounding box center [1026, 289] width 496 height 110
click at [1106, 337] on p "Hola Bella, Gracias por solicitar un micro préstamo para pequeñas empresas con …" at bounding box center [1026, 289] width 496 height 110
drag, startPoint x: 997, startPoint y: 302, endPoint x: 1041, endPoint y: 302, distance: 44.0
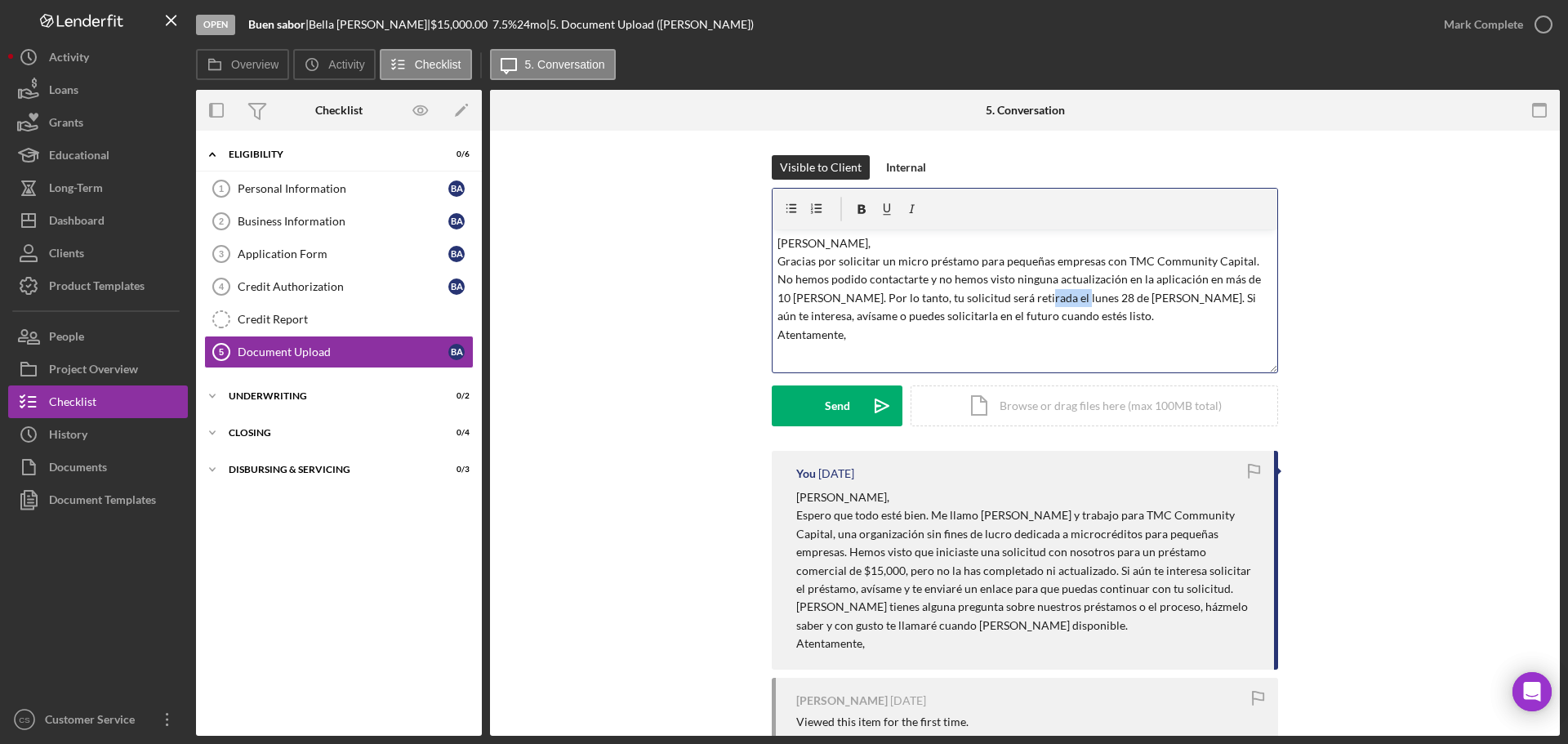
click at [1041, 302] on p "Hola Bella, Gracias por solicitar un micro préstamo para pequeñas empresas con …" at bounding box center [1026, 289] width 496 height 110
click at [948, 353] on div "v Color teal Color pink Remove color Add row above Add row below Add column bef…" at bounding box center [1025, 301] width 505 height 143
click at [1013, 319] on p "Hola Bella, Gracias por solicitar un micro préstamo para pequeñas empresas con …" at bounding box center [1026, 289] width 496 height 110
click at [899, 349] on div "v Color teal Color pink Remove color Add row above Add row below Add column bef…" at bounding box center [1025, 301] width 505 height 143
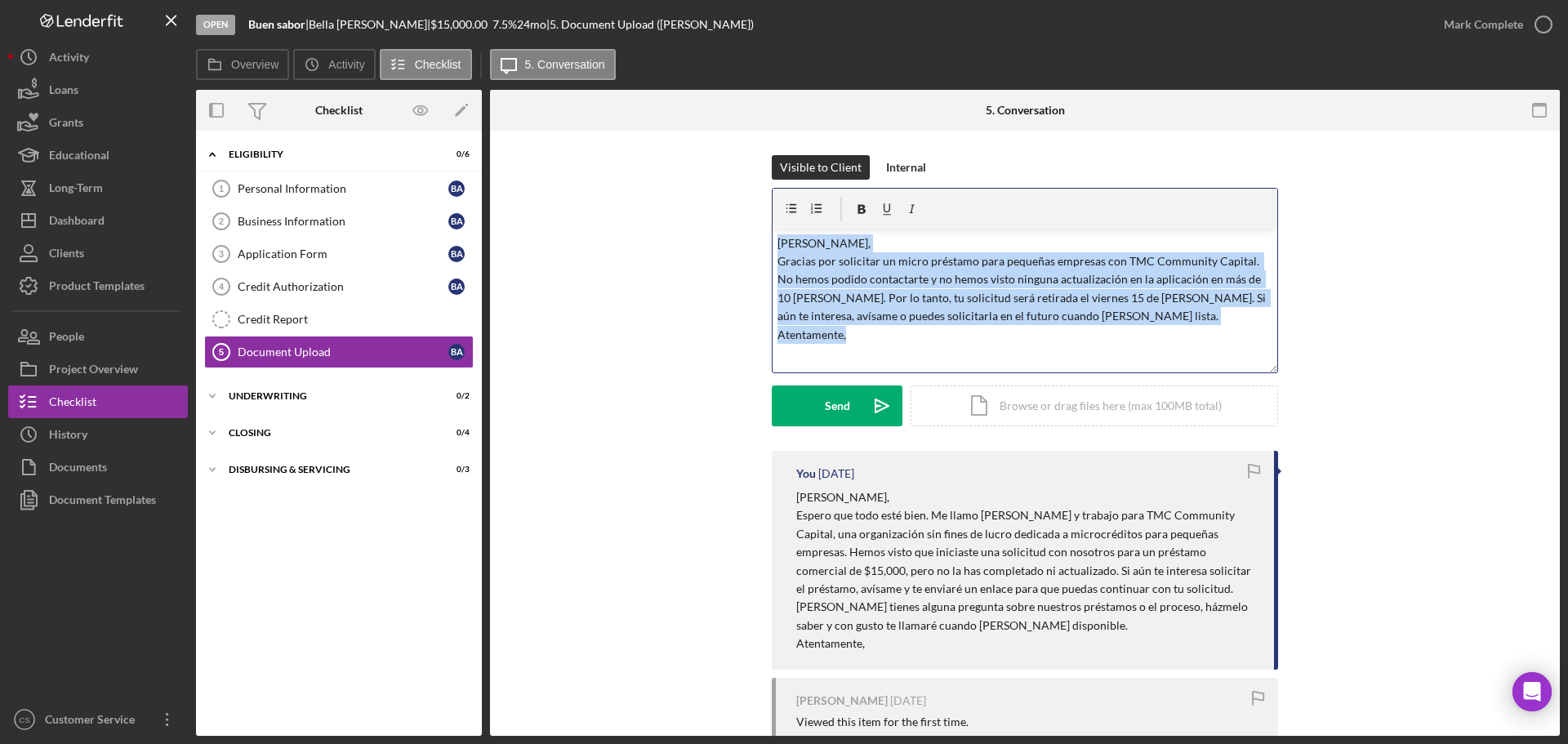
drag, startPoint x: 899, startPoint y: 349, endPoint x: 729, endPoint y: 211, distance: 219.0
click at [729, 211] on div "Visible to Client Internal v Color teal Color pink Remove color Add row above A…" at bounding box center [1025, 302] width 1021 height 296
copy p "Hola Bella, Gracias por solicitar un micro préstamo para pequeñas empresas con …"
click at [841, 412] on div "Send" at bounding box center [837, 405] width 25 height 40
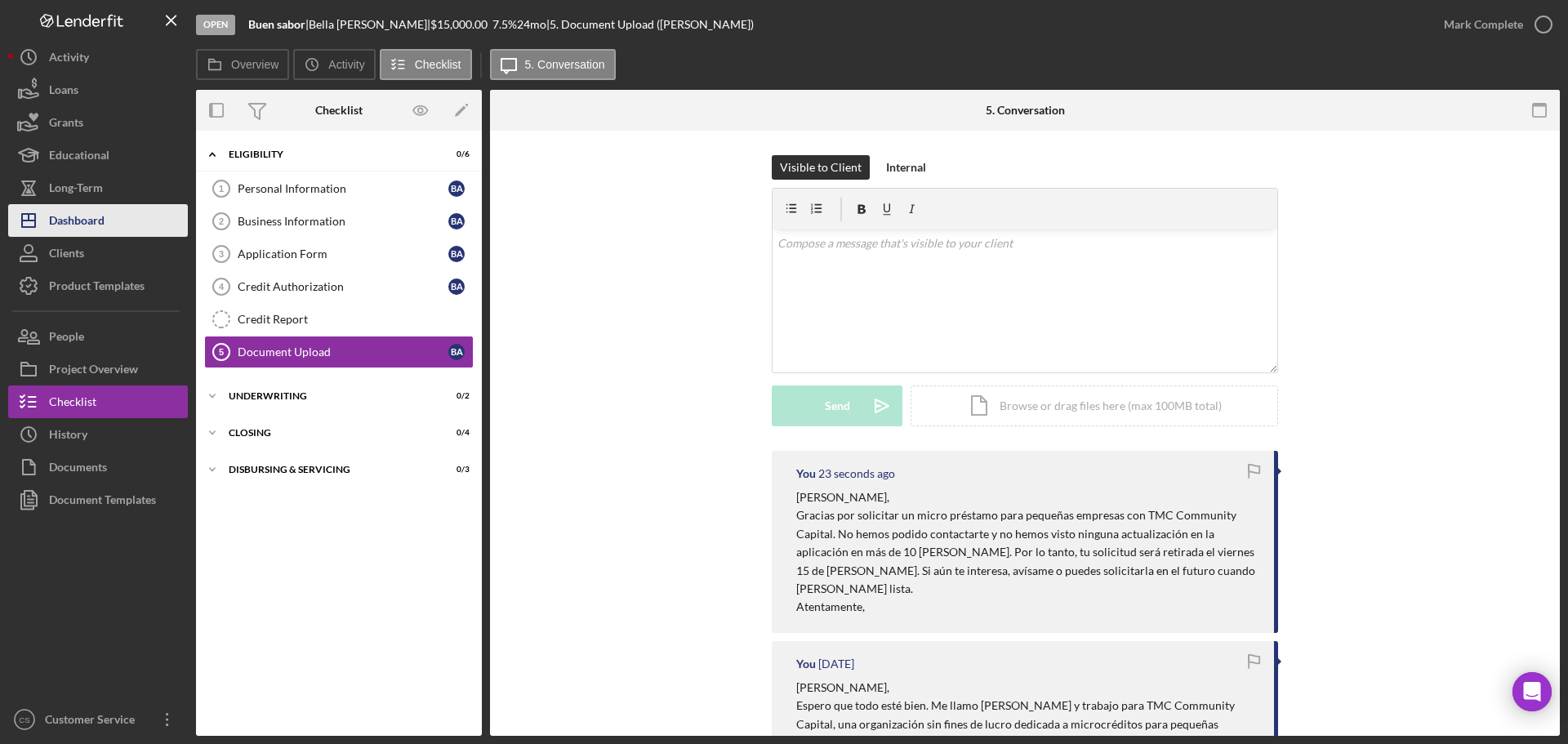
click at [119, 225] on button "Icon/Dashboard Dashboard" at bounding box center [98, 220] width 179 height 33
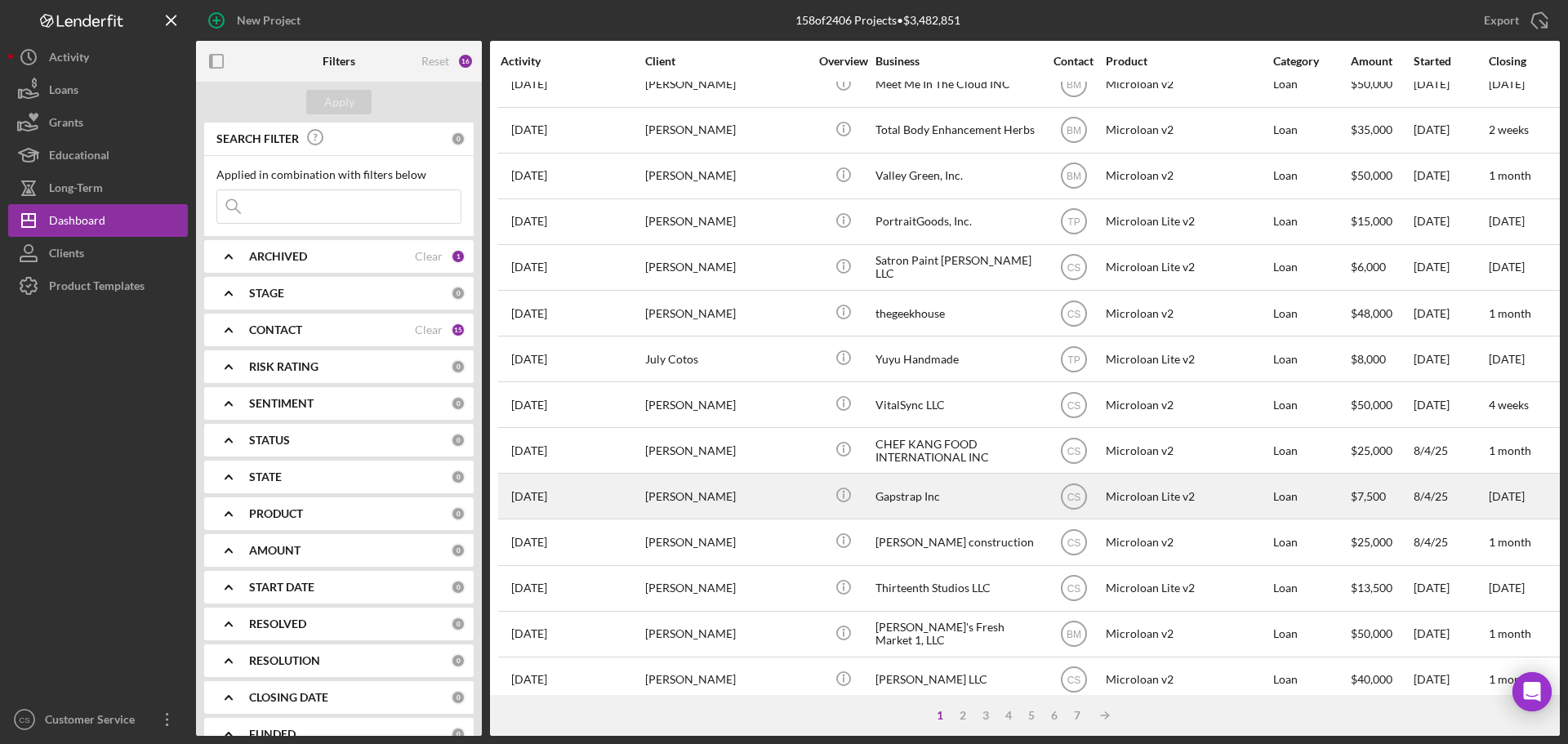
scroll to position [553, 0]
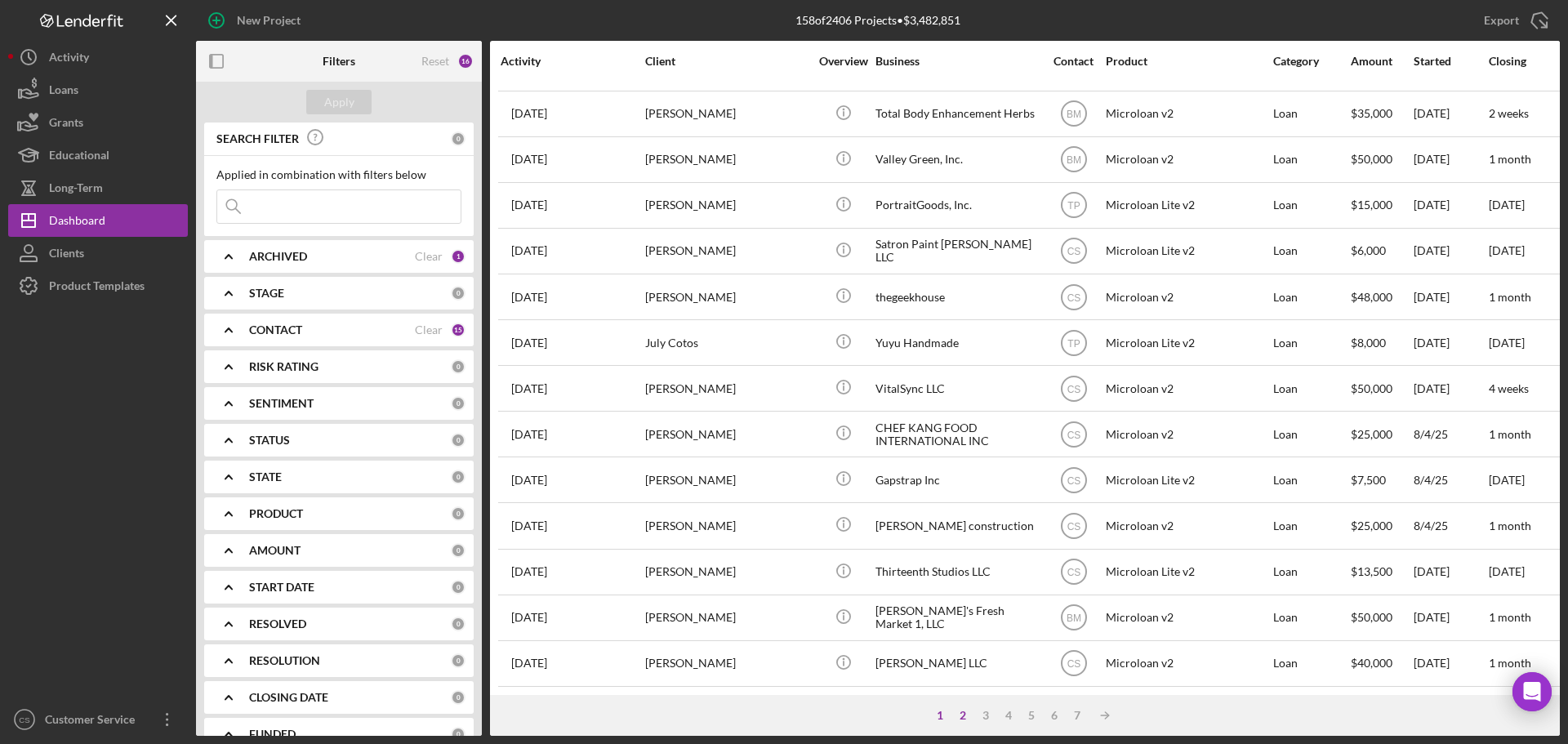
click at [958, 716] on div "2" at bounding box center [963, 716] width 23 height 13
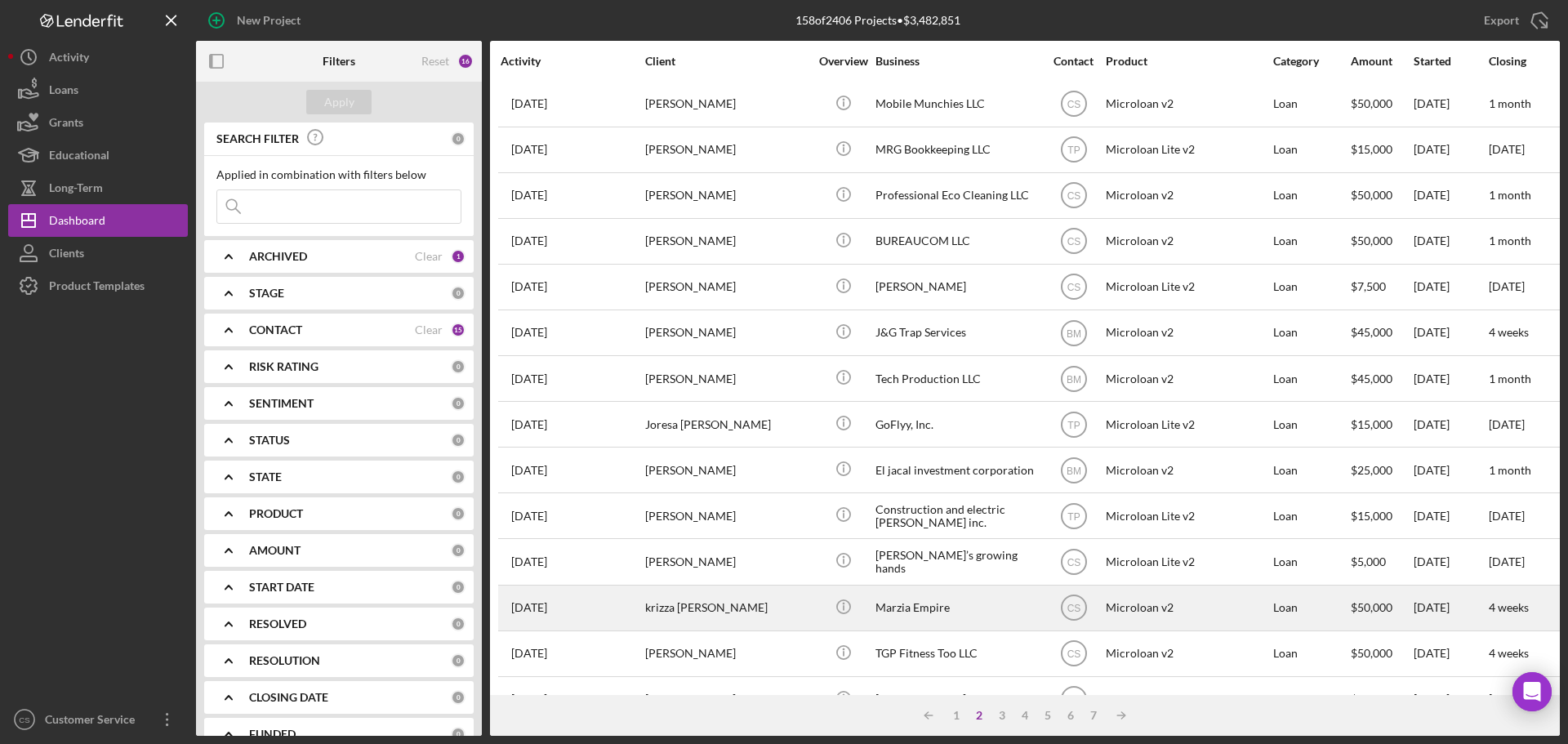
scroll to position [0, 0]
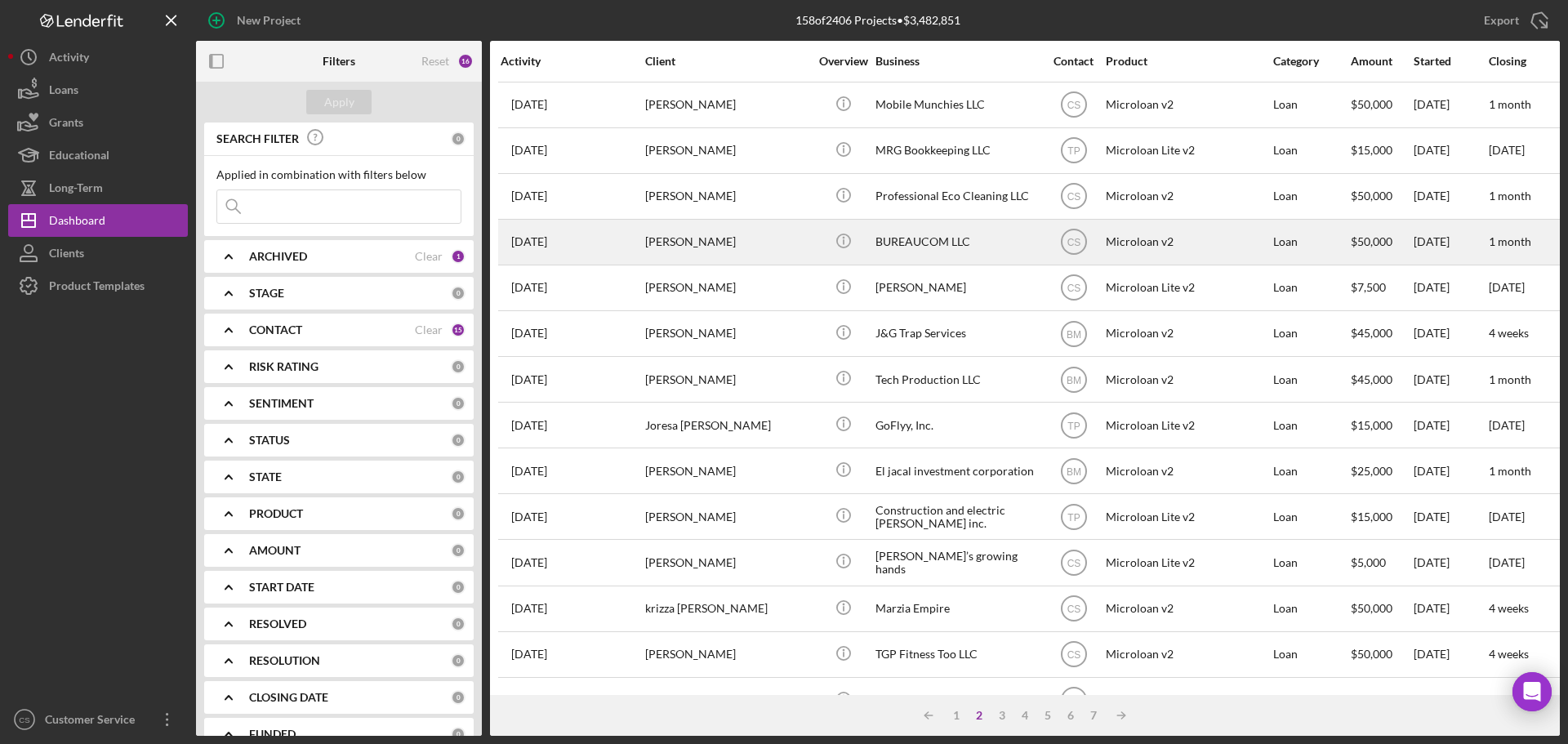
click at [777, 241] on div "[PERSON_NAME]" at bounding box center [727, 242] width 163 height 43
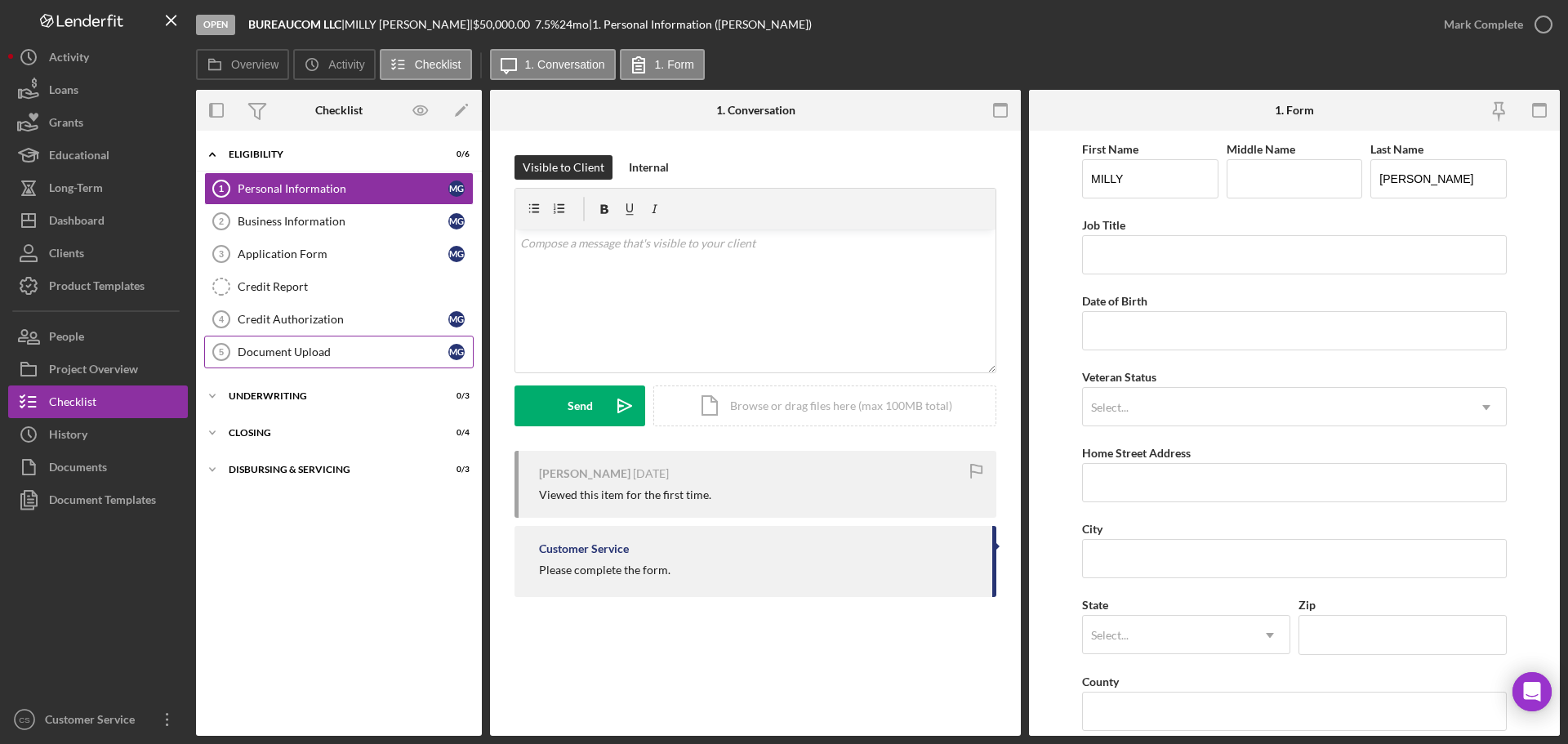
click at [322, 353] on div "Document Upload" at bounding box center [343, 352] width 210 height 13
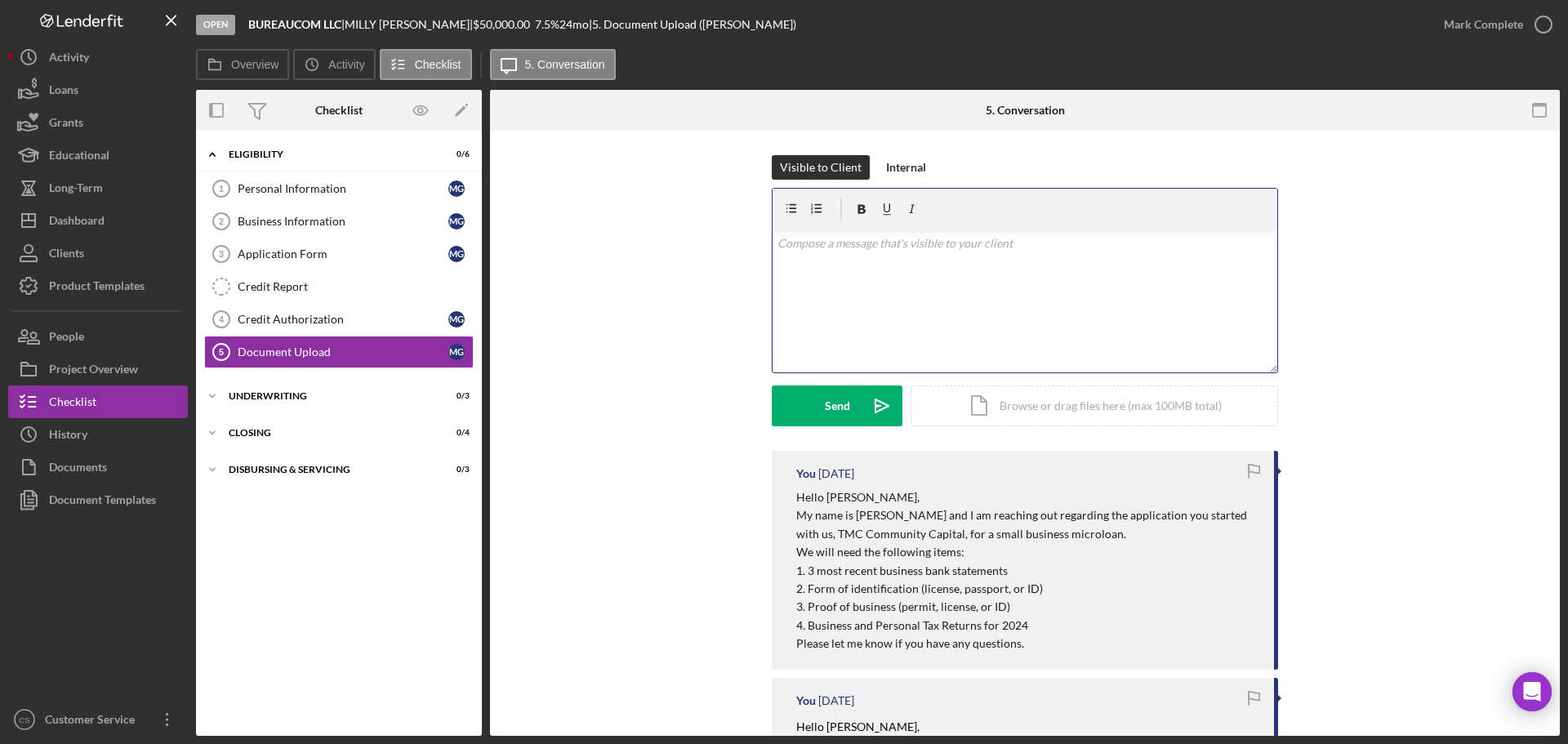
click at [878, 292] on div "v Color teal Color pink Remove color Add row above Add row below Add column bef…" at bounding box center [1025, 301] width 505 height 143
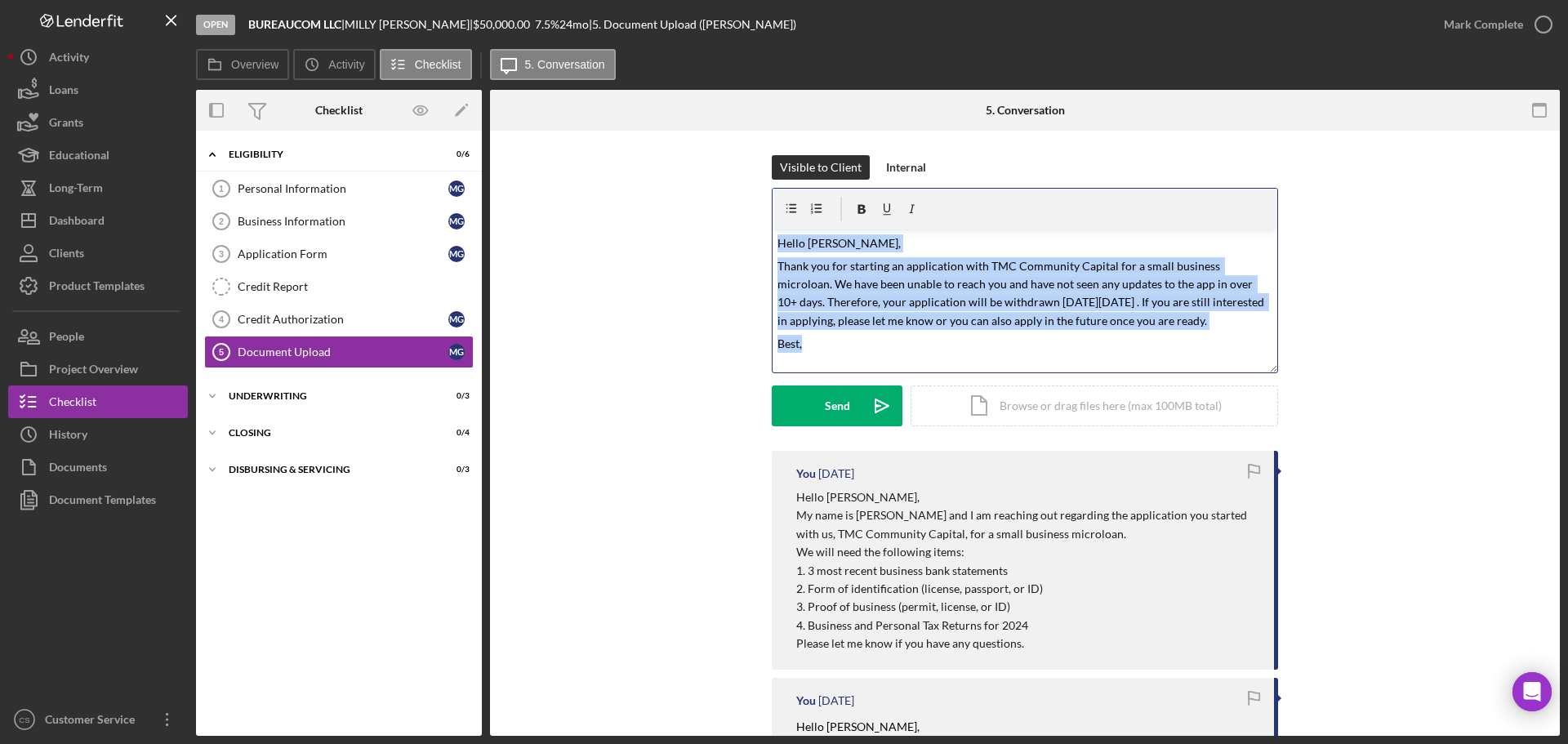
drag, startPoint x: 839, startPoint y: 347, endPoint x: 737, endPoint y: 215, distance: 166.8
click at [738, 216] on div "Visible to Client Internal v Color teal Color pink Remove color Add row above A…" at bounding box center [1025, 302] width 1021 height 296
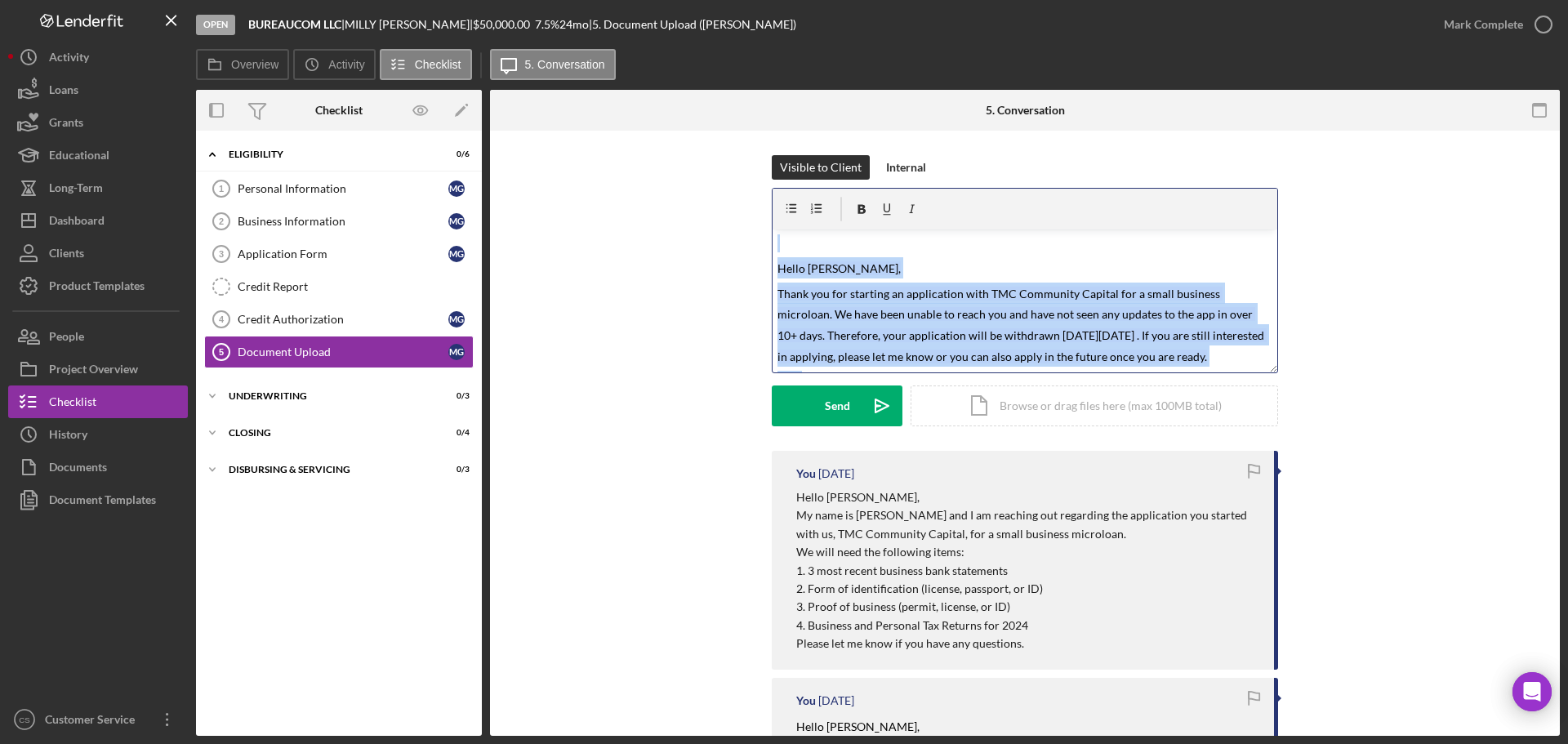
drag, startPoint x: 821, startPoint y: 348, endPoint x: 700, endPoint y: 131, distance: 248.5
click at [700, 131] on div "Visible to Client Internal v Color teal Color pink Remove color Add row above A…" at bounding box center [1025, 709] width 1070 height 1157
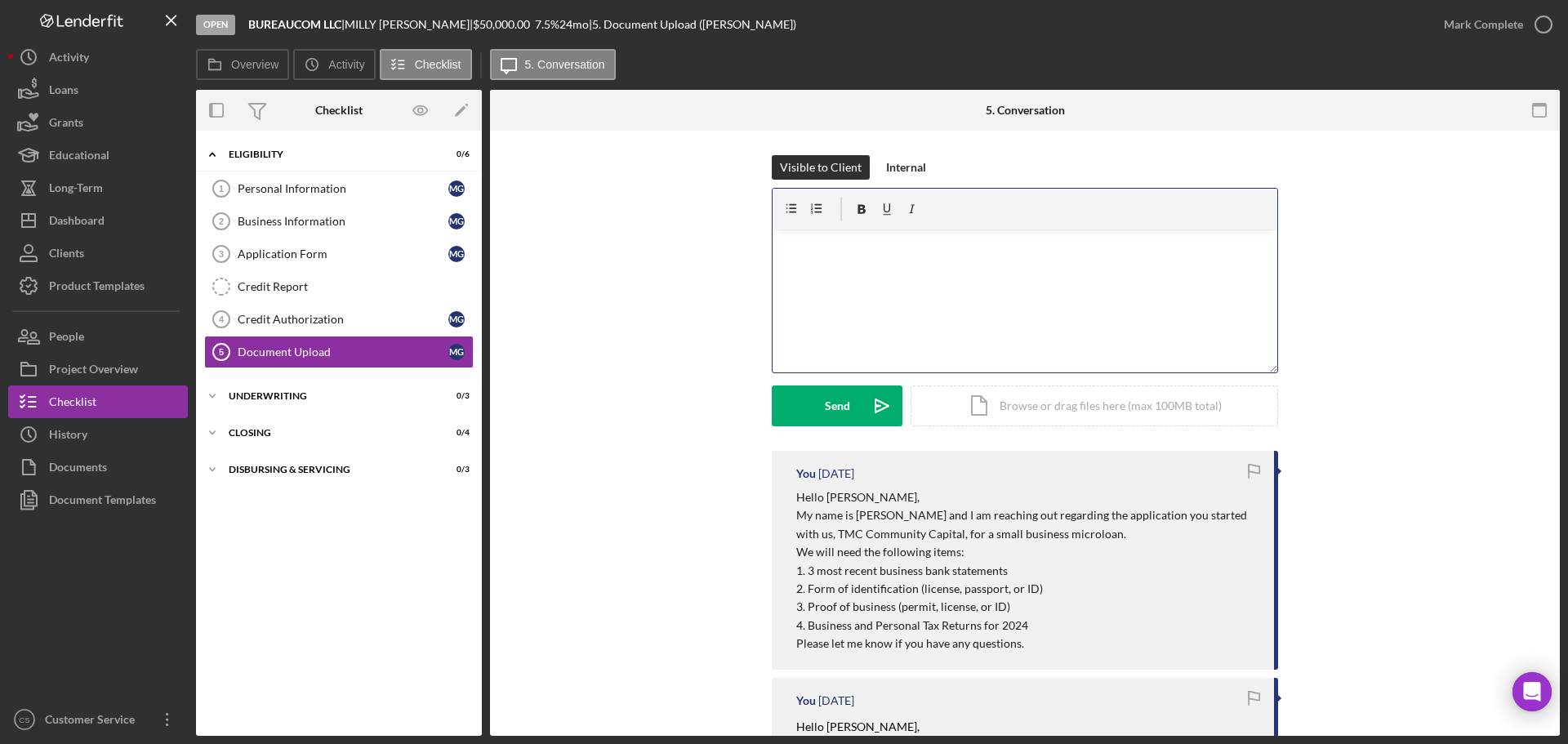
click at [805, 246] on p at bounding box center [1026, 255] width 496 height 39
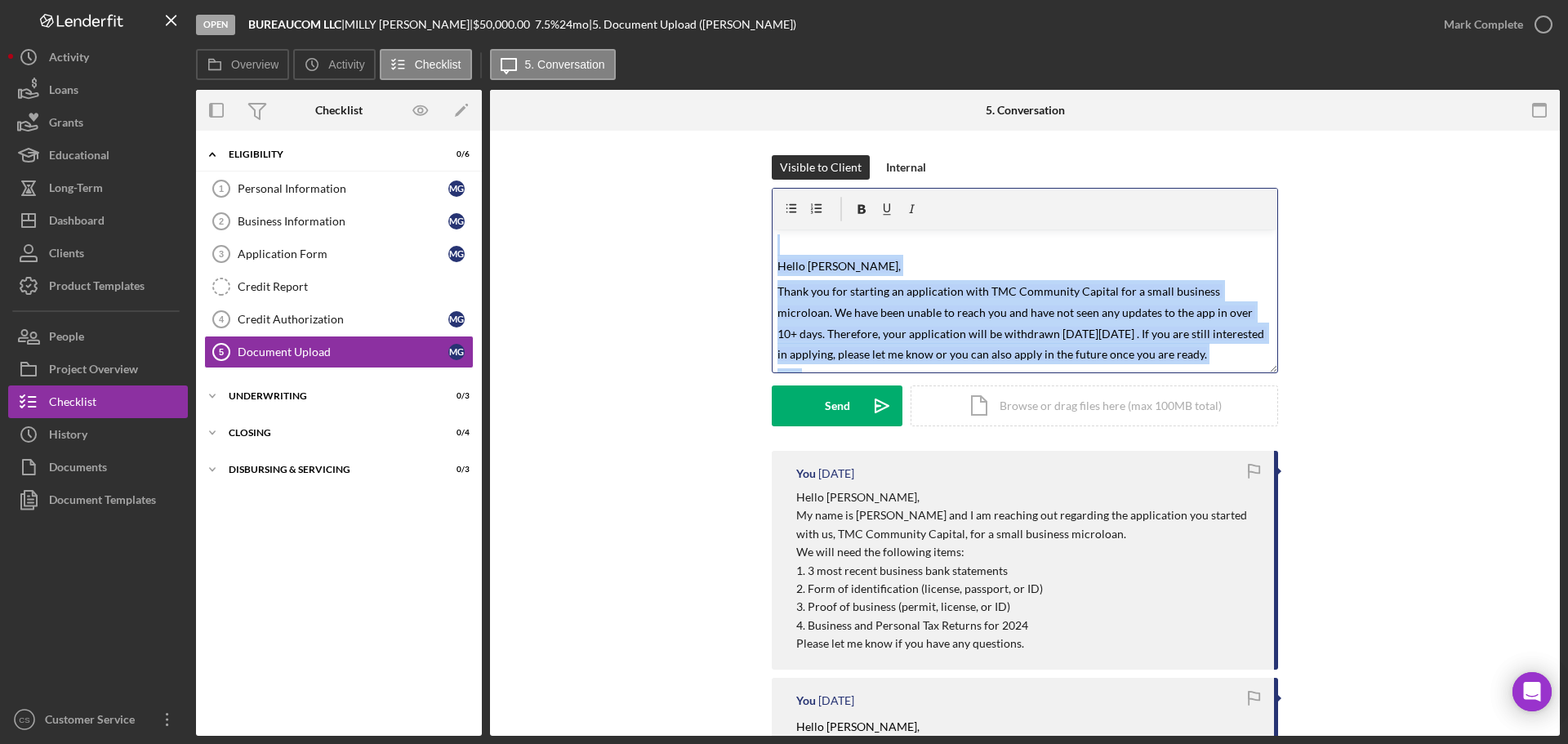
drag, startPoint x: 835, startPoint y: 344, endPoint x: 685, endPoint y: 115, distance: 273.8
click at [685, 116] on div "5. Conversation Document Upload 5 Document Upload Visible to Client Internal v …" at bounding box center [1025, 413] width 1070 height 646
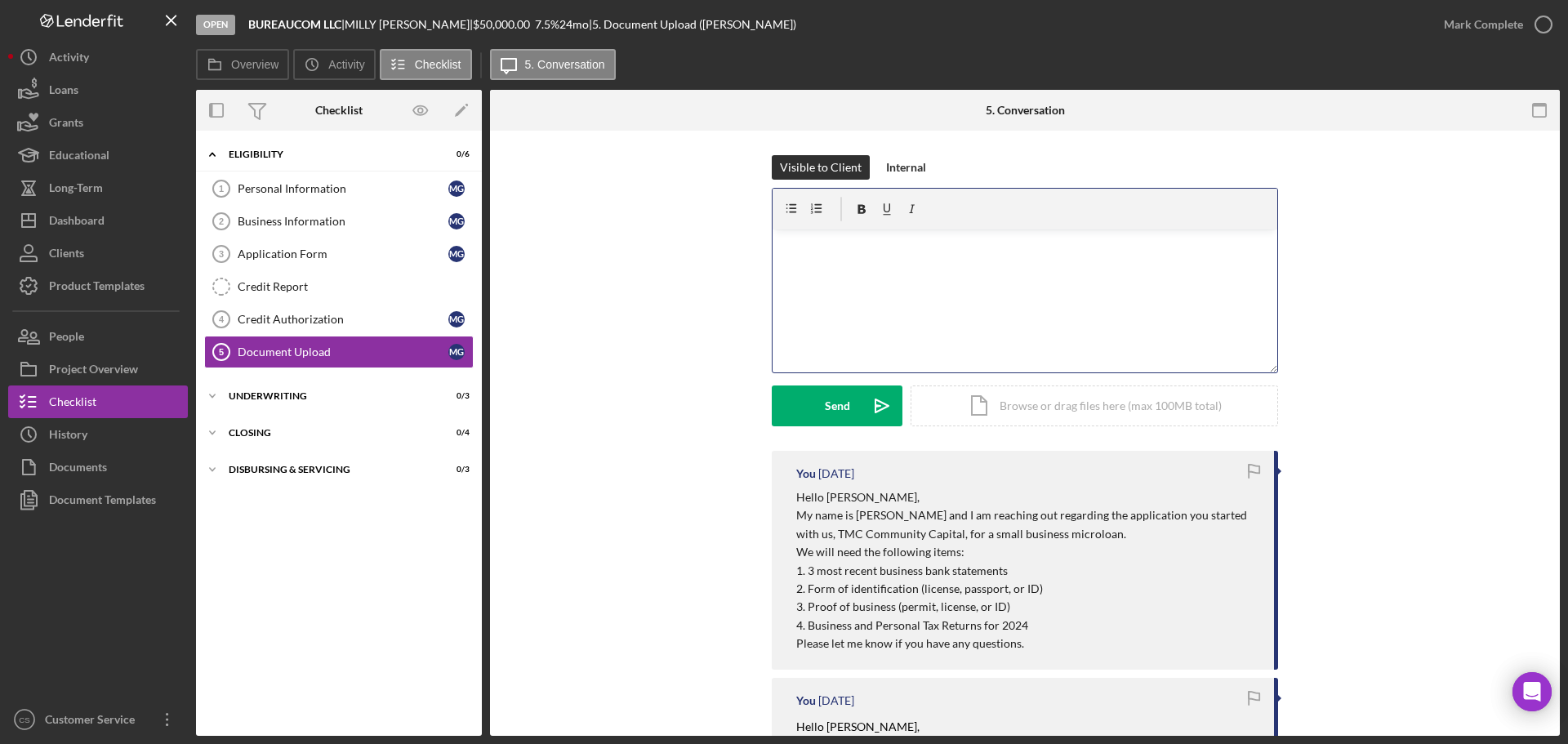
click at [783, 257] on p at bounding box center [1026, 266] width 496 height 18
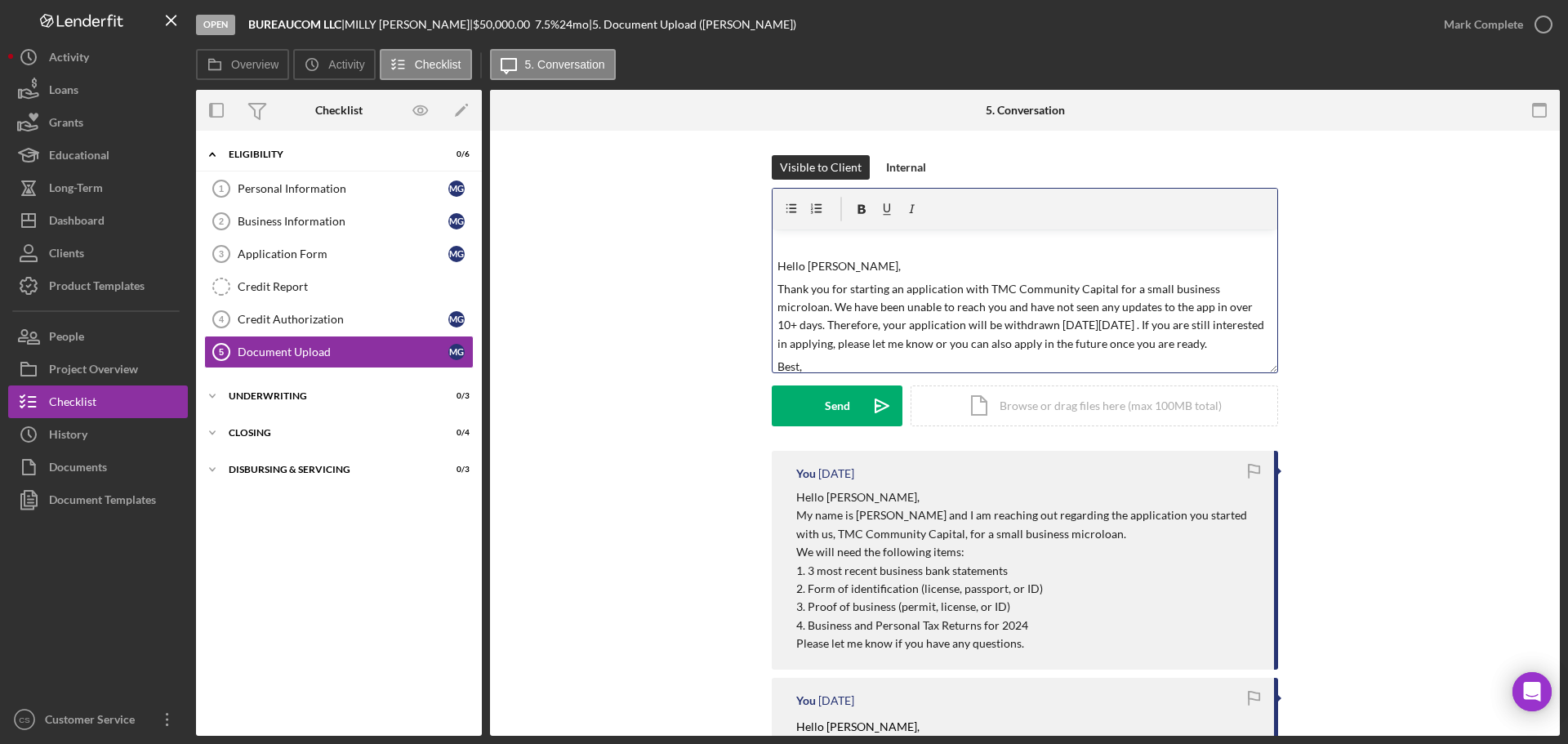
scroll to position [28, 0]
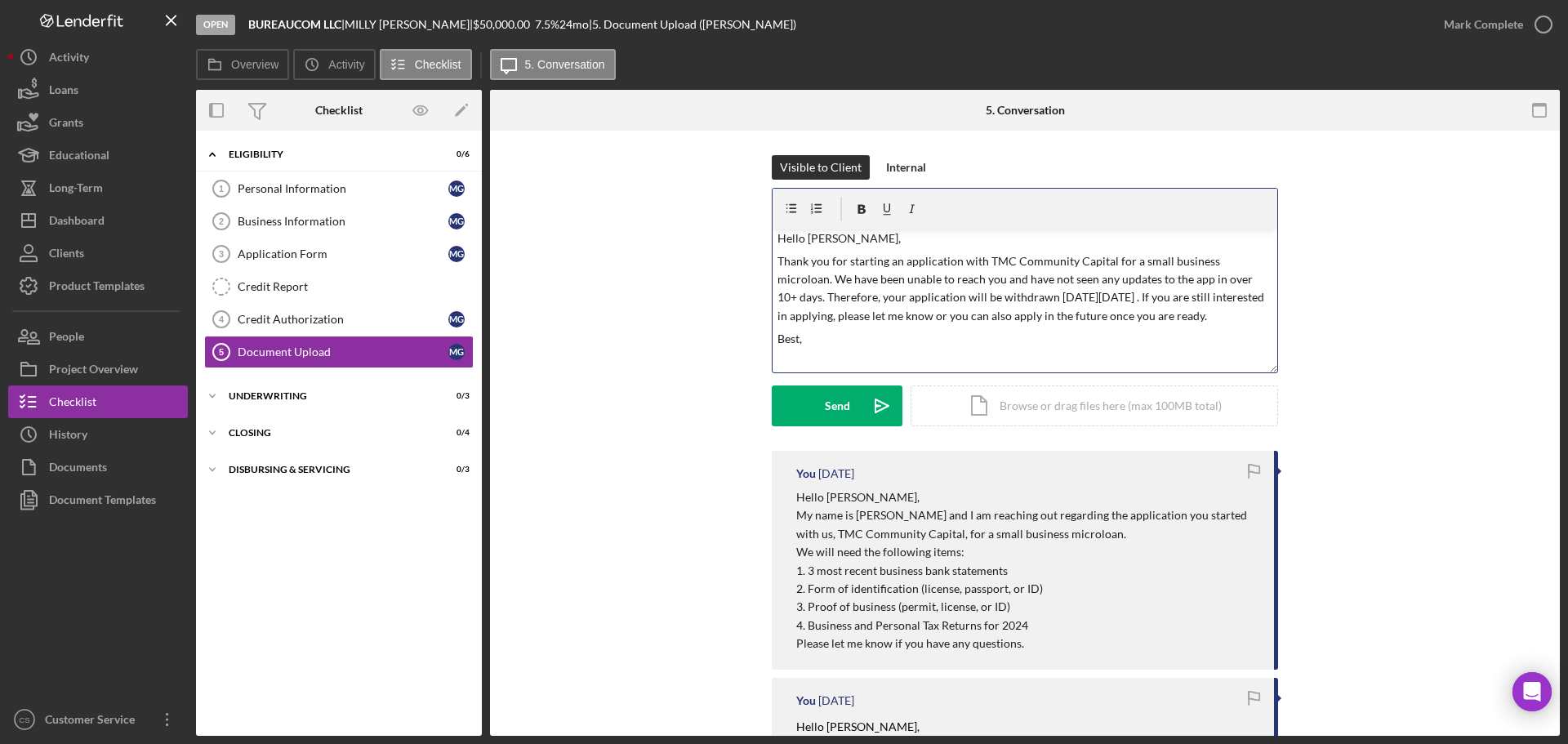
click at [832, 240] on p "Hello David," at bounding box center [1026, 238] width 496 height 18
drag, startPoint x: 1019, startPoint y: 295, endPoint x: 1060, endPoint y: 294, distance: 41.0
click at [1060, 294] on p "Thank you for starting an application with TMC Community Capital for a small bu…" at bounding box center [1026, 289] width 496 height 73
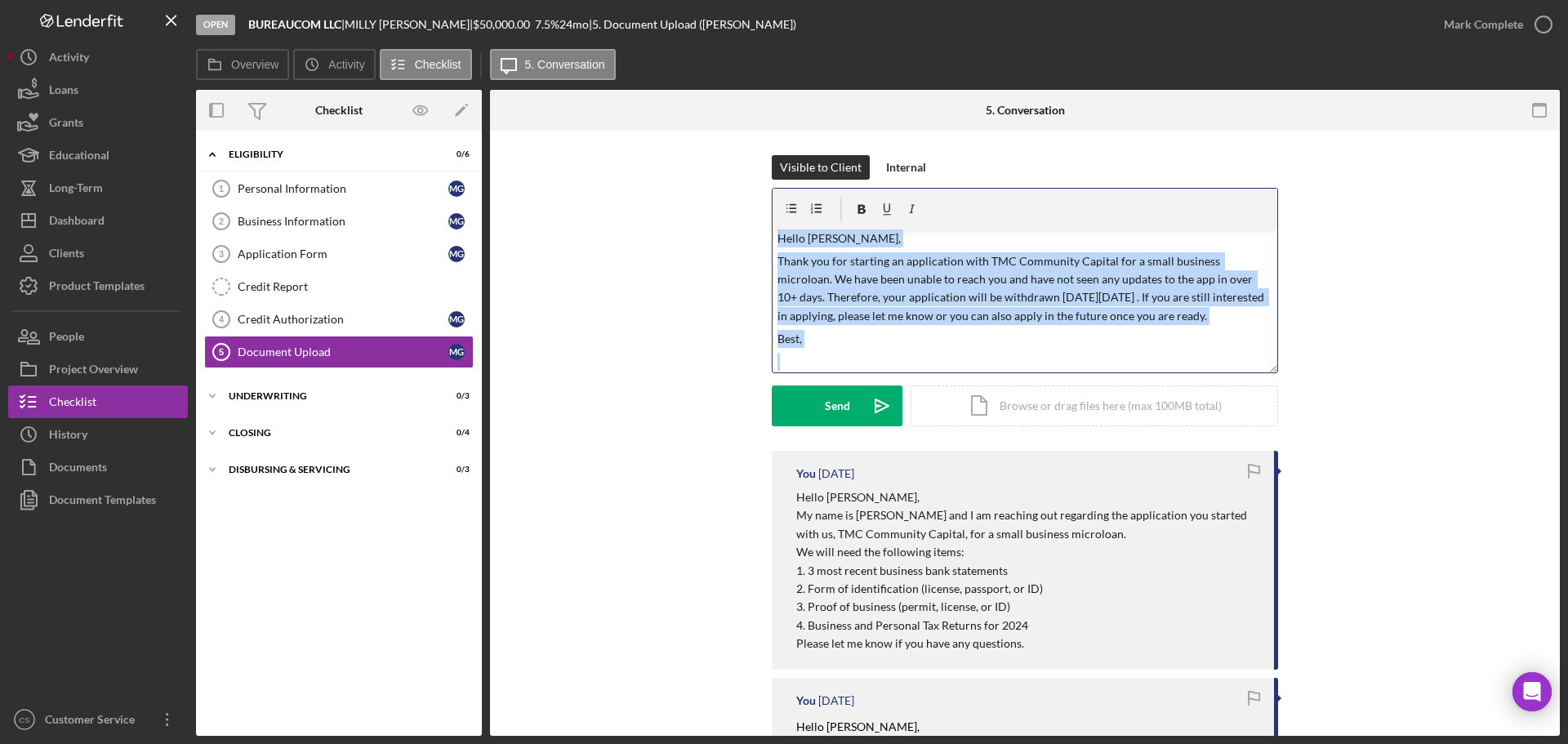
scroll to position [0, 0]
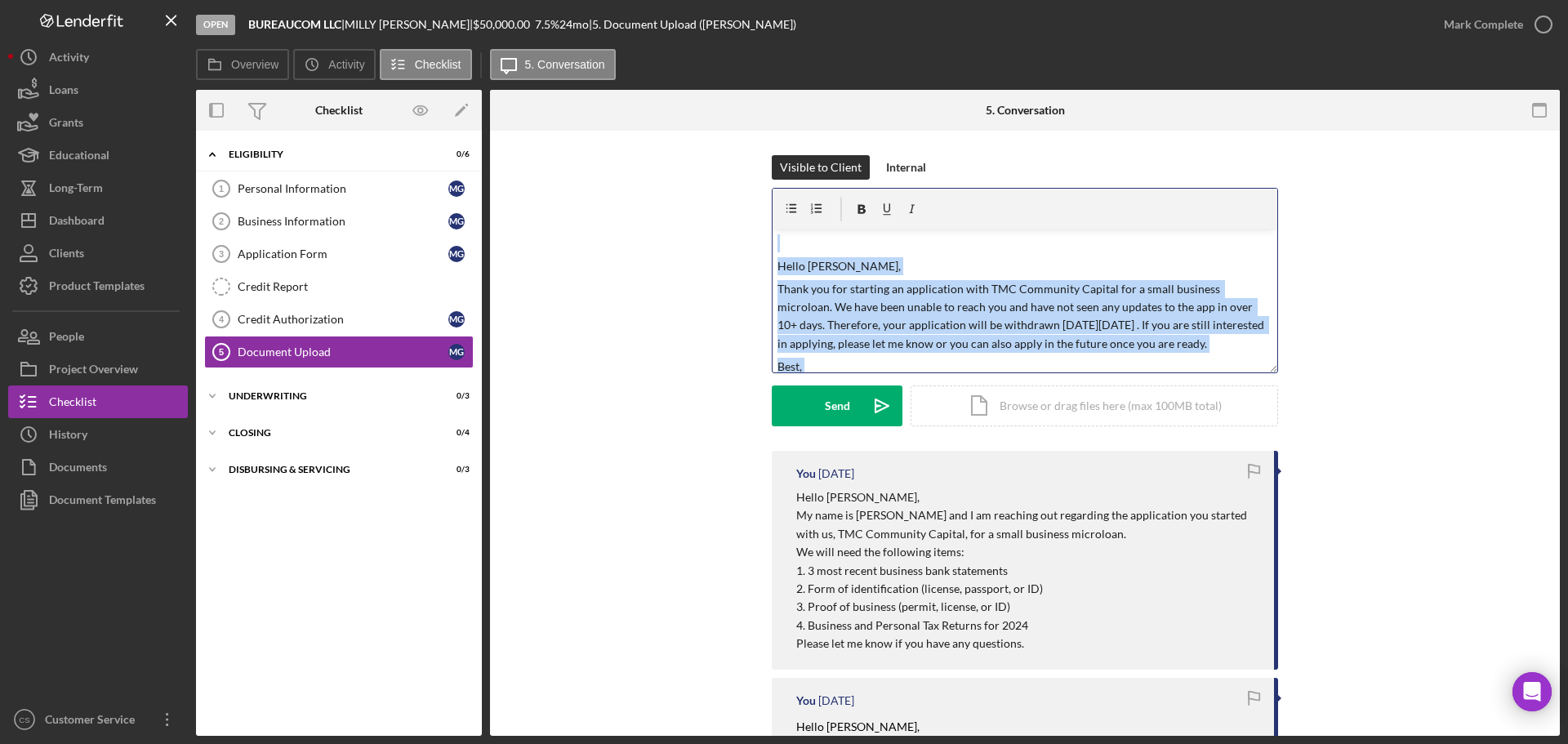
drag, startPoint x: 873, startPoint y: 357, endPoint x: 759, endPoint y: 141, distance: 244.2
click at [759, 141] on div "Visible to Client Internal v Color teal Color pink Remove color Add row above A…" at bounding box center [1025, 709] width 1070 height 1157
click at [773, 256] on div "v Color teal Color pink Remove color Add row above Add row below Add column bef…" at bounding box center [1025, 301] width 505 height 143
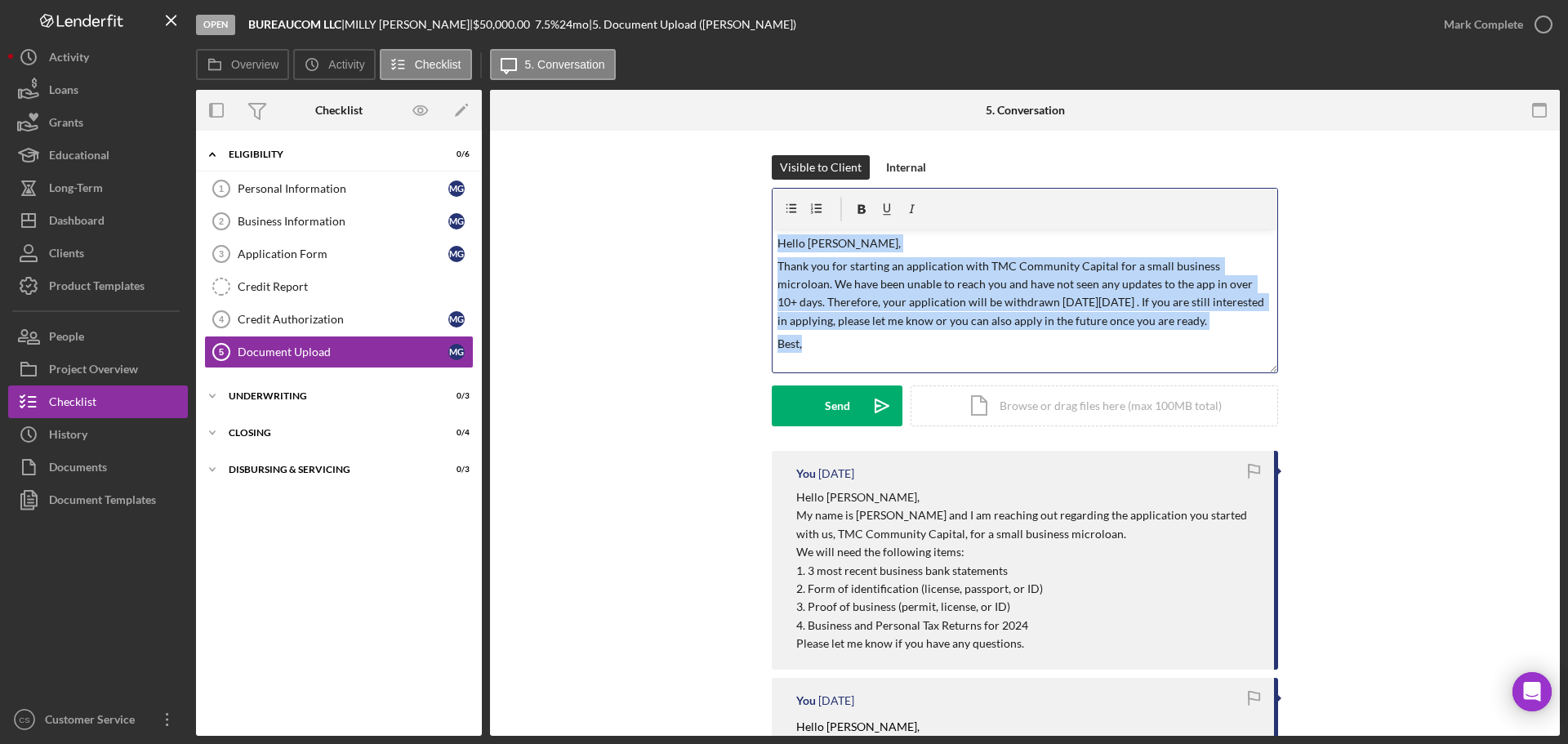
drag, startPoint x: 815, startPoint y: 350, endPoint x: 673, endPoint y: 116, distance: 273.7
click at [673, 116] on div "5. Conversation Document Upload 5 Document Upload Visible to Client Internal v …" at bounding box center [1025, 413] width 1070 height 646
copy div "Hello Milly, Thank you for starting an application with TMC Community Capital f…"
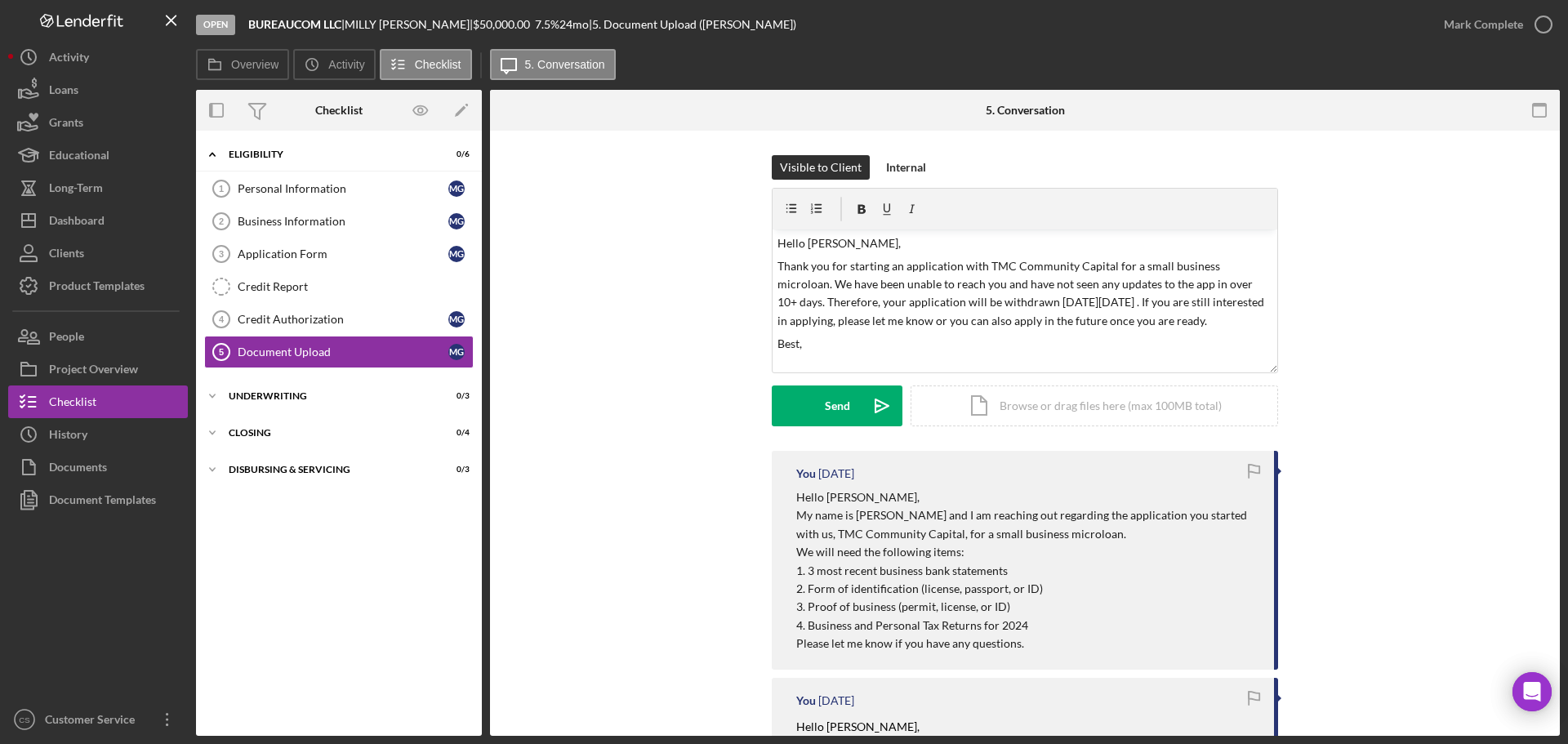
drag, startPoint x: 688, startPoint y: 454, endPoint x: 701, endPoint y: 449, distance: 13.9
click at [807, 419] on button "Send Icon/icon-invite-send" at bounding box center [837, 405] width 131 height 40
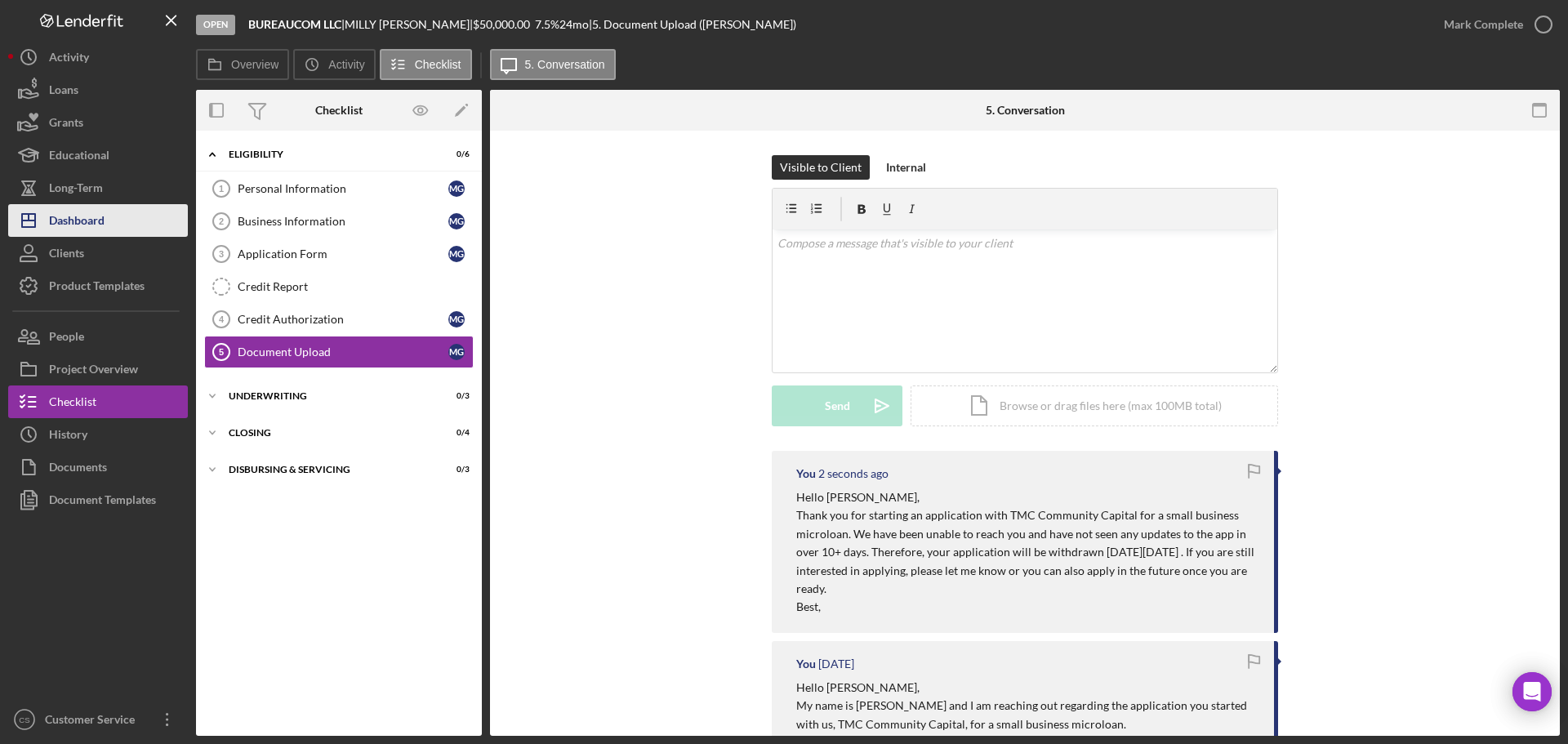
click at [104, 221] on div "Dashboard" at bounding box center [76, 222] width 55 height 37
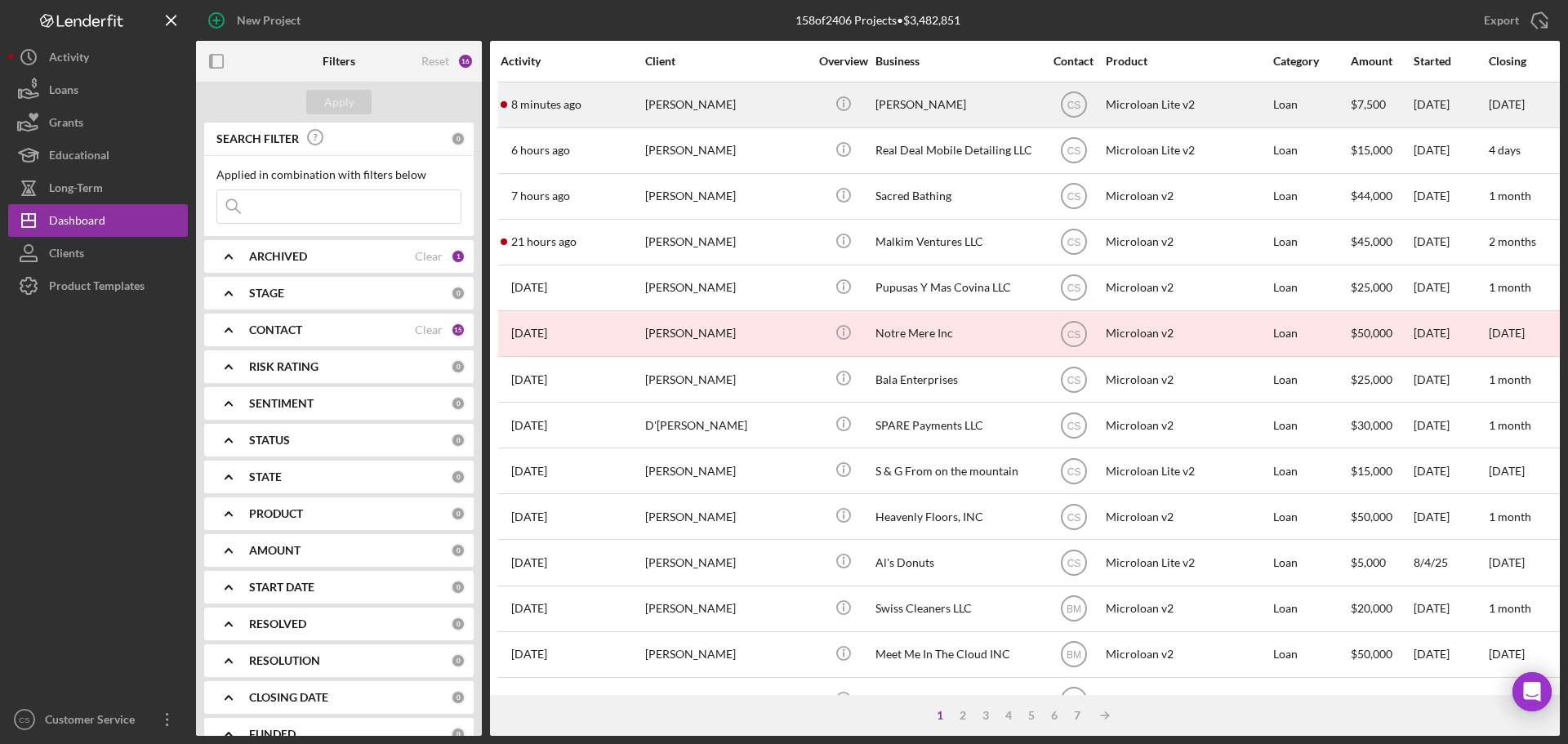
click at [778, 104] on div "[PERSON_NAME]" at bounding box center [727, 105] width 163 height 43
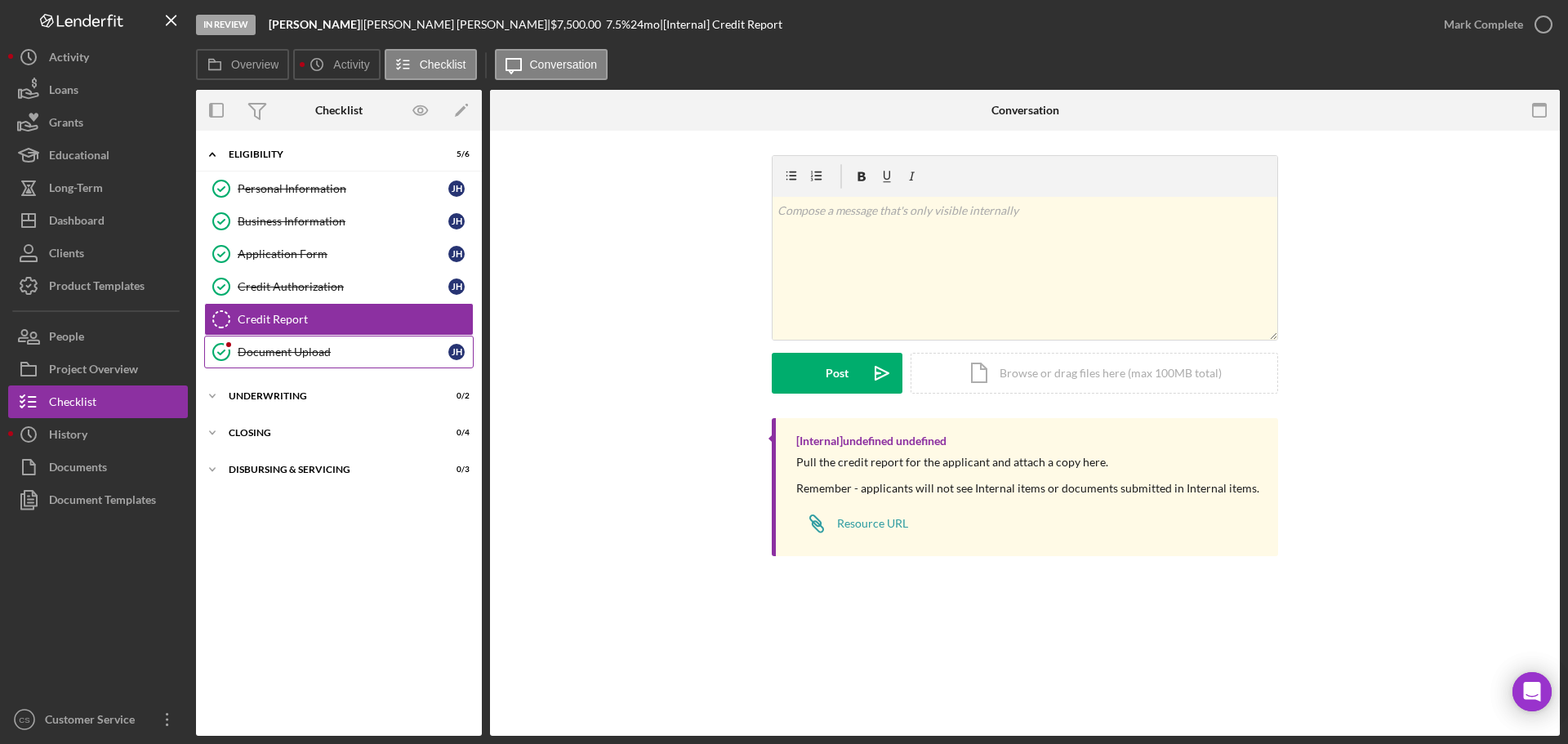
click at [337, 359] on div "Document Upload" at bounding box center [343, 352] width 210 height 13
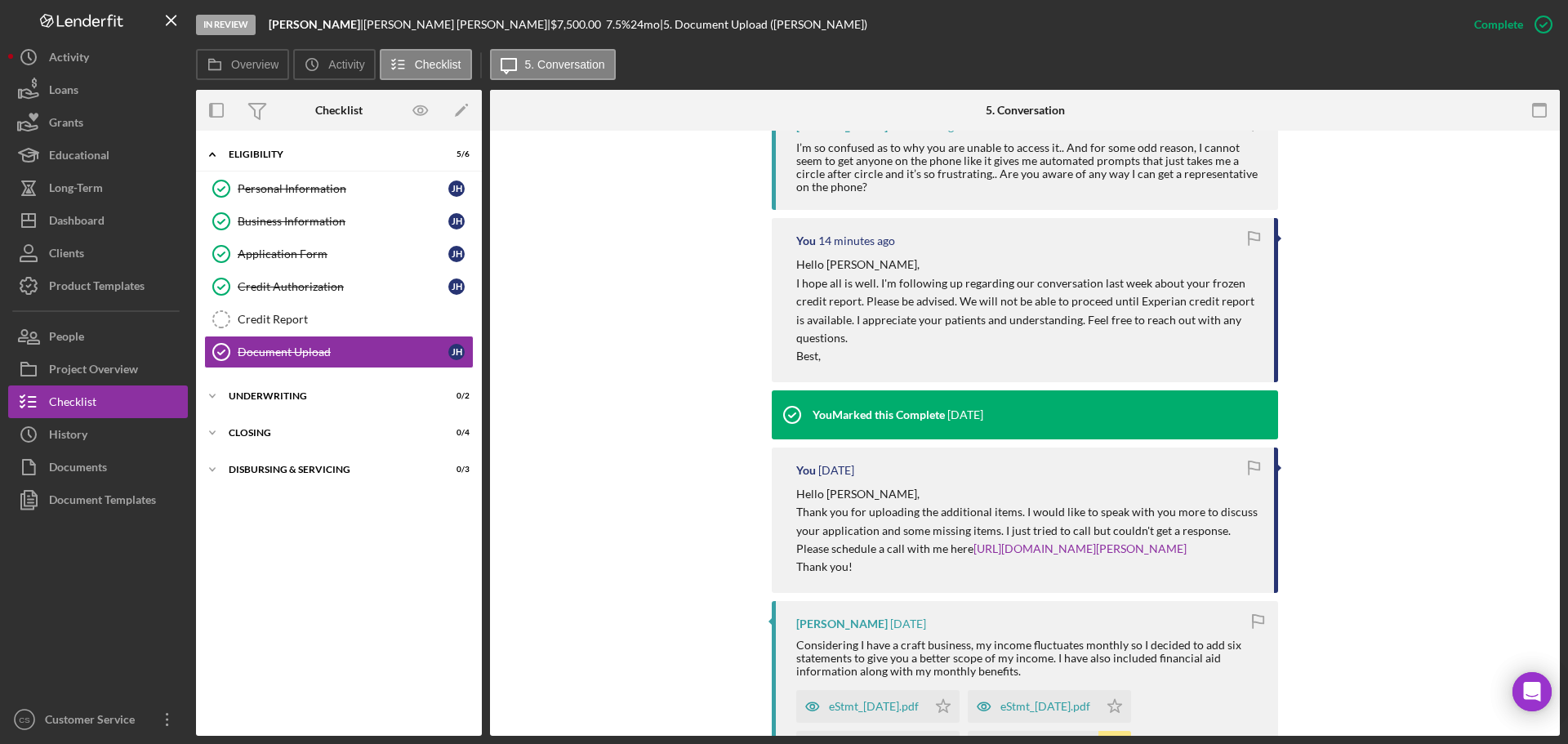
scroll to position [163, 0]
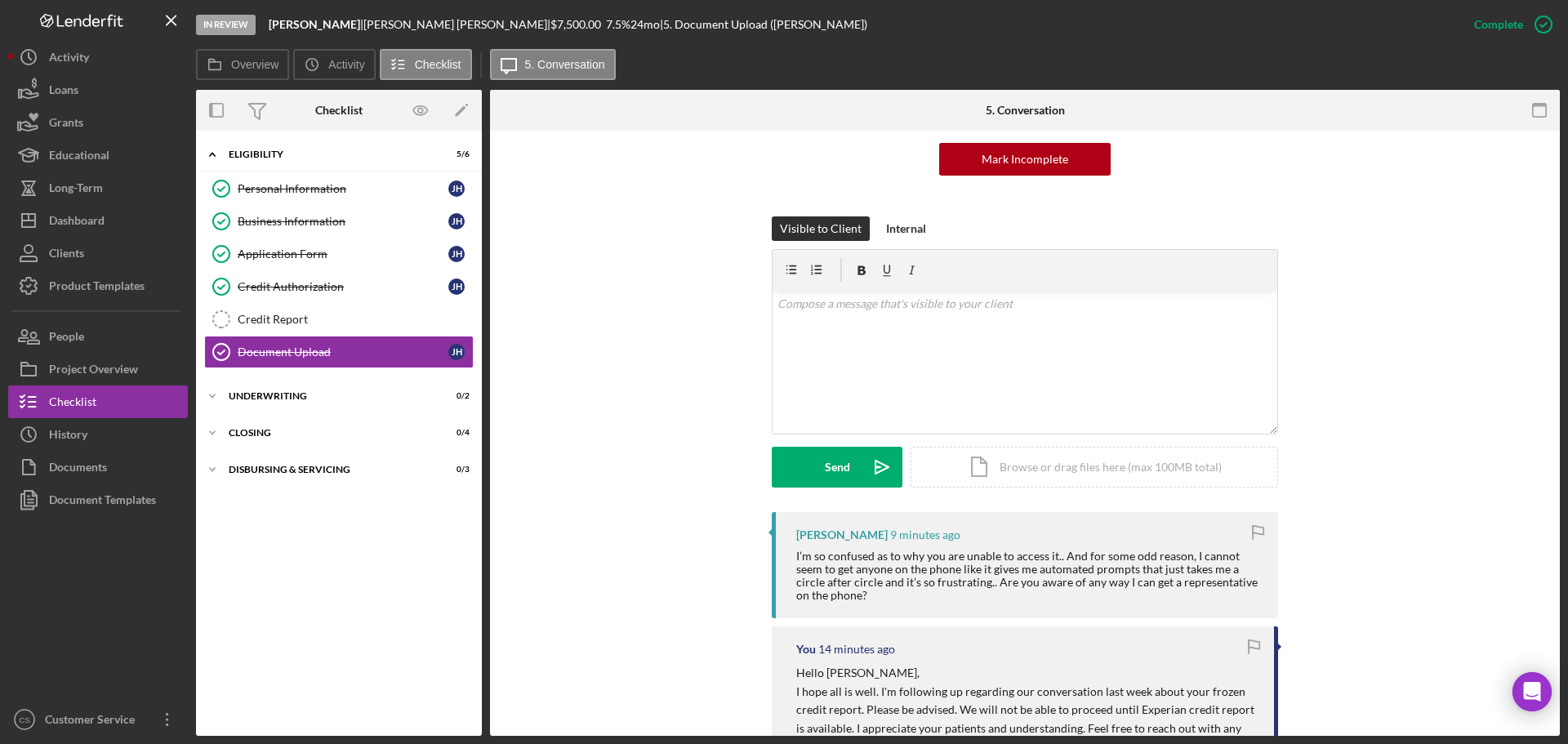
click at [1418, 442] on div "Visible to Client Internal v Color teal Color pink Remove color Add row above A…" at bounding box center [1025, 364] width 1021 height 296
click at [644, 485] on div "Visible to Client Internal v Color teal Color pink Remove color Add row above A…" at bounding box center [1025, 364] width 1021 height 296
click at [1413, 404] on div "Visible to Client Internal v Color teal Color pink Remove color Add row above A…" at bounding box center [1025, 364] width 1021 height 296
click at [85, 220] on div "Dashboard" at bounding box center [76, 222] width 55 height 37
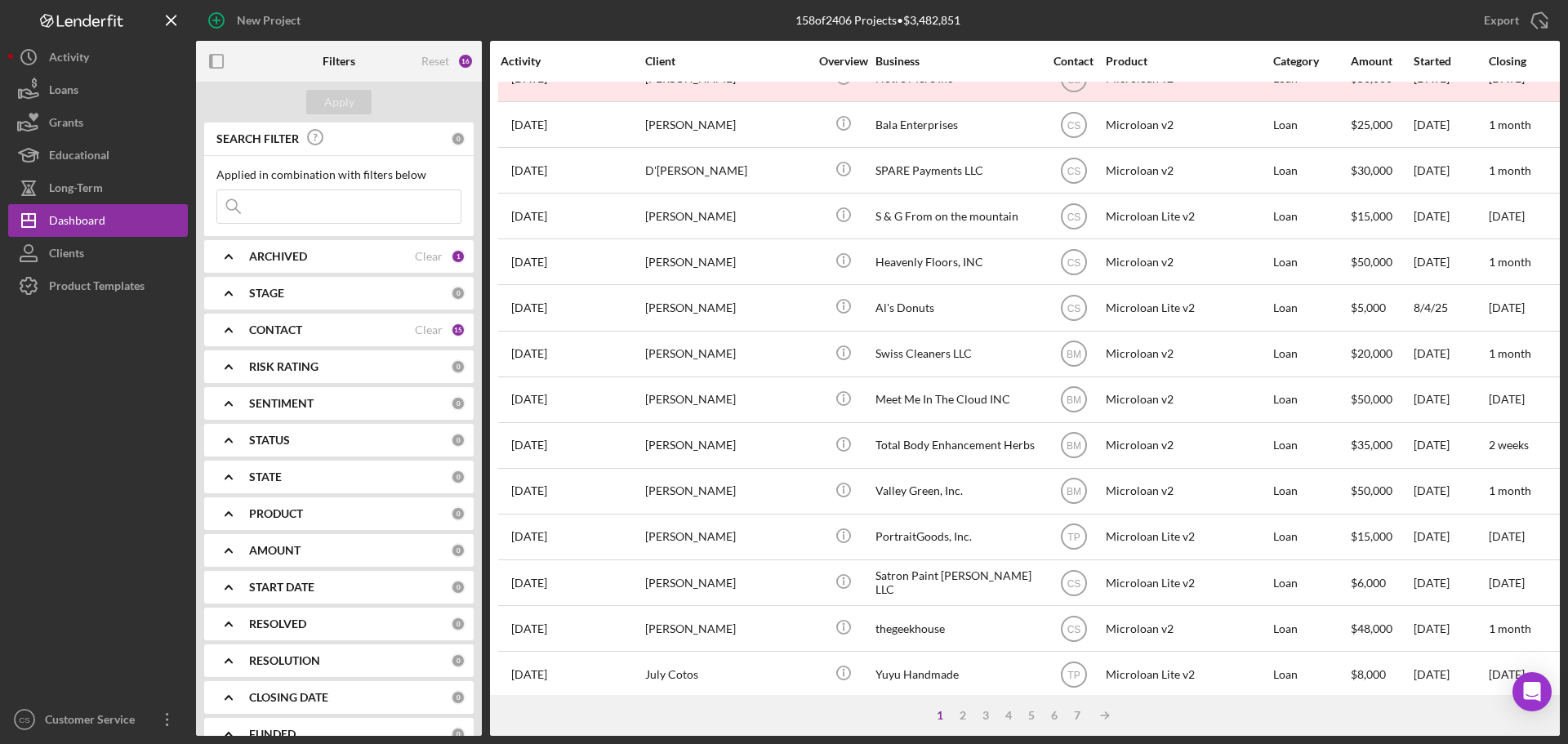
scroll to position [553, 0]
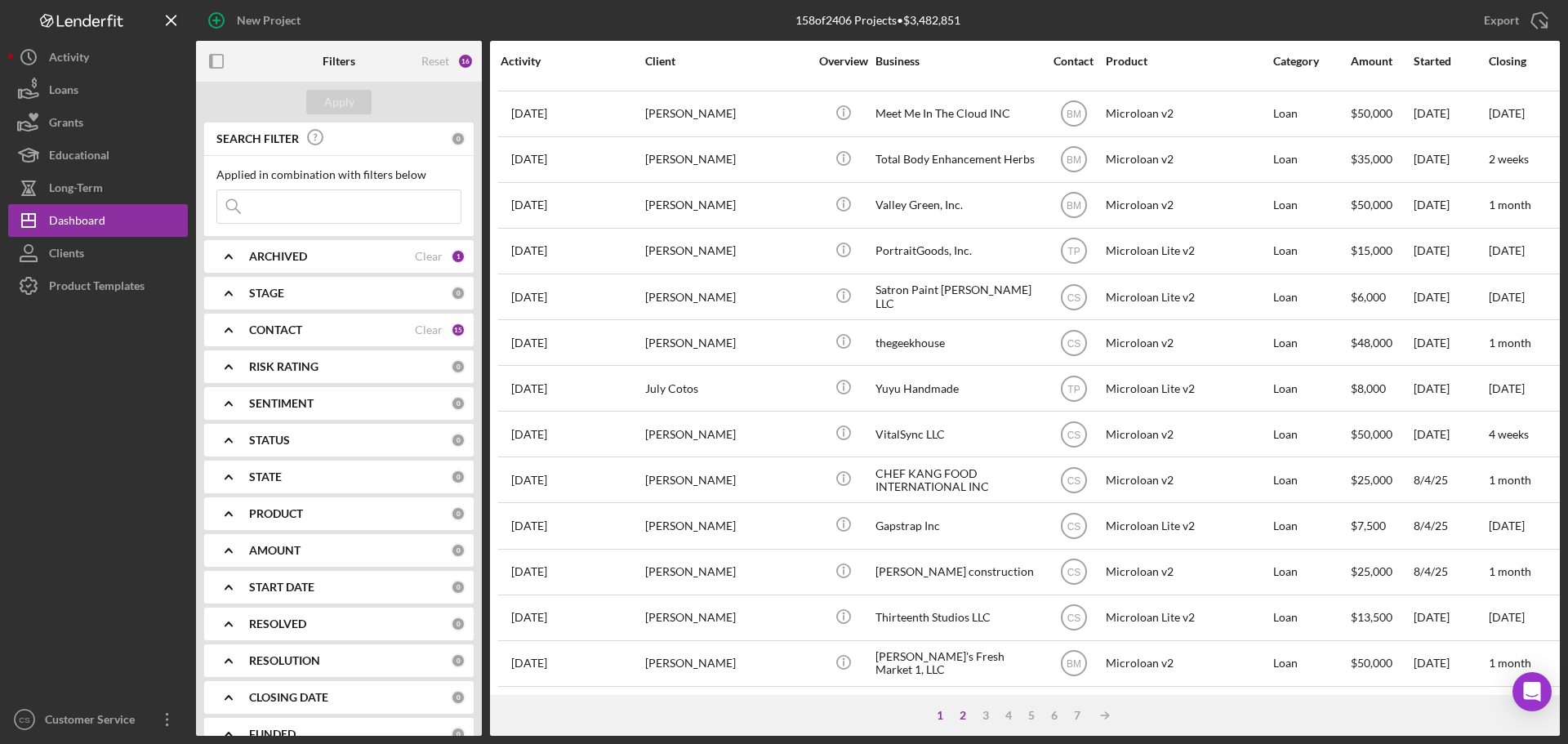
click at [967, 713] on div "2" at bounding box center [963, 716] width 23 height 13
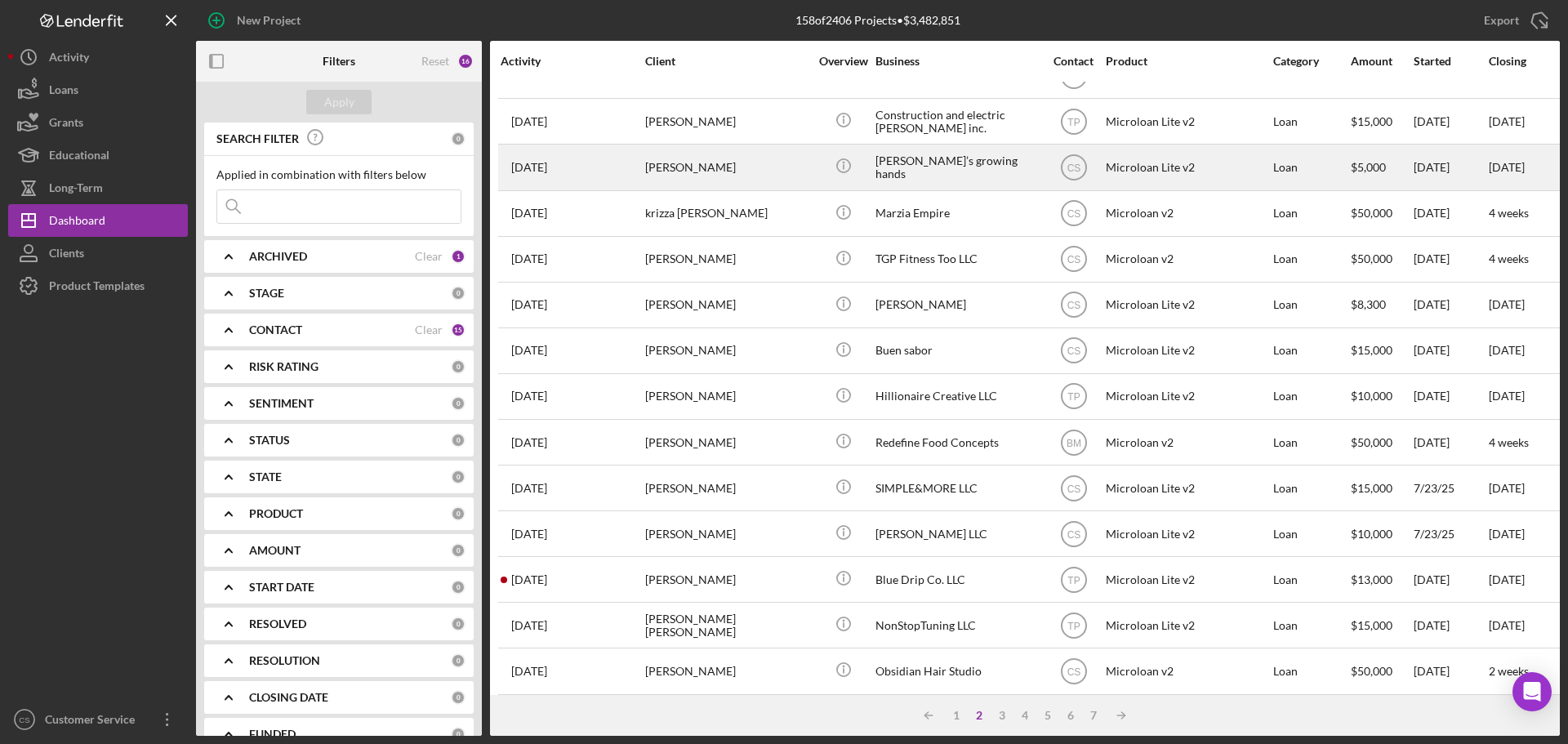
scroll to position [390, 0]
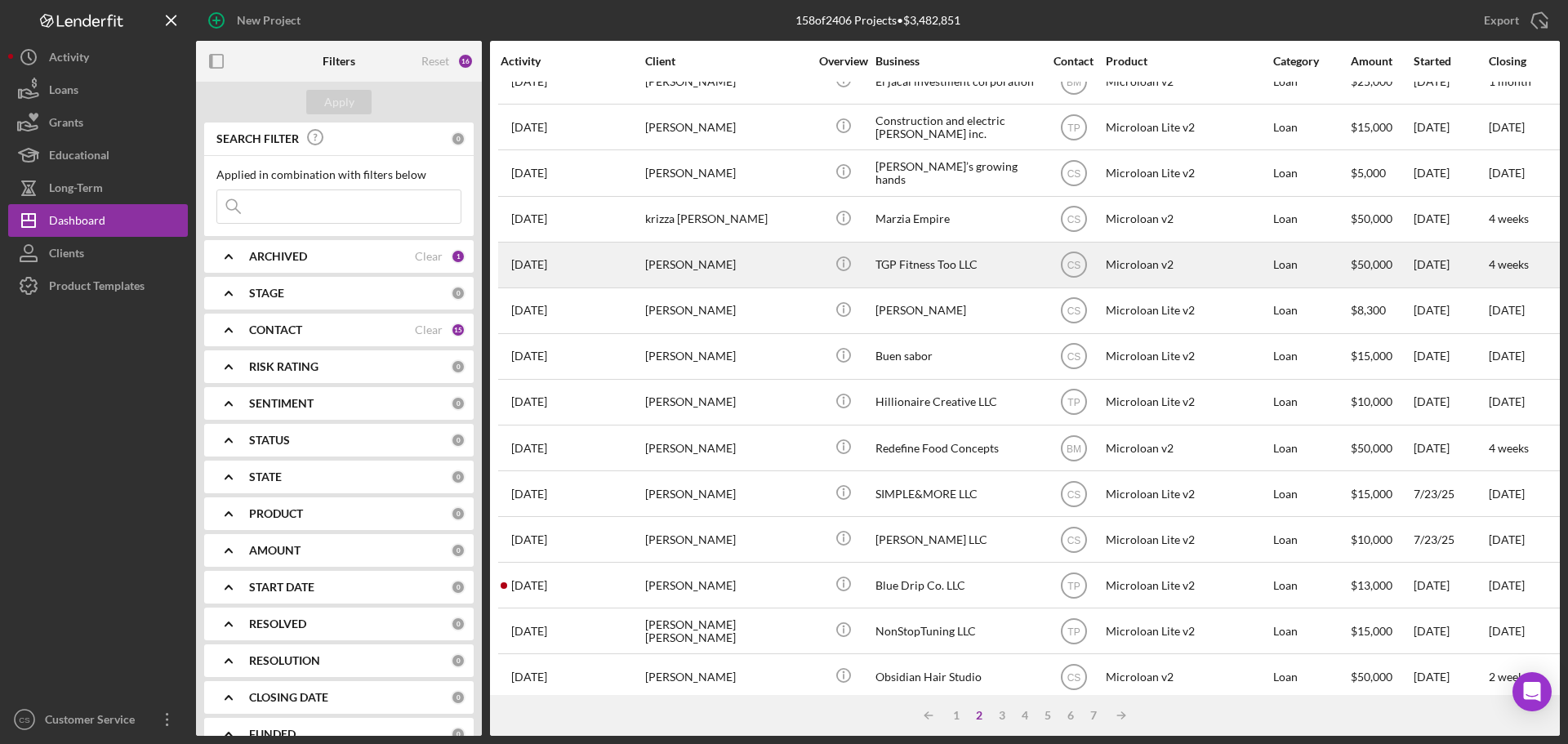
click at [772, 266] on div "[PERSON_NAME]" at bounding box center [727, 265] width 163 height 43
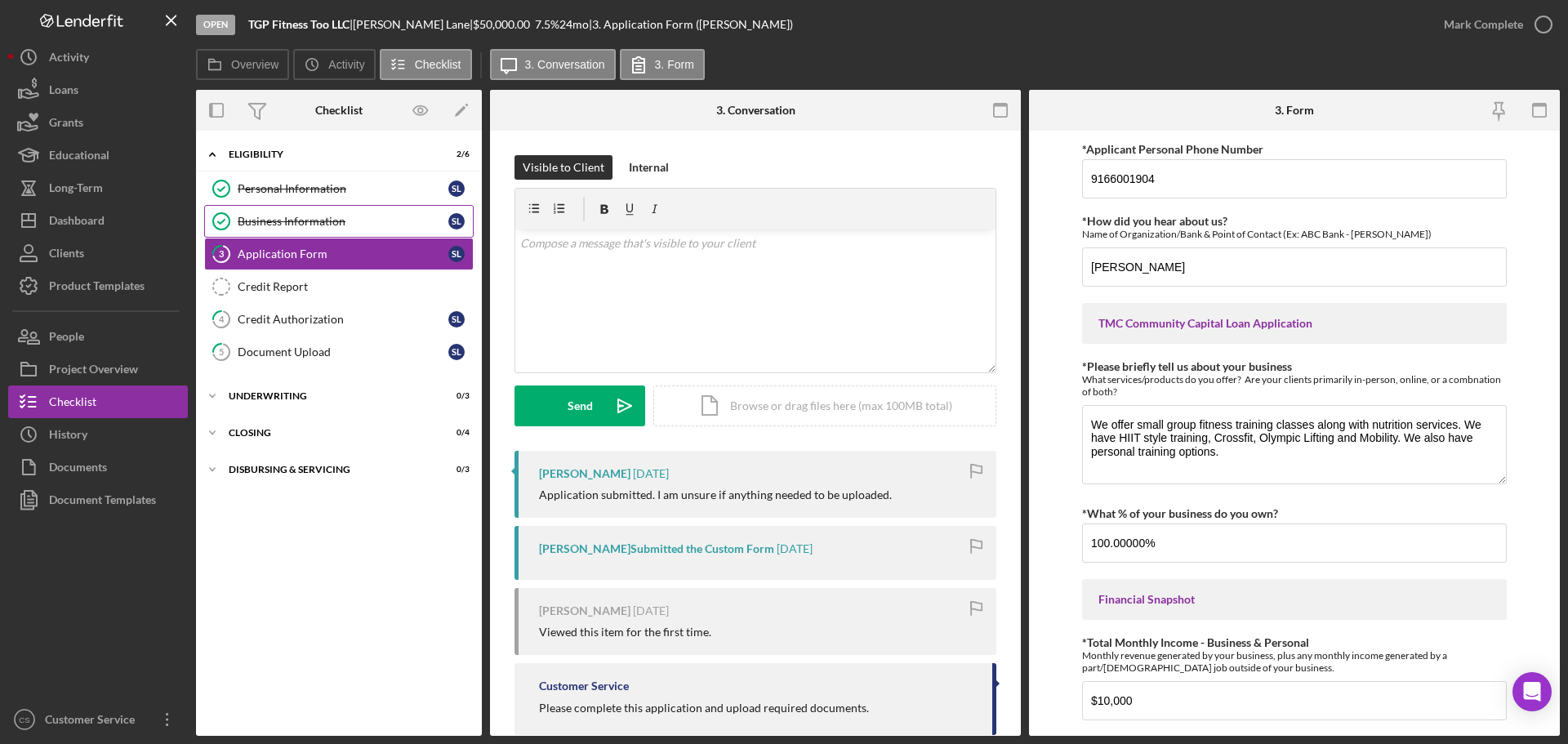
click at [381, 224] on div "Business Information" at bounding box center [343, 222] width 210 height 13
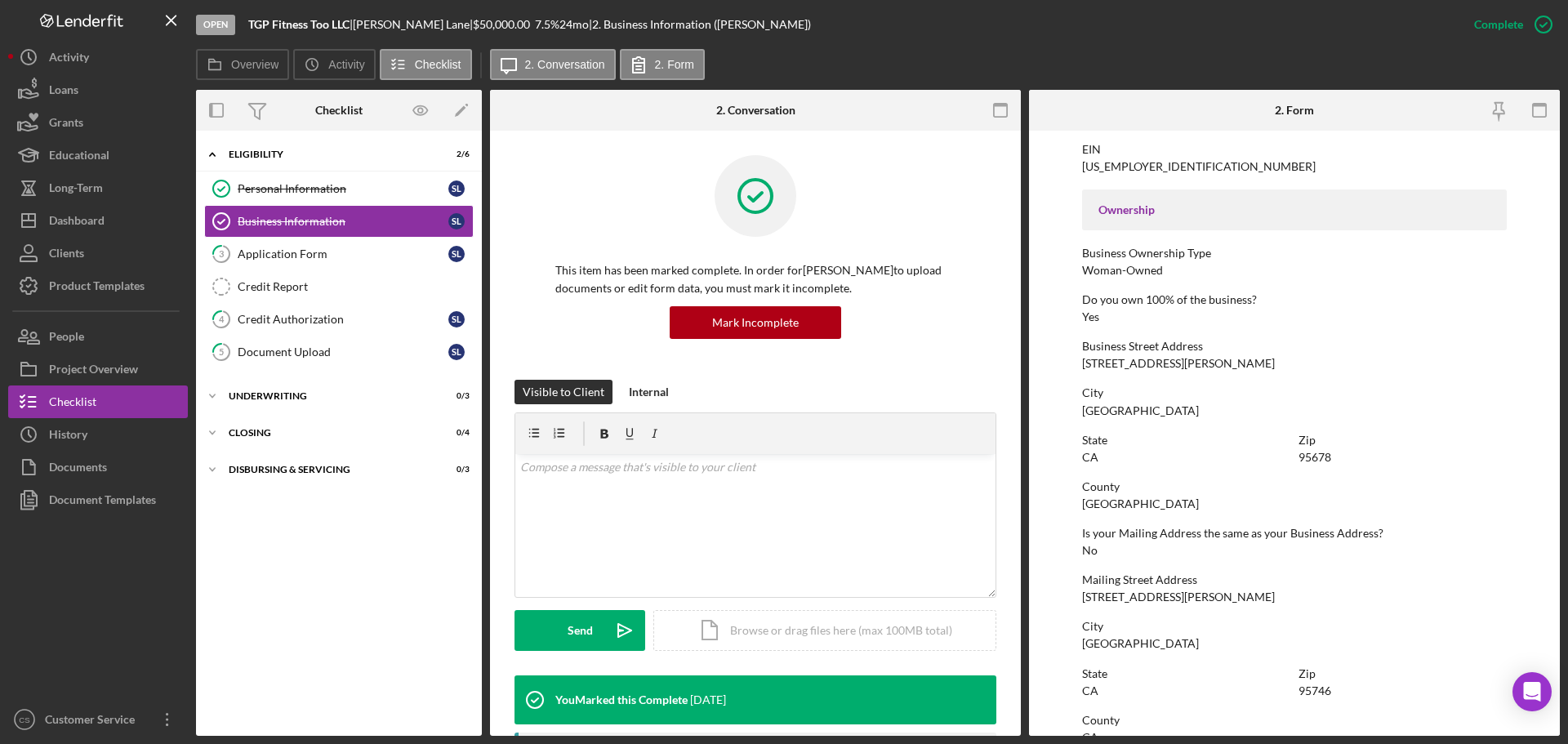
scroll to position [814, 0]
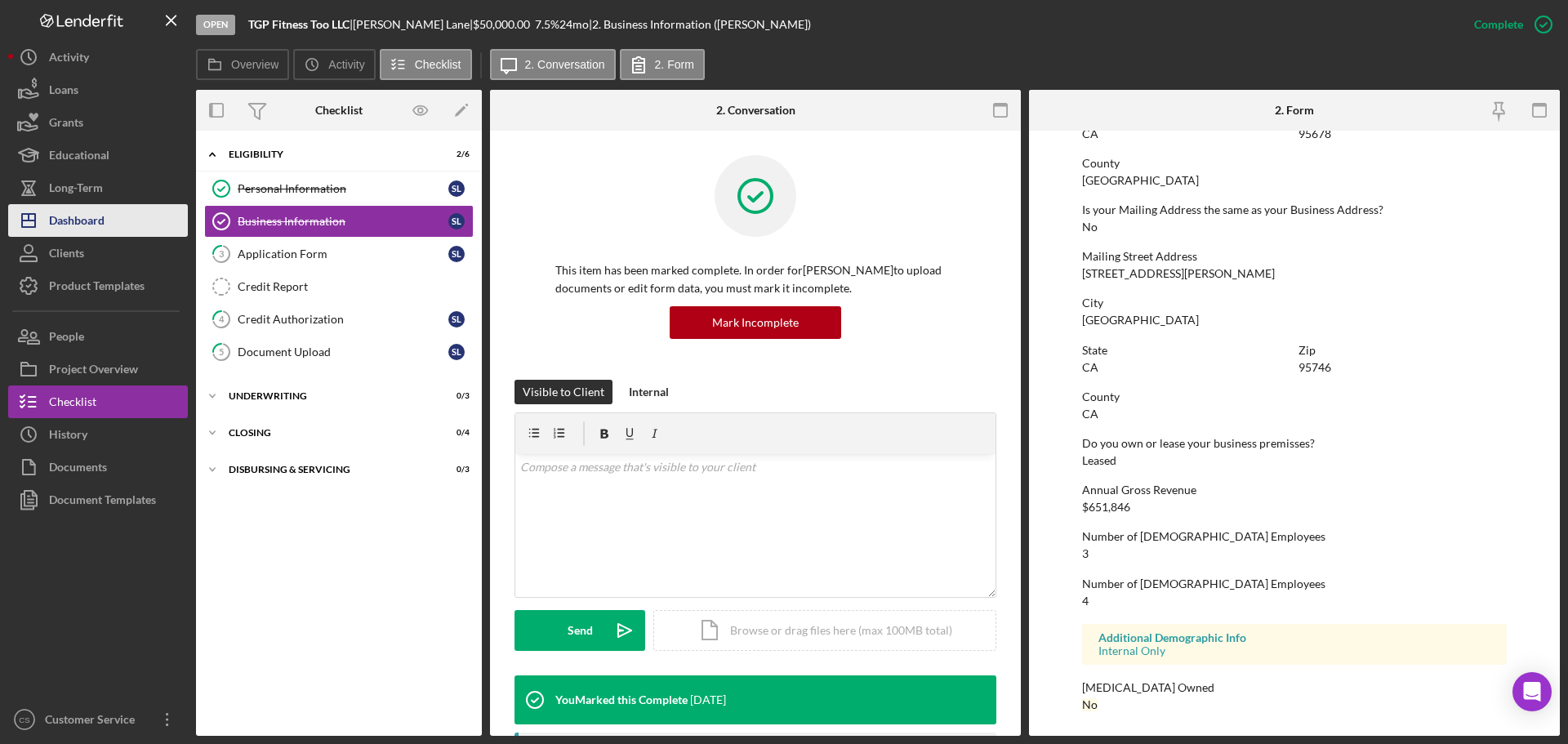
click at [91, 211] on div "Dashboard" at bounding box center [76, 222] width 55 height 37
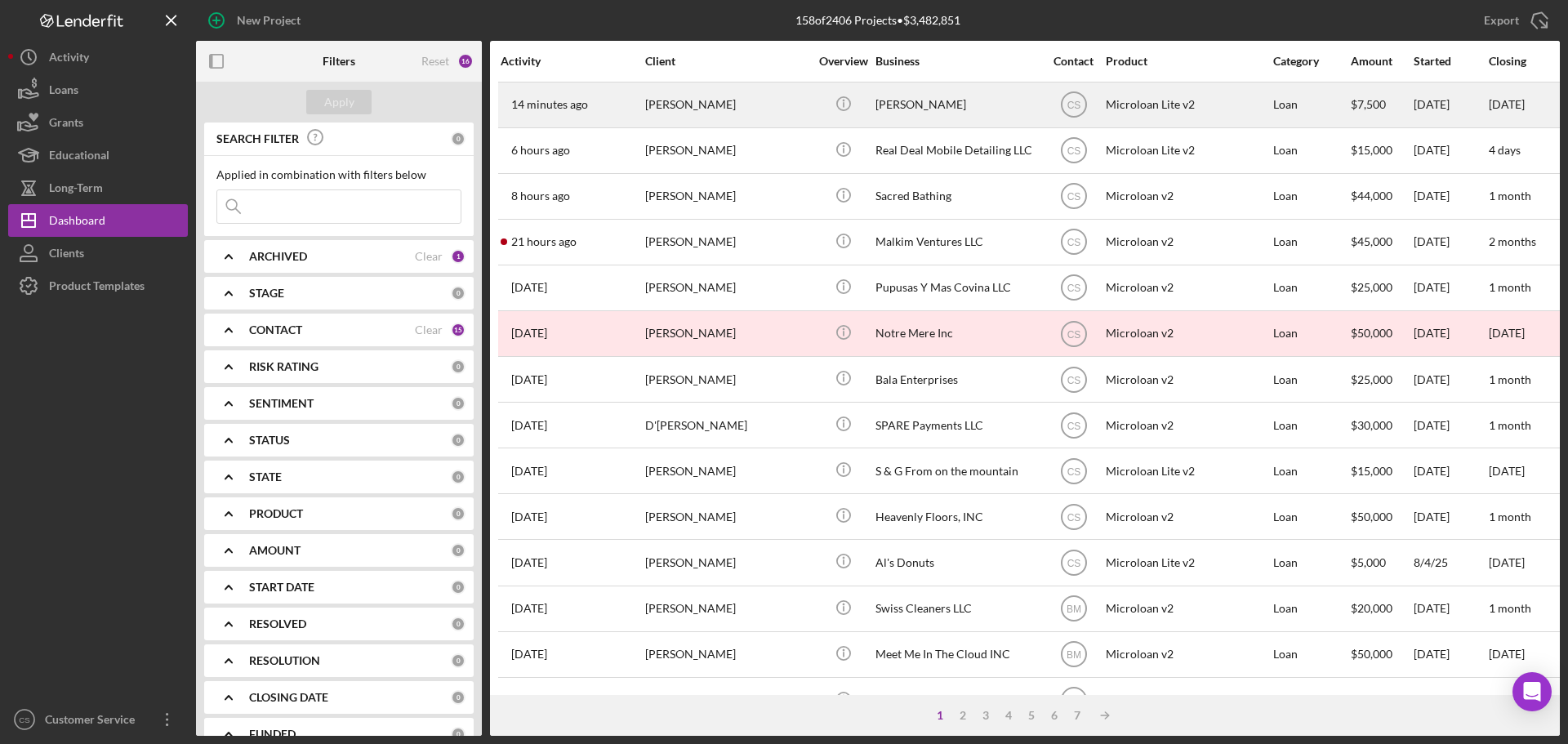
click at [816, 127] on td "Icon/Info" at bounding box center [843, 104] width 63 height 46
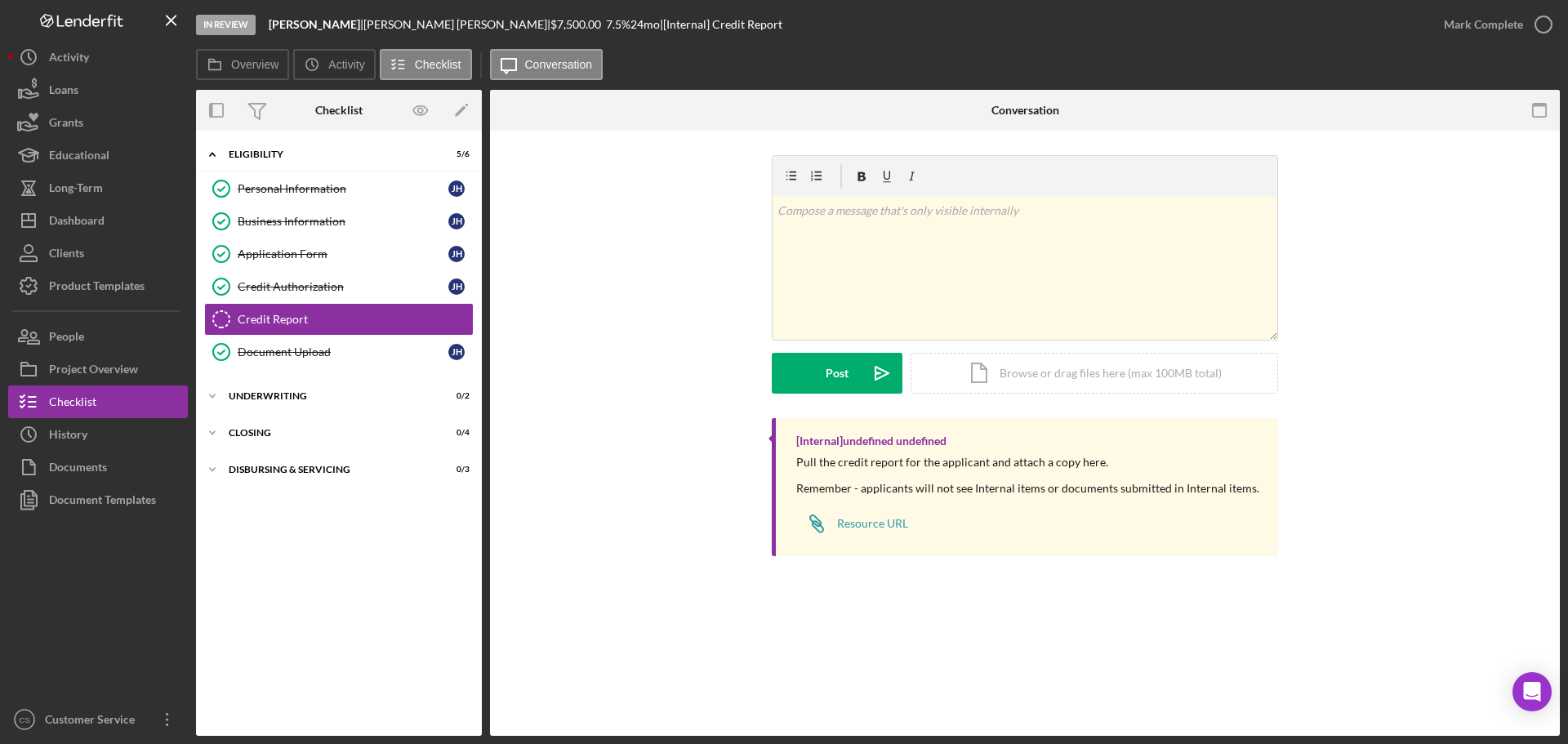
click at [567, 292] on div "v Color teal Color pink Remove color Add row above Add row below Add column bef…" at bounding box center [1025, 287] width 1021 height 263
click at [85, 65] on div "Activity" at bounding box center [69, 58] width 40 height 37
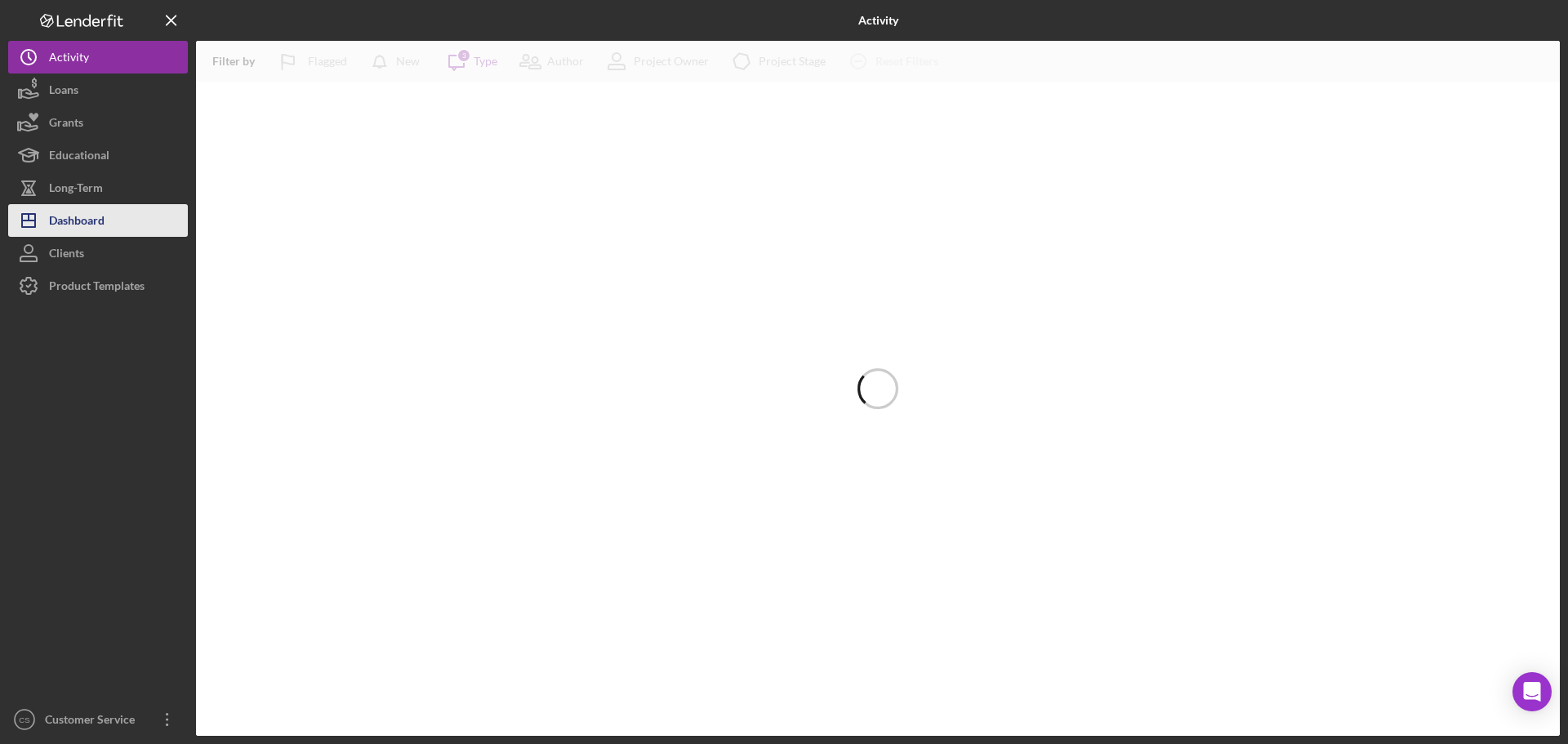
click at [87, 213] on div "Dashboard" at bounding box center [76, 222] width 55 height 37
